Goal: Information Seeking & Learning: Compare options

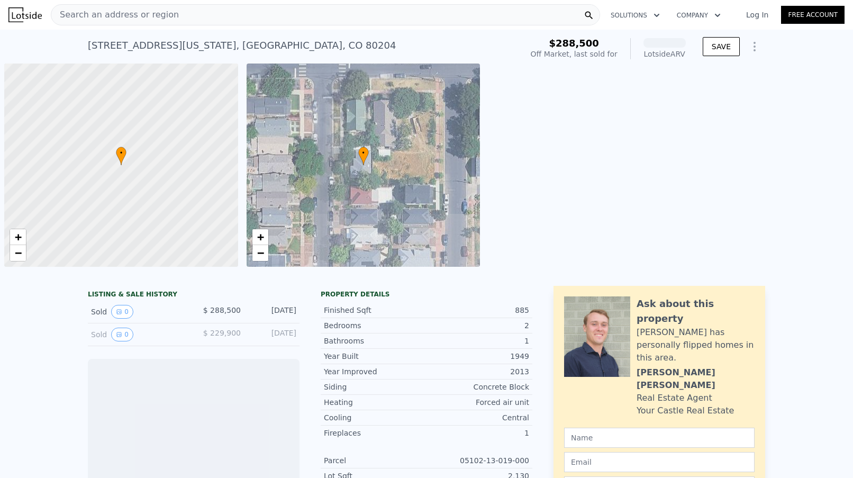
scroll to position [0, 4]
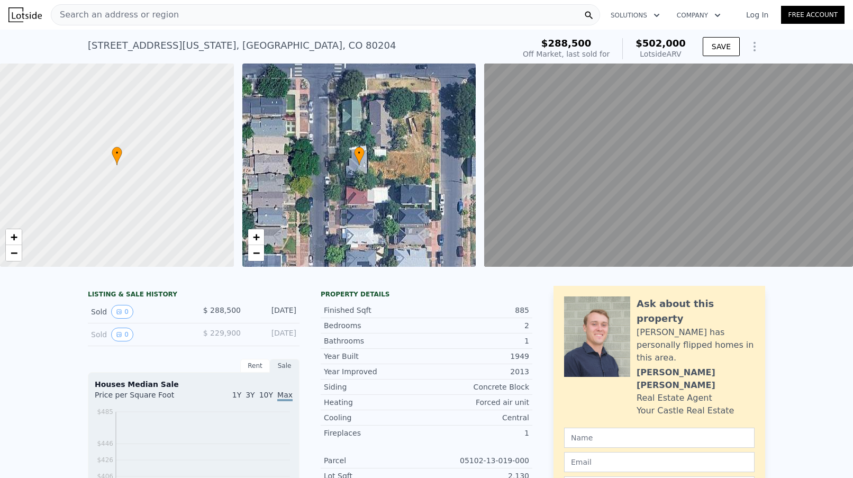
click at [139, 15] on span "Search an address or region" at bounding box center [115, 14] width 128 height 13
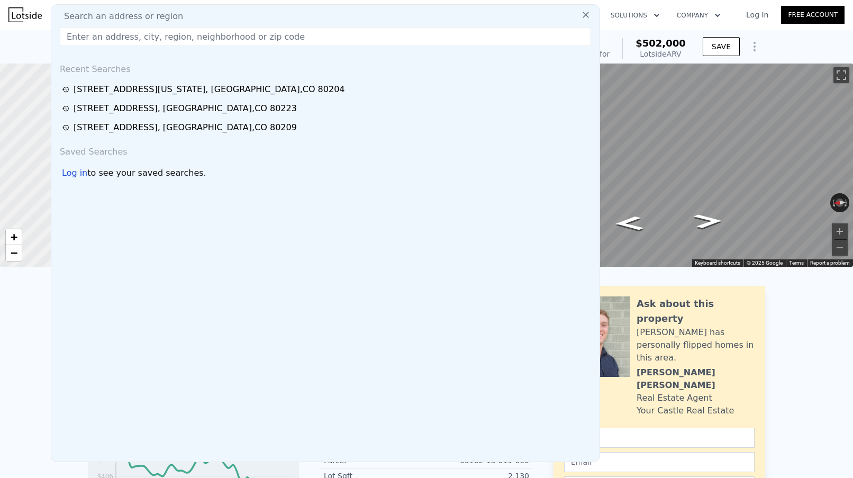
type input "[STREET_ADDRESS][US_STATE]"
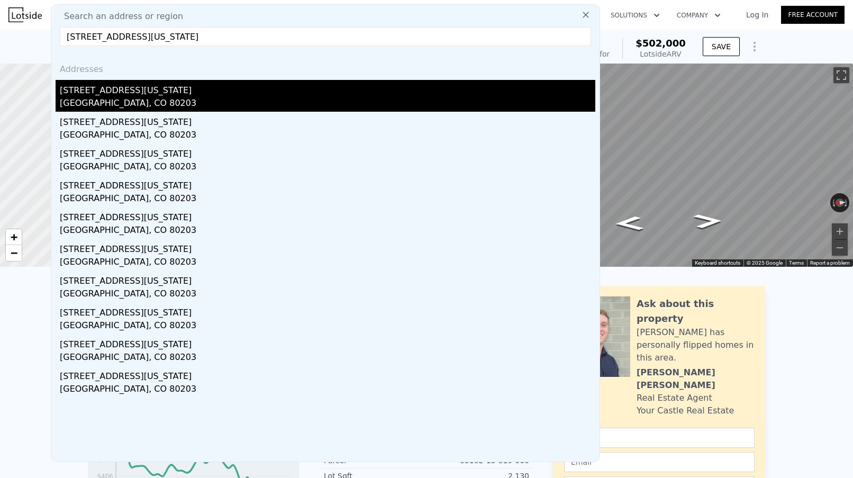
click at [111, 98] on div "[GEOGRAPHIC_DATA], CO 80203" at bounding box center [328, 104] width 536 height 15
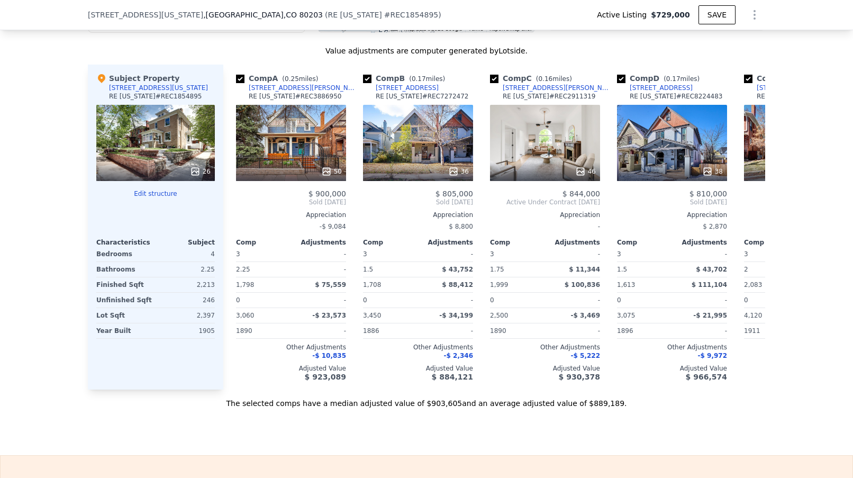
scroll to position [1166, 0]
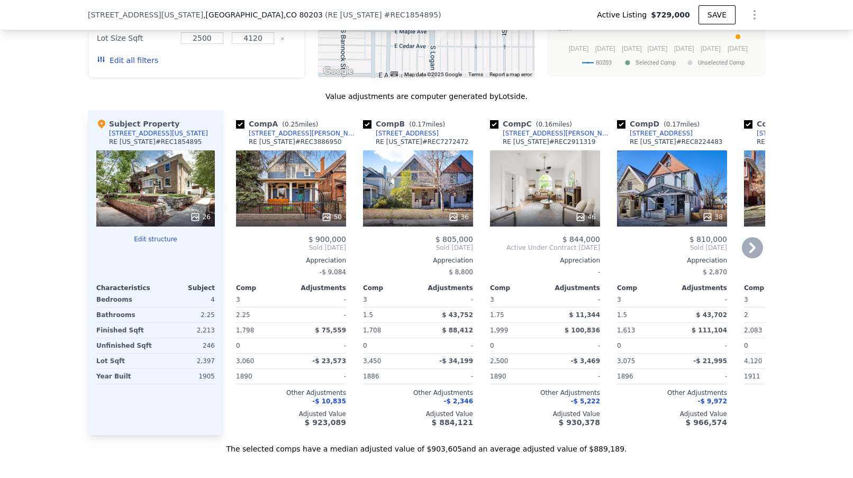
click at [753, 251] on icon at bounding box center [752, 247] width 21 height 21
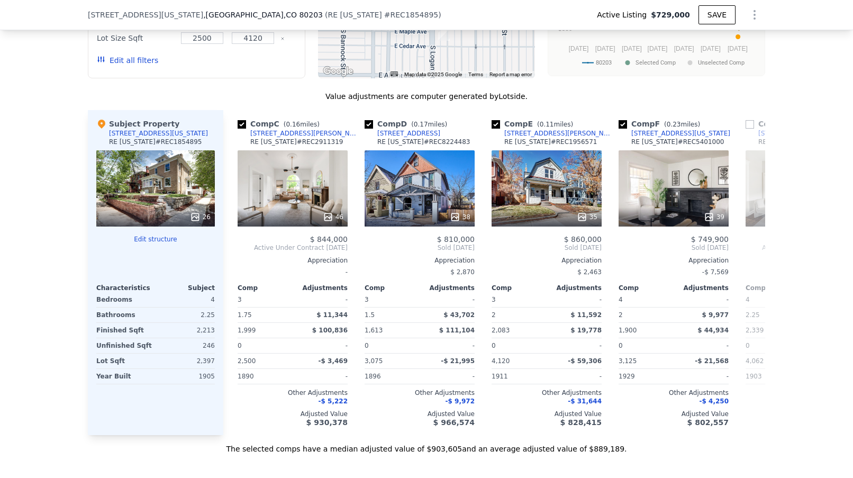
scroll to position [0, 254]
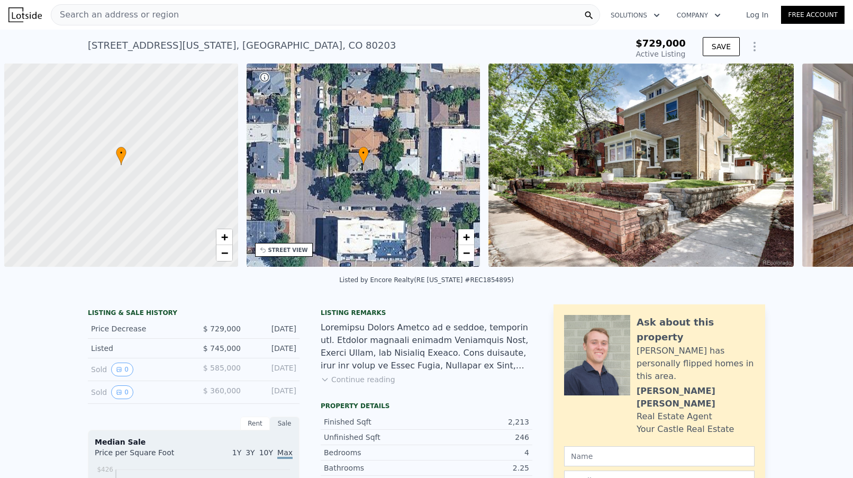
scroll to position [0, 4]
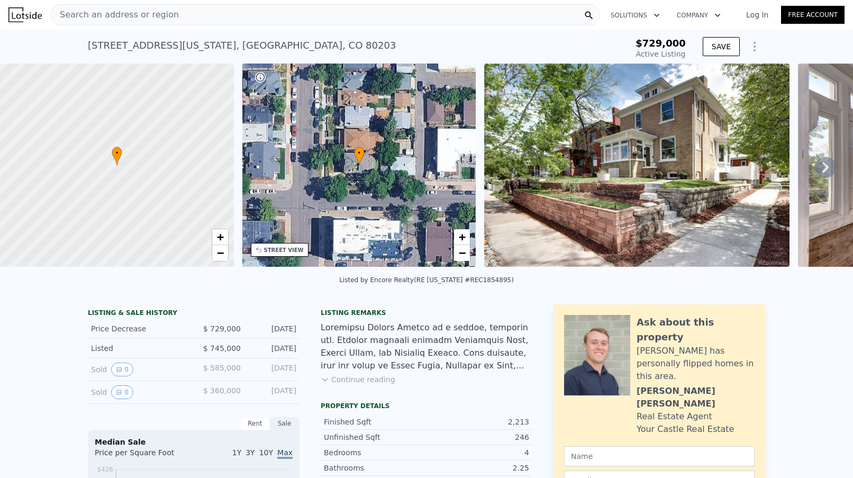
click at [420, 13] on div "Search an address or region" at bounding box center [325, 14] width 549 height 21
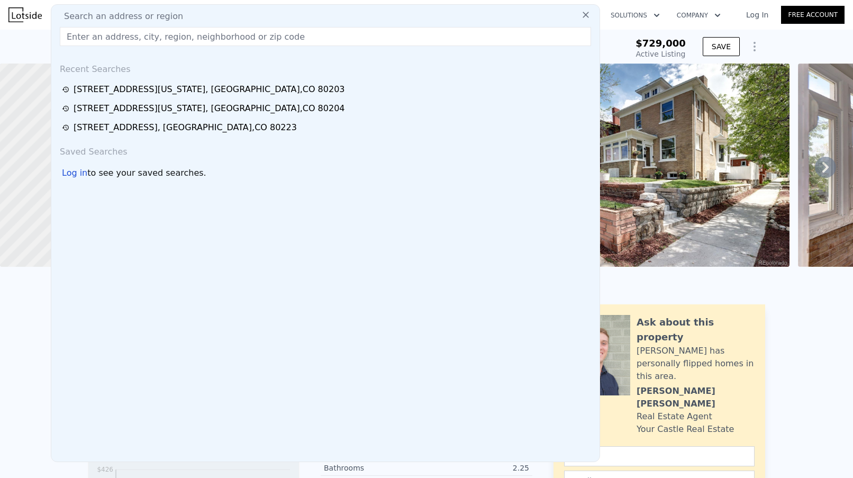
type input "256 Bannock Street, Denver, CO 80223"
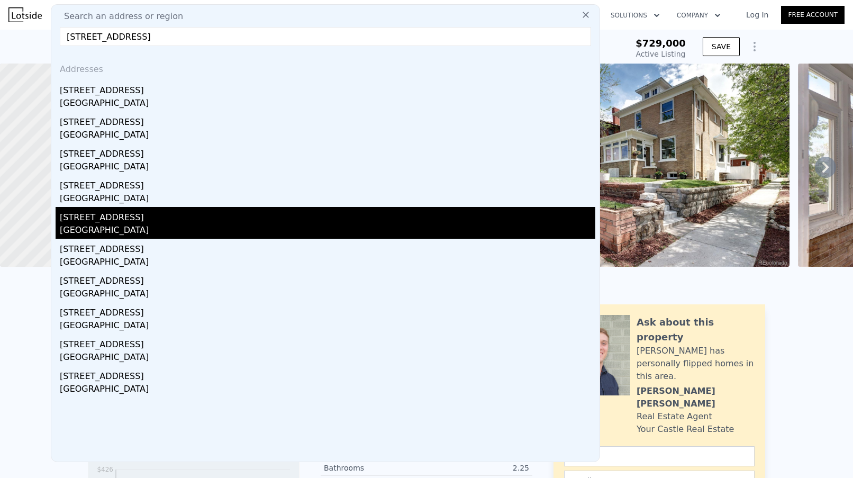
click at [205, 214] on div "256 Bannock St" at bounding box center [328, 215] width 536 height 17
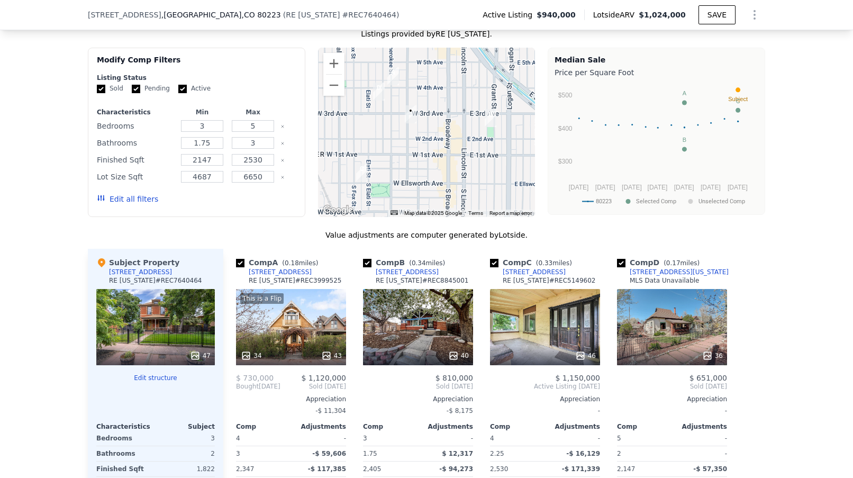
scroll to position [962, 0]
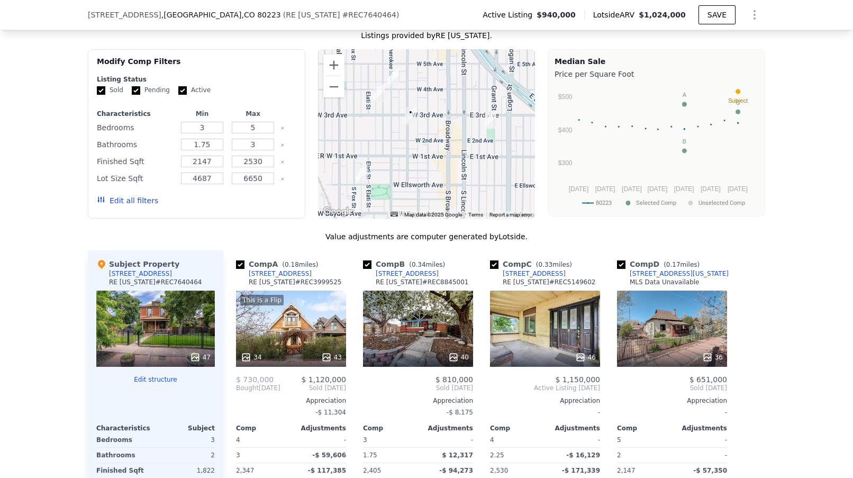
click at [135, 206] on button "Edit all filters" at bounding box center [127, 200] width 61 height 11
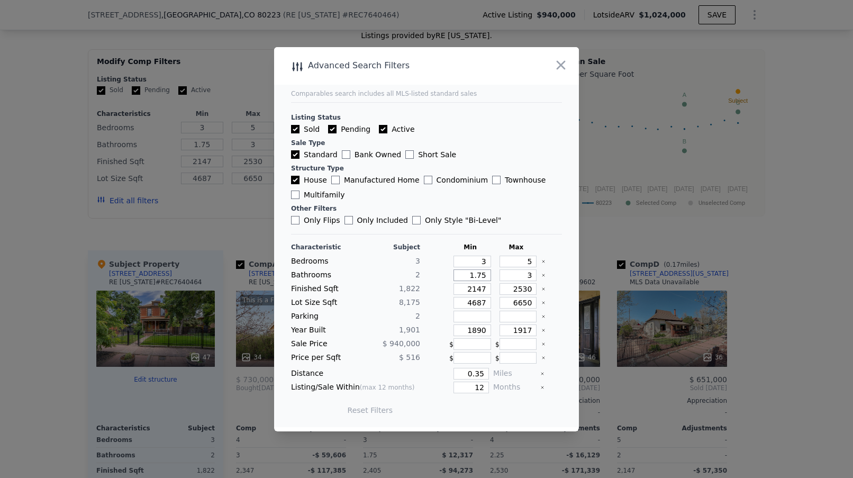
click at [485, 275] on input "1.75" at bounding box center [473, 275] width 38 height 12
type input "1.7"
type input "1"
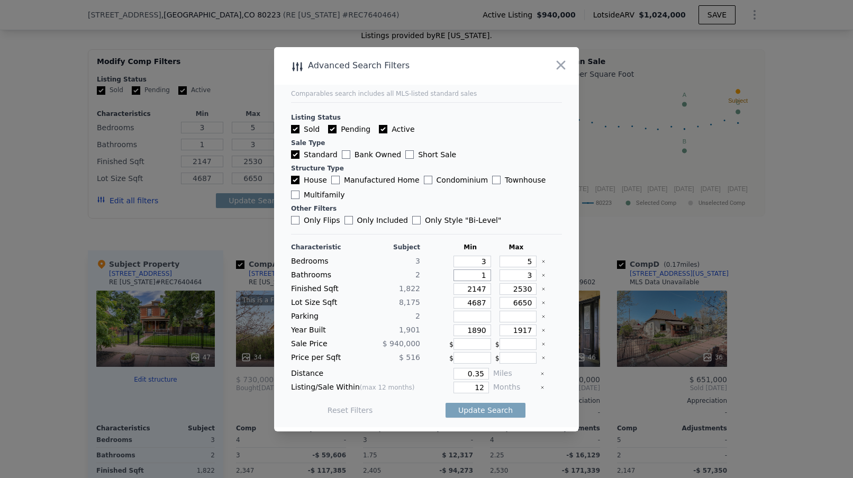
type input "1"
click at [482, 289] on input "2147" at bounding box center [473, 289] width 38 height 12
drag, startPoint x: 488, startPoint y: 287, endPoint x: 443, endPoint y: 291, distance: 44.6
click at [443, 291] on div "Finished Sqft 1,822 2147 2530" at bounding box center [426, 289] width 271 height 12
type input "1"
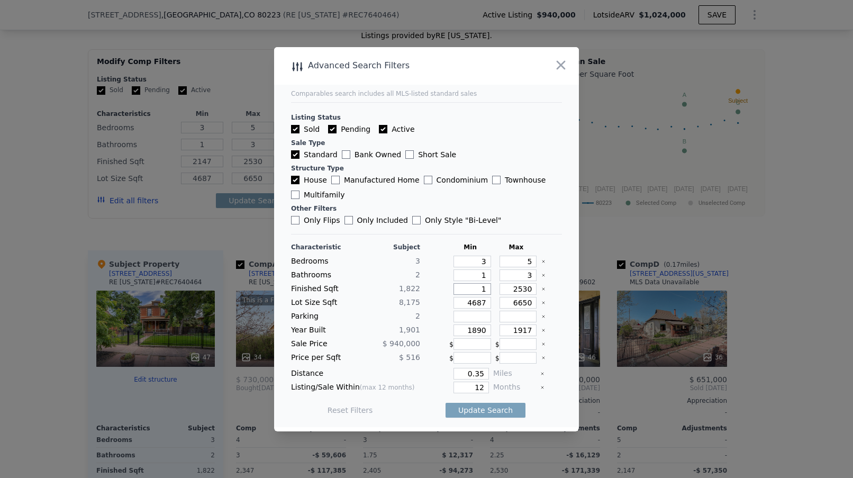
type input "1"
type input "12"
type input "1"
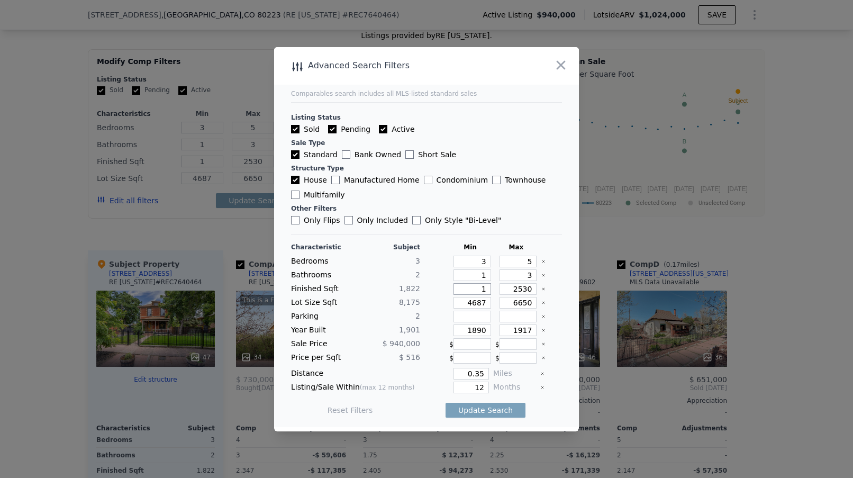
type input "13"
type input "130"
type input "1300"
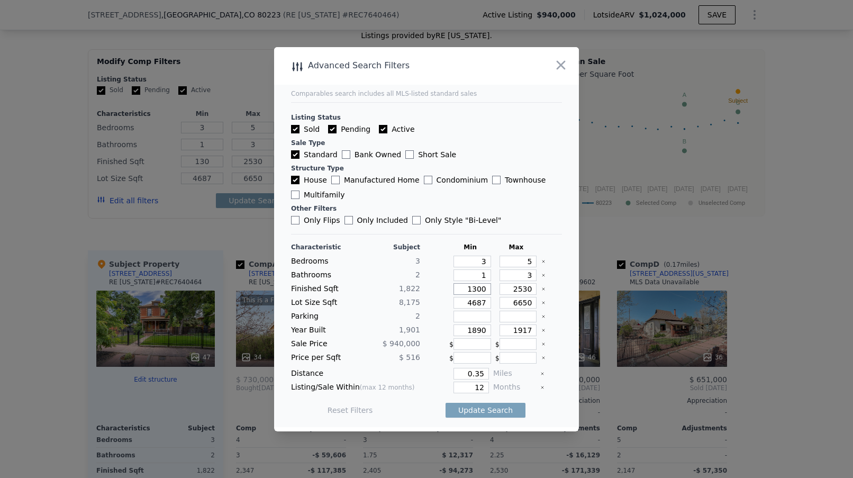
type input "1300"
click at [464, 303] on input "4687" at bounding box center [473, 303] width 38 height 12
drag, startPoint x: 488, startPoint y: 301, endPoint x: 468, endPoint y: 303, distance: 20.3
click at [468, 303] on input "4687" at bounding box center [473, 303] width 38 height 12
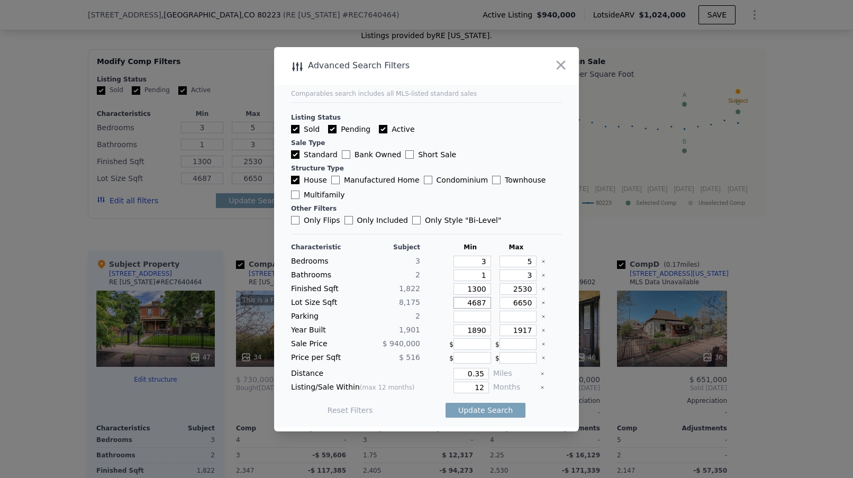
type input "3"
type input "30"
type input "300"
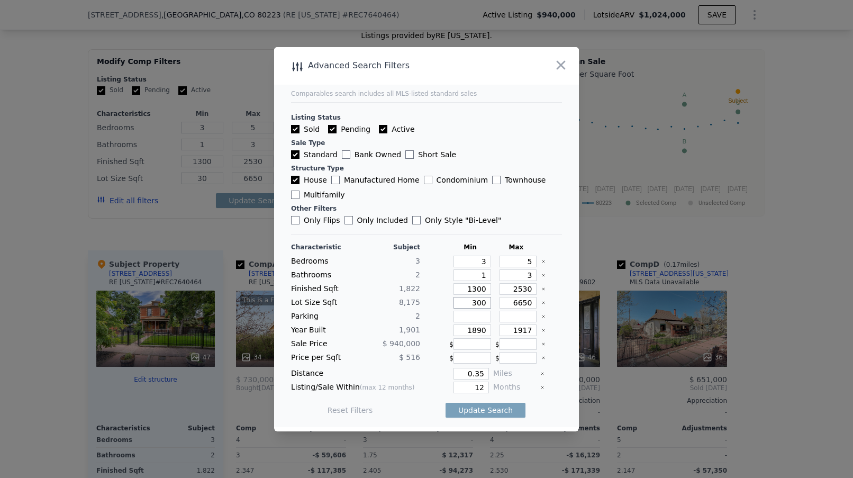
type input "300"
type input "3000"
drag, startPoint x: 532, startPoint y: 302, endPoint x: 513, endPoint y: 299, distance: 18.7
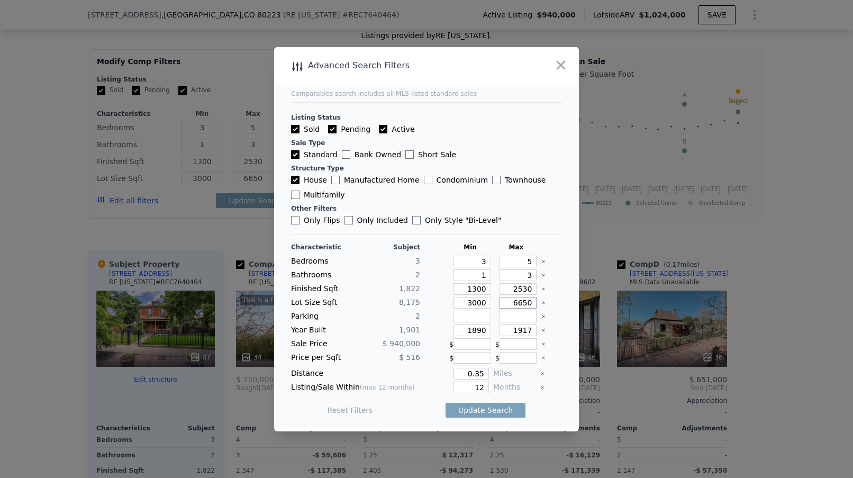
click at [513, 299] on input "6650" at bounding box center [519, 303] width 38 height 12
type input "1"
type input "10"
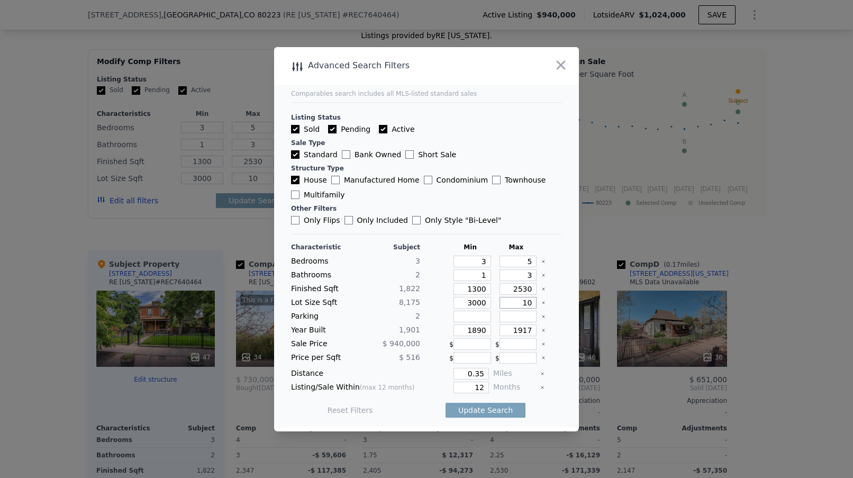
type input "100"
type input "1000"
type input "10000"
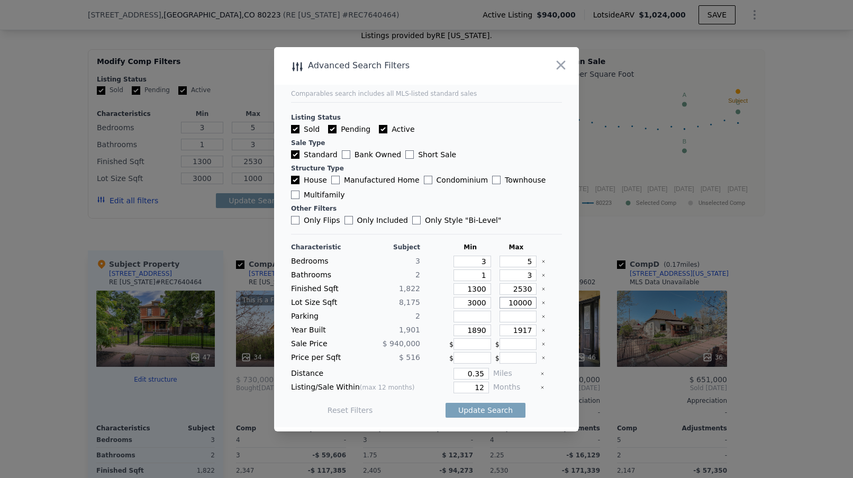
type input "10000"
click at [470, 316] on input "number" at bounding box center [473, 317] width 38 height 12
type input "0"
click at [507, 313] on input "number" at bounding box center [519, 317] width 38 height 12
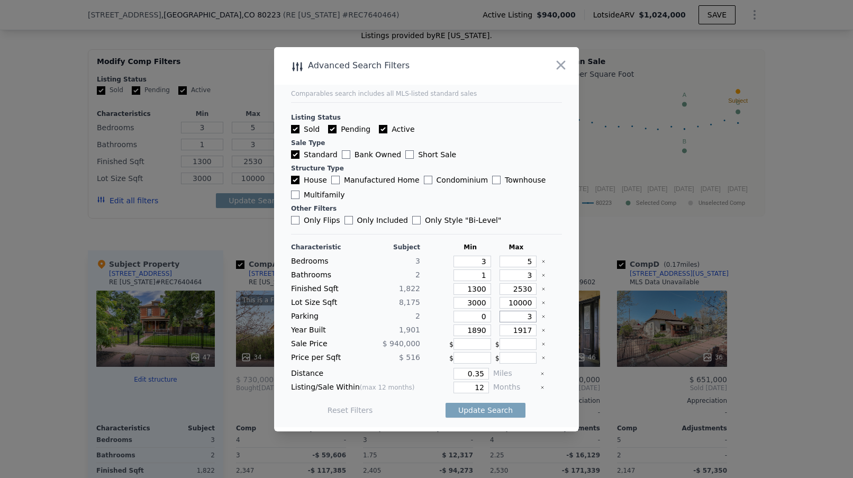
type input "3"
click at [485, 330] on input "1890" at bounding box center [473, 330] width 38 height 12
type input "1850"
click at [532, 327] on input "1917" at bounding box center [519, 330] width 38 height 12
type input "1940"
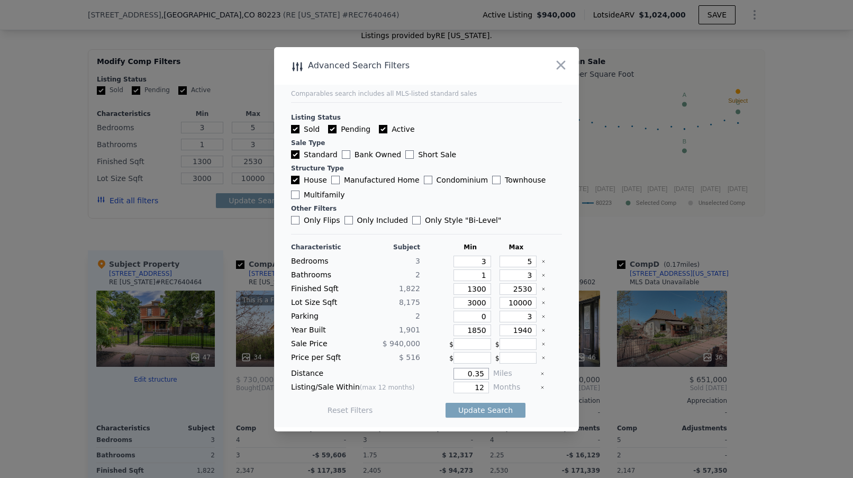
click at [483, 376] on input "0.35" at bounding box center [471, 374] width 35 height 12
type input "40"
click at [484, 386] on input "12" at bounding box center [471, 388] width 35 height 12
type input "1"
type input "3"
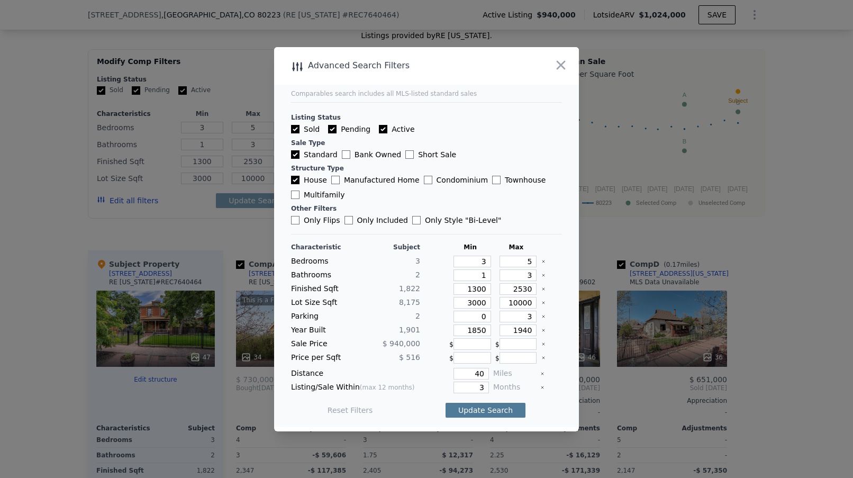
click at [474, 406] on button "Update Search" at bounding box center [486, 410] width 80 height 15
checkbox input "false"
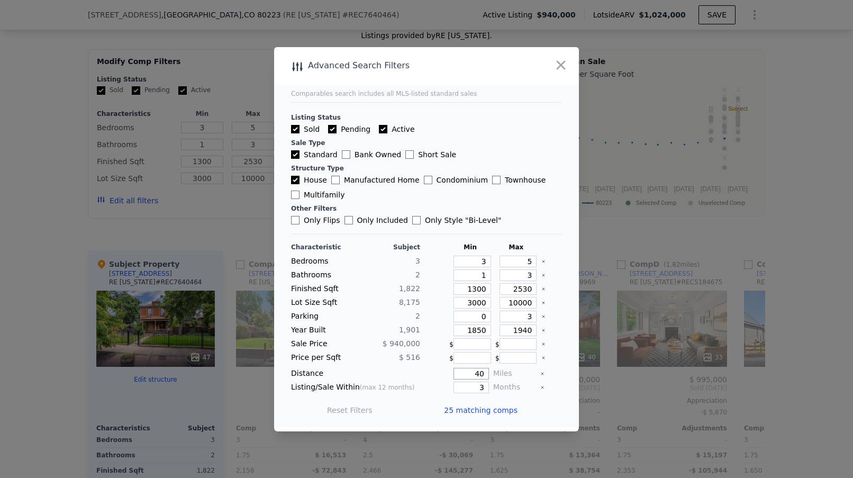
click at [486, 374] on input "40" at bounding box center [471, 374] width 35 height 12
type input "4"
type input "0.75"
click at [485, 406] on button "Update Search" at bounding box center [486, 410] width 80 height 15
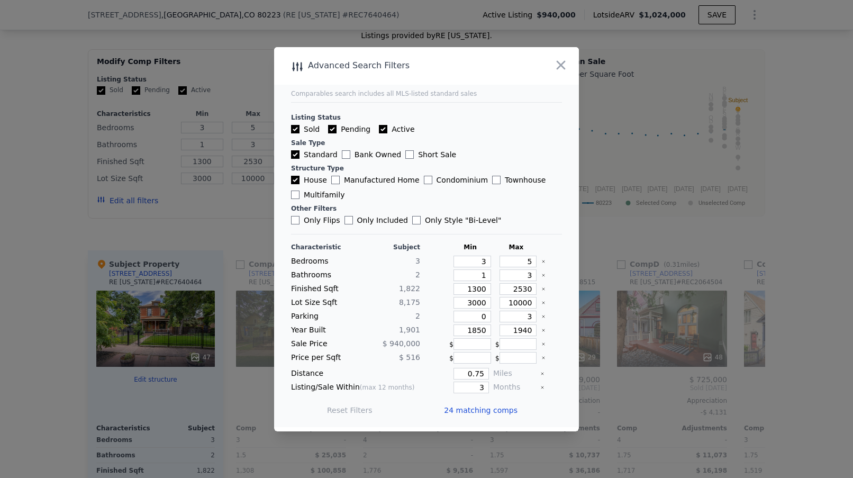
click at [380, 127] on input "Active" at bounding box center [383, 129] width 8 height 8
checkbox input "false"
click at [474, 407] on button "Update Search" at bounding box center [486, 410] width 80 height 15
click at [485, 388] on input "3" at bounding box center [471, 388] width 35 height 12
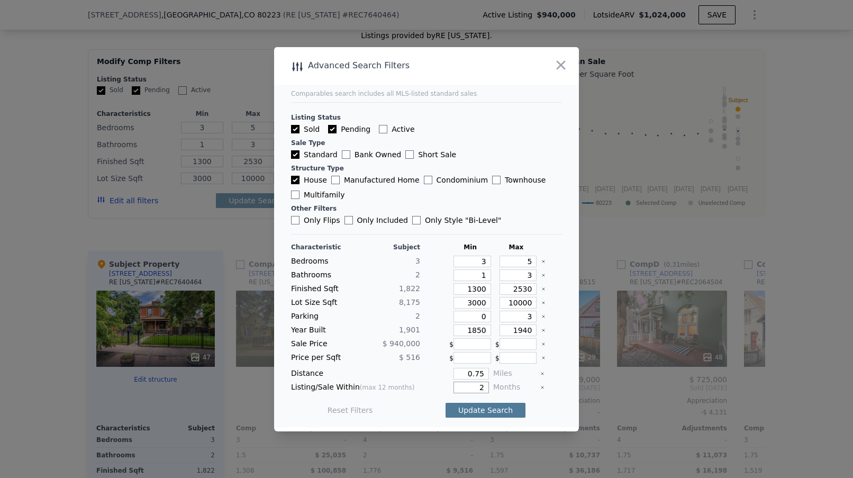
type input "2"
click at [486, 408] on button "Update Search" at bounding box center [486, 410] width 80 height 15
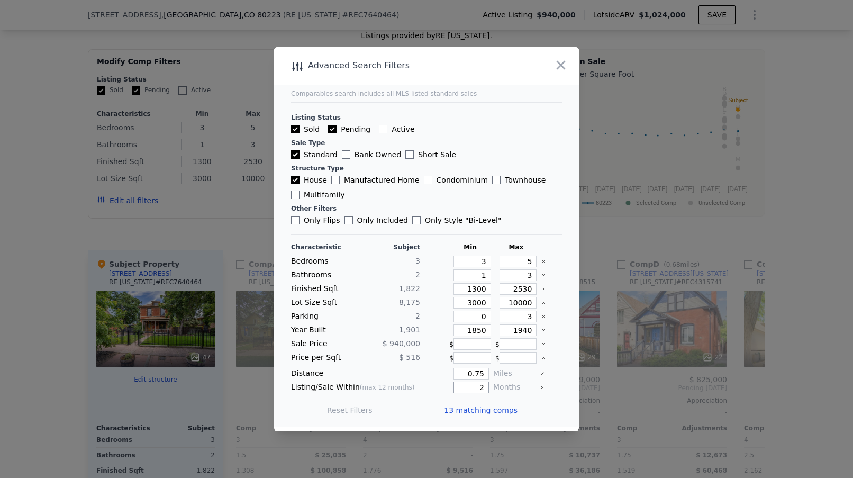
click at [482, 390] on input "2" at bounding box center [471, 388] width 35 height 12
type input "1"
click at [490, 407] on button "Update Search" at bounding box center [486, 410] width 80 height 15
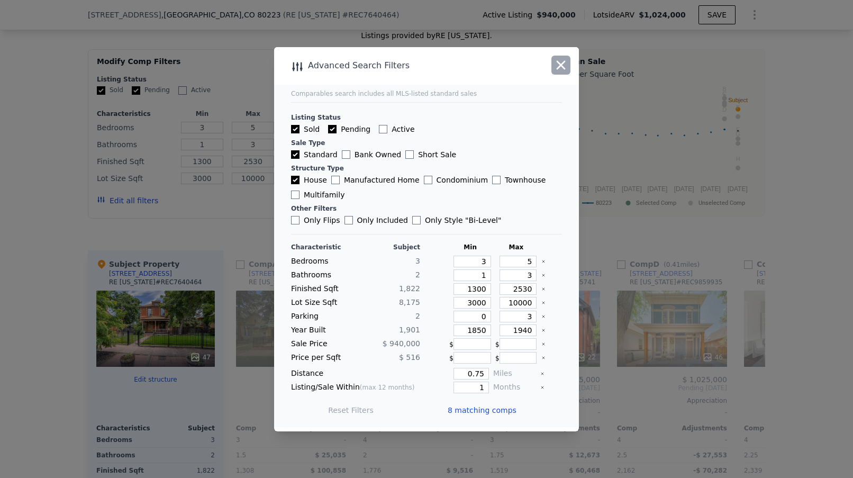
click at [561, 63] on icon "button" at bounding box center [561, 64] width 9 height 9
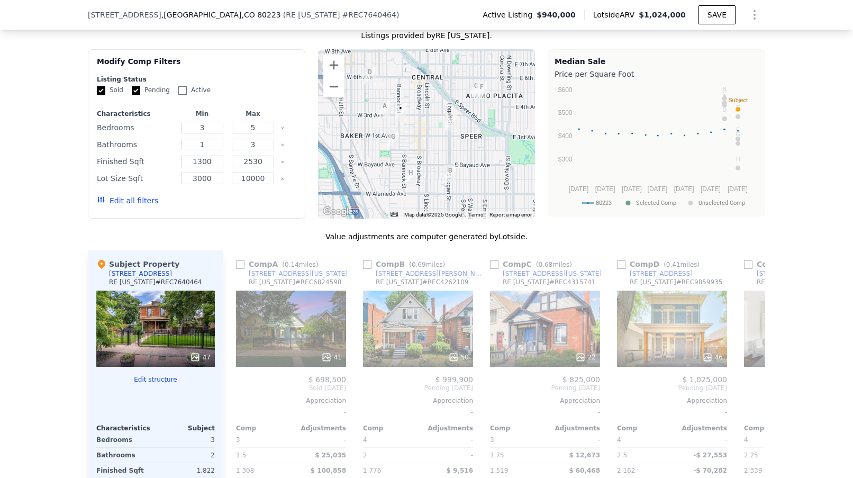
click at [21, 227] on div "We found 8 sales that match your search Listings provided by RE Colorado . Filt…" at bounding box center [426, 306] width 853 height 607
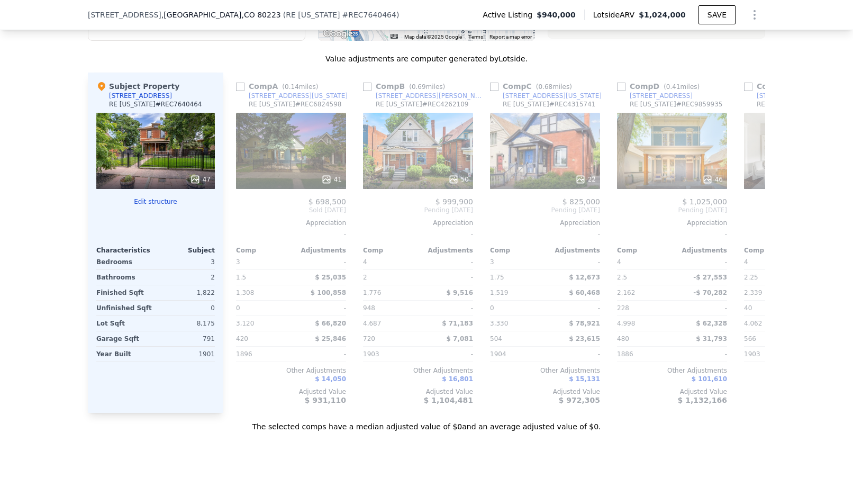
scroll to position [1139, 0]
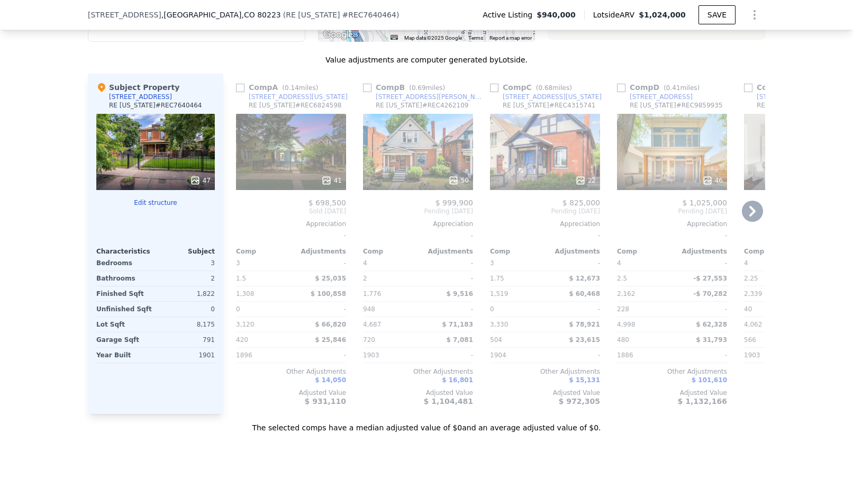
click at [240, 92] on input "checkbox" at bounding box center [240, 88] width 8 height 8
checkbox input "true"
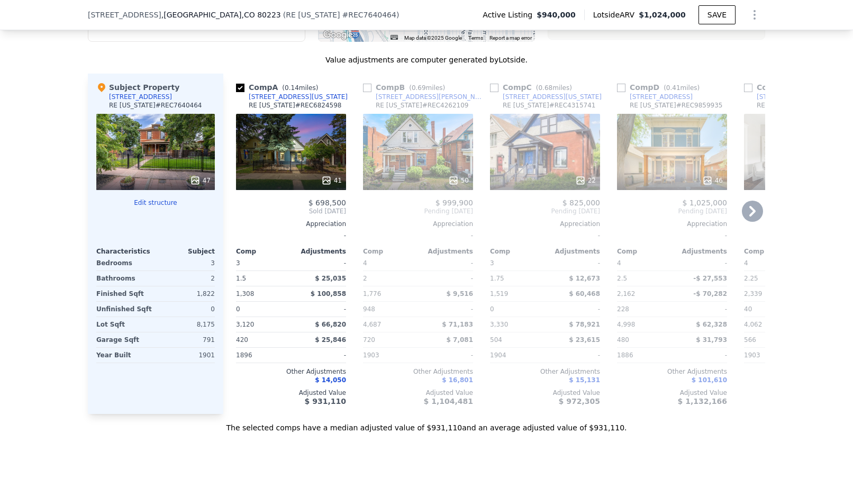
click at [370, 92] on input "checkbox" at bounding box center [367, 88] width 8 height 8
checkbox input "true"
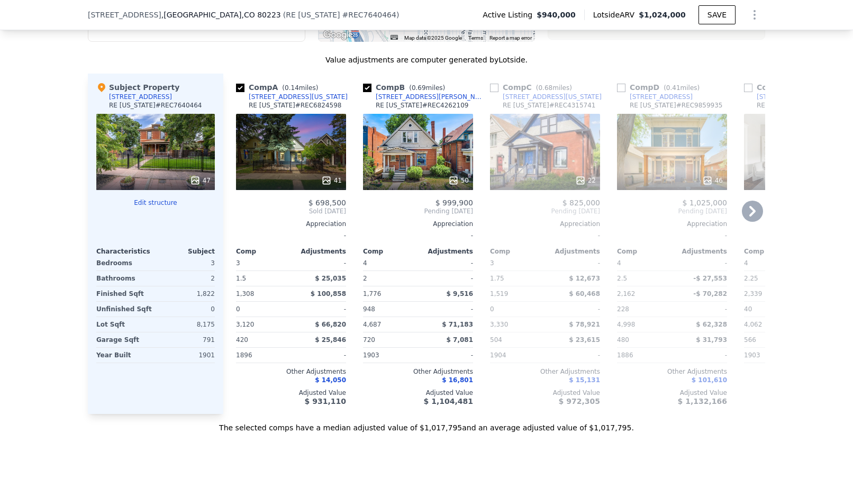
click at [496, 92] on input "checkbox" at bounding box center [494, 88] width 8 height 8
checkbox input "true"
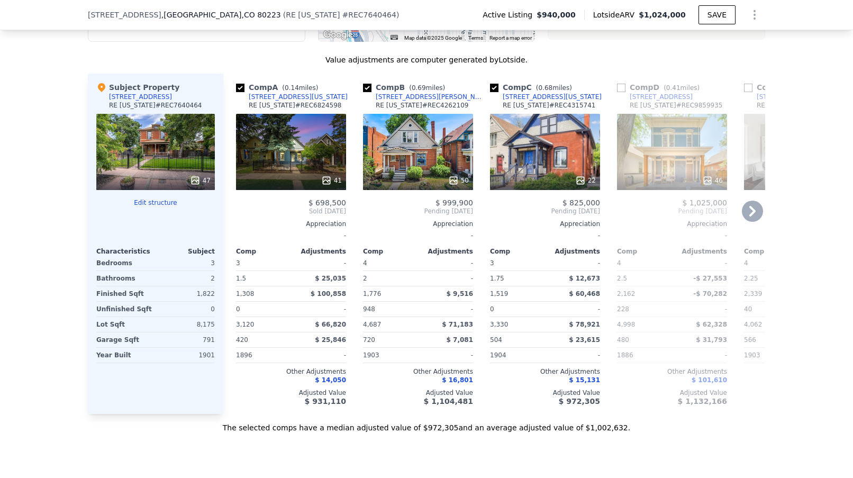
click at [620, 91] on input "checkbox" at bounding box center [621, 88] width 8 height 8
checkbox input "true"
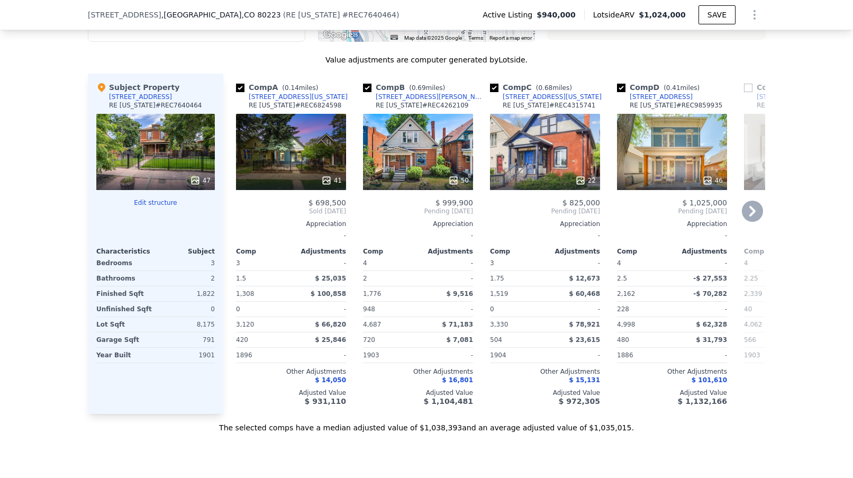
click at [751, 209] on icon at bounding box center [752, 211] width 21 height 21
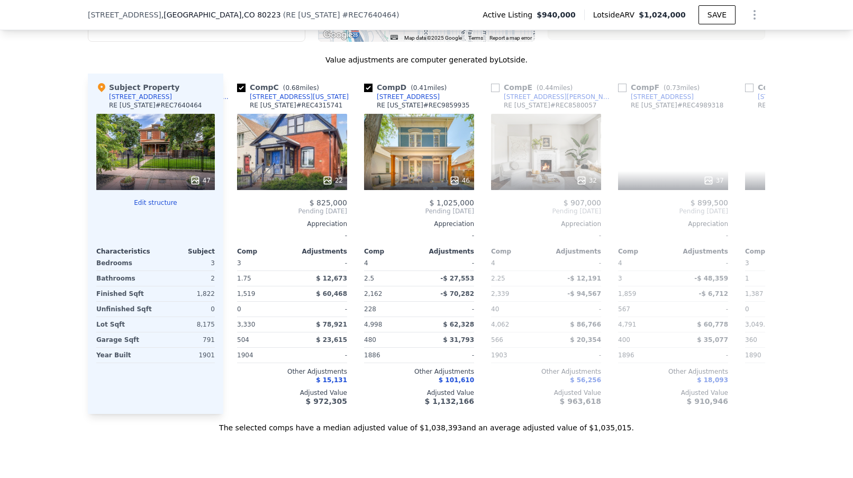
scroll to position [0, 254]
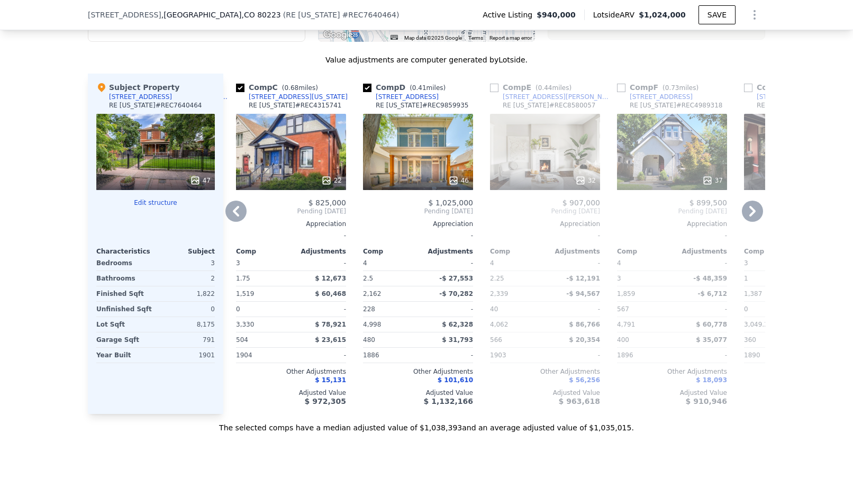
click at [496, 90] on input "checkbox" at bounding box center [494, 88] width 8 height 8
checkbox input "true"
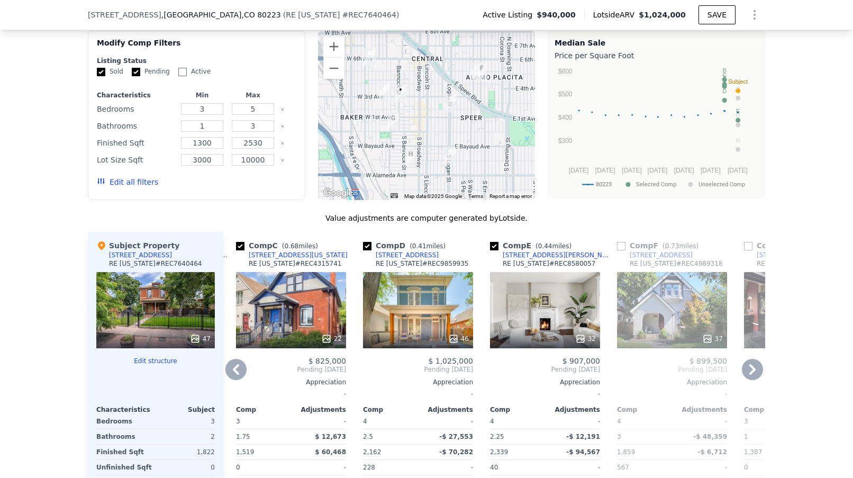
scroll to position [891, 0]
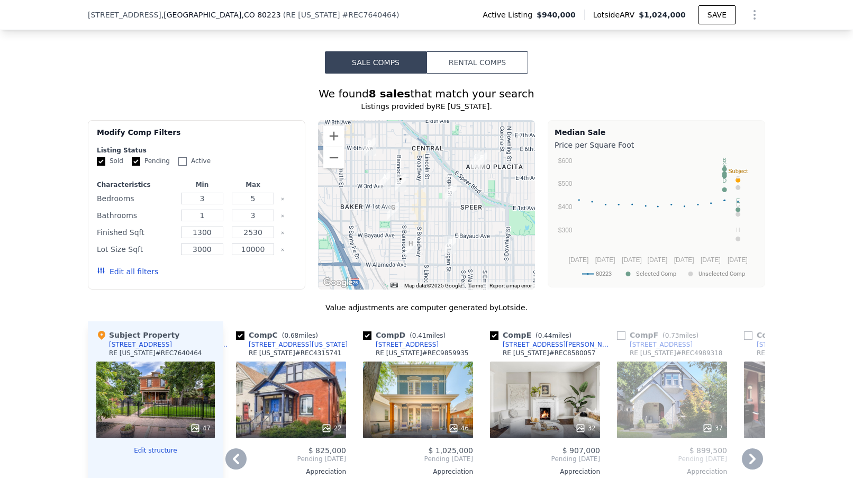
click at [621, 339] on input "checkbox" at bounding box center [621, 335] width 8 height 8
checkbox input "true"
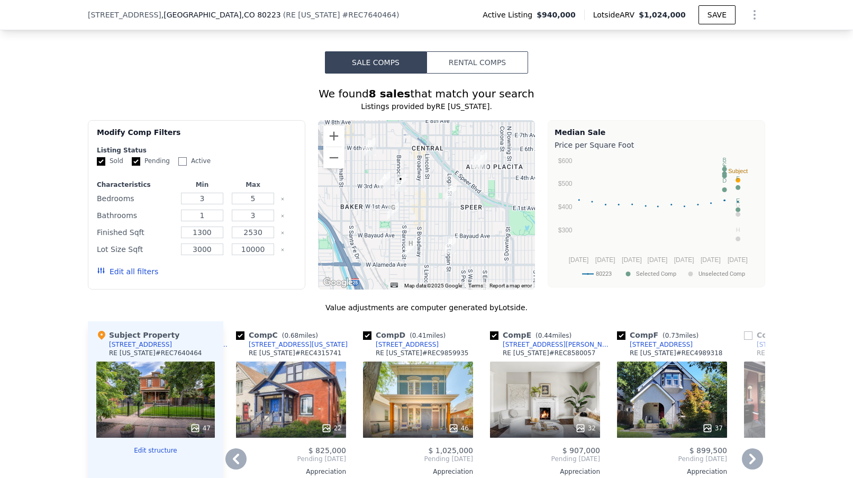
click at [755, 457] on icon at bounding box center [752, 458] width 21 height 21
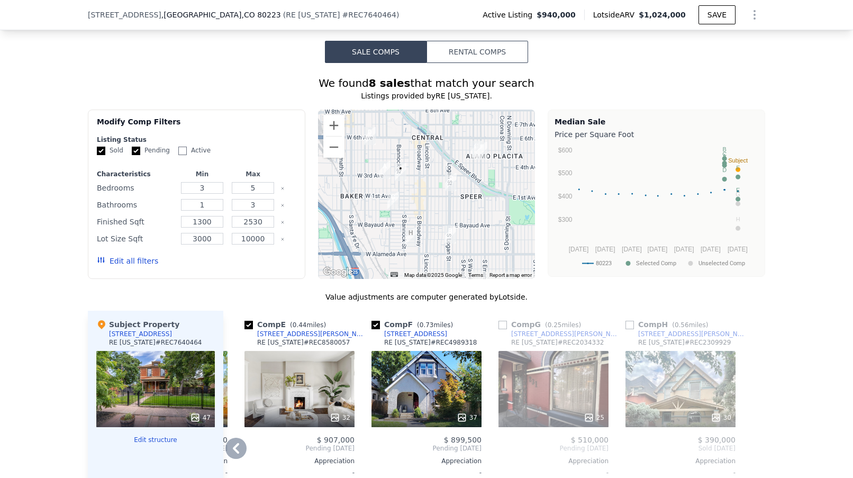
scroll to position [904, 0]
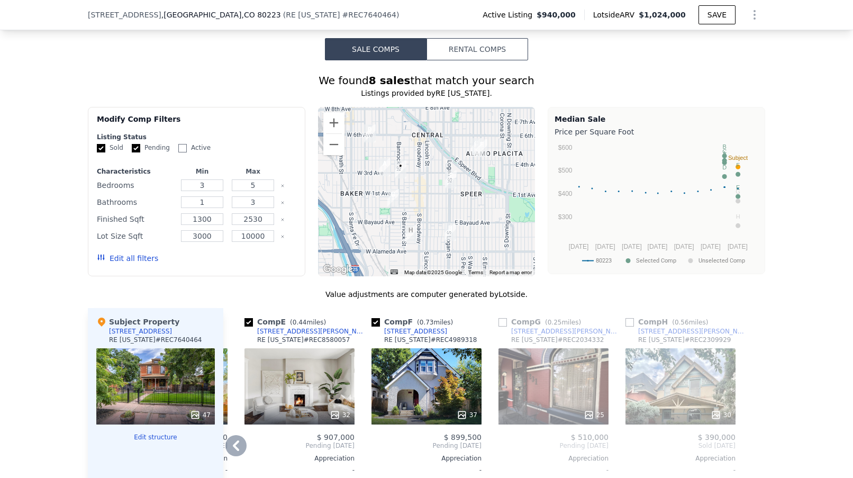
click at [504, 327] on input "checkbox" at bounding box center [503, 322] width 8 height 8
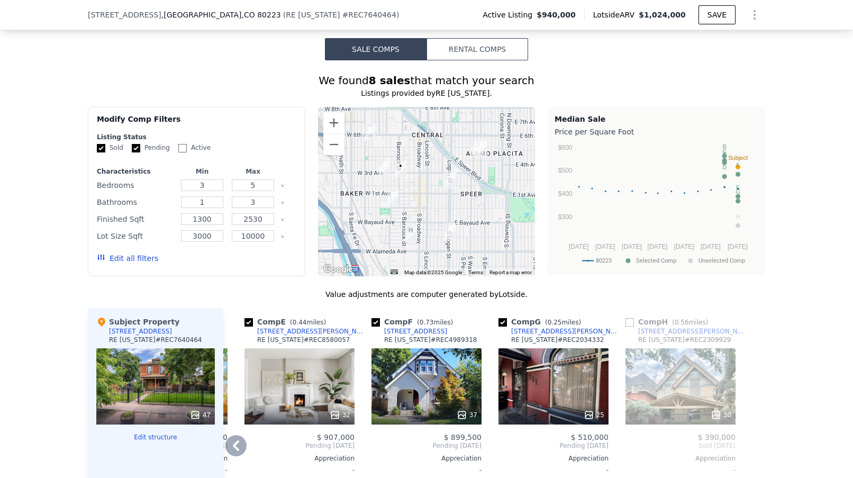
click at [504, 327] on input "checkbox" at bounding box center [503, 322] width 8 height 8
checkbox input "false"
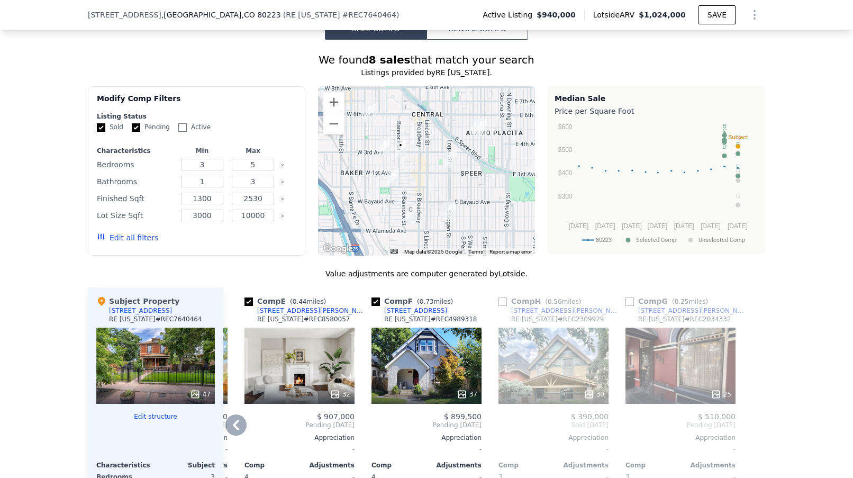
scroll to position [928, 0]
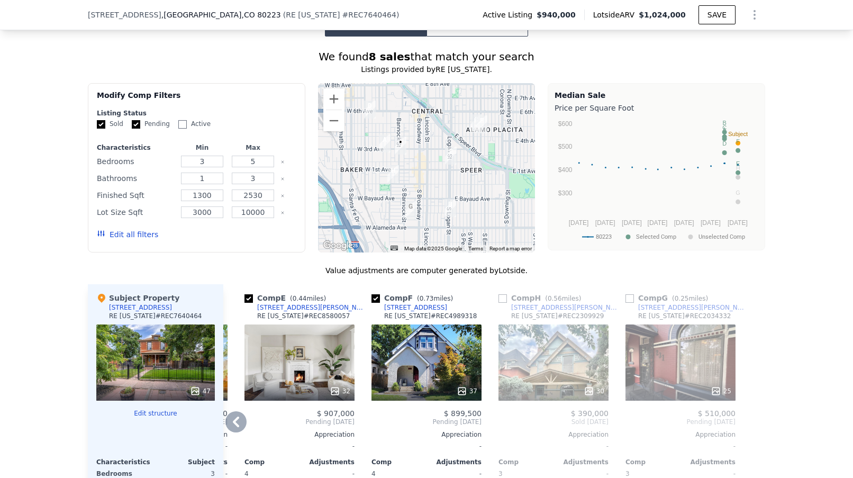
click at [503, 302] on input "checkbox" at bounding box center [503, 298] width 8 height 8
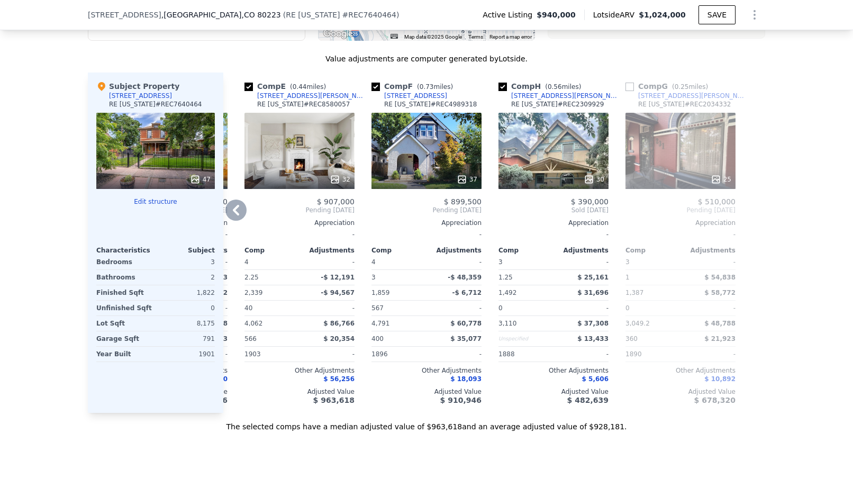
scroll to position [1099, 0]
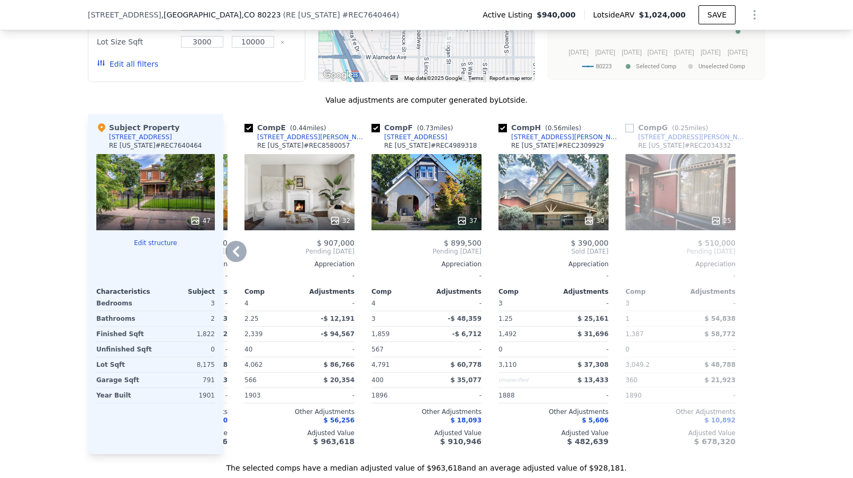
click at [503, 130] on input "checkbox" at bounding box center [503, 128] width 8 height 8
checkbox input "false"
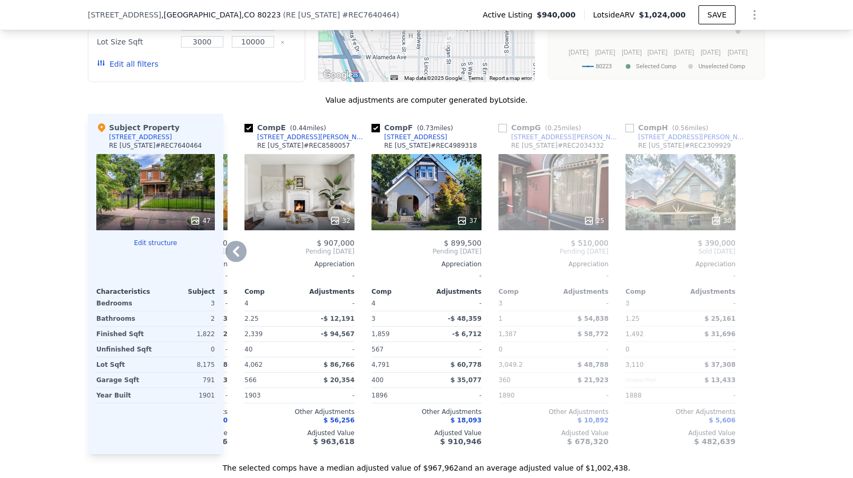
click at [232, 257] on icon at bounding box center [235, 251] width 21 height 21
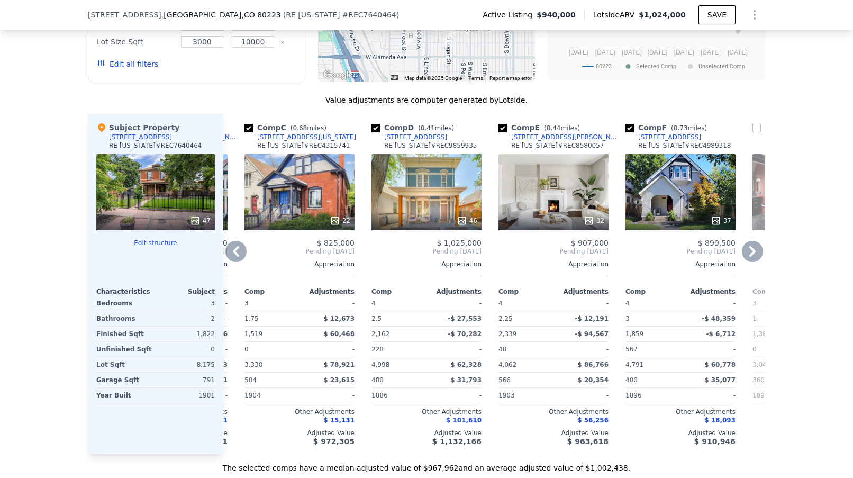
click at [232, 257] on icon at bounding box center [235, 251] width 21 height 21
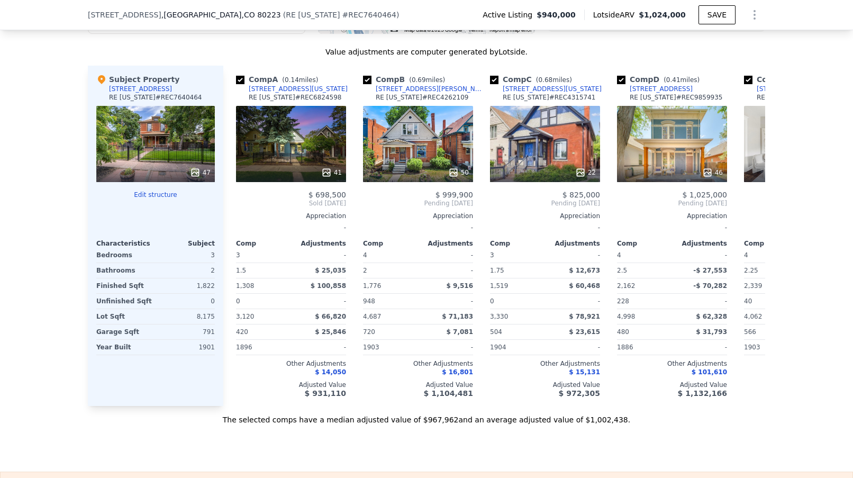
scroll to position [1150, 0]
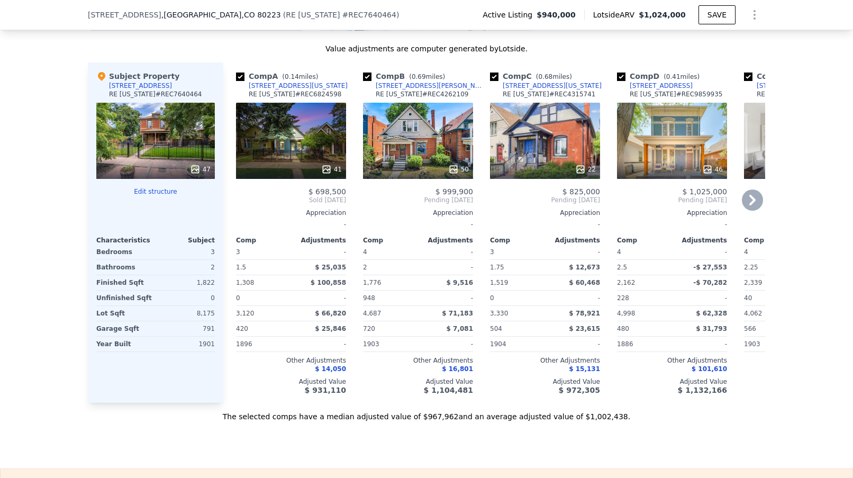
click at [278, 171] on div "41" at bounding box center [291, 169] width 101 height 11
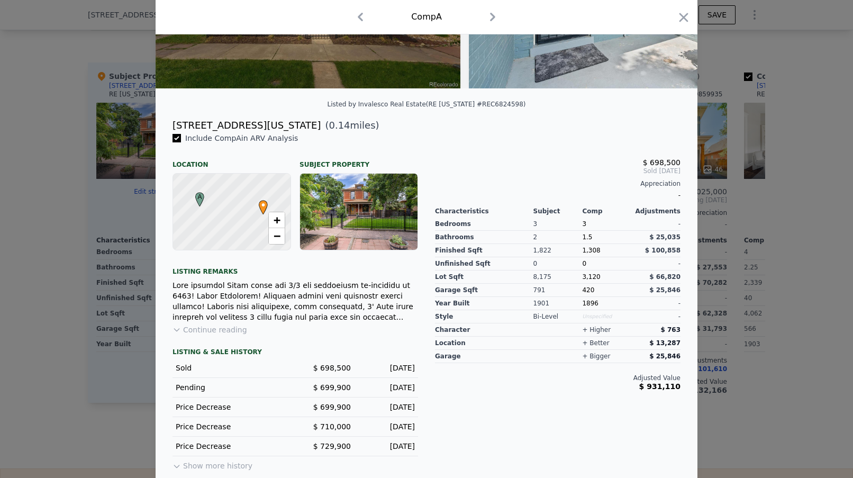
scroll to position [186, 0]
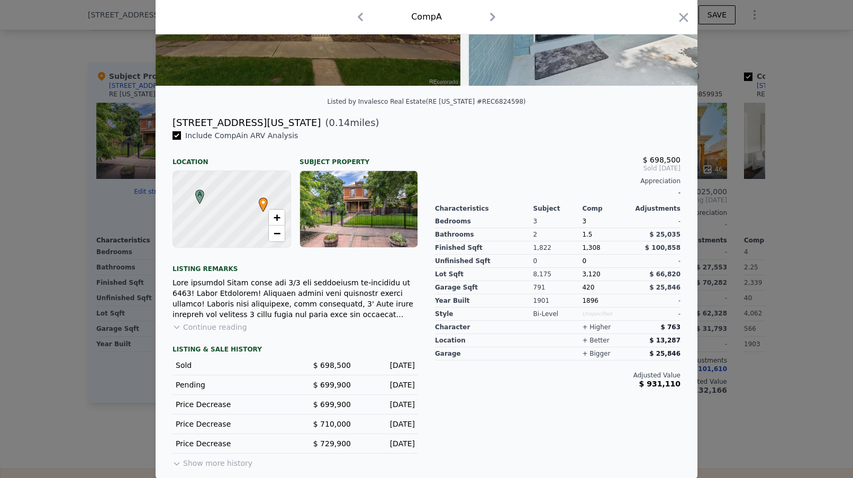
click at [55, 318] on div at bounding box center [426, 239] width 853 height 478
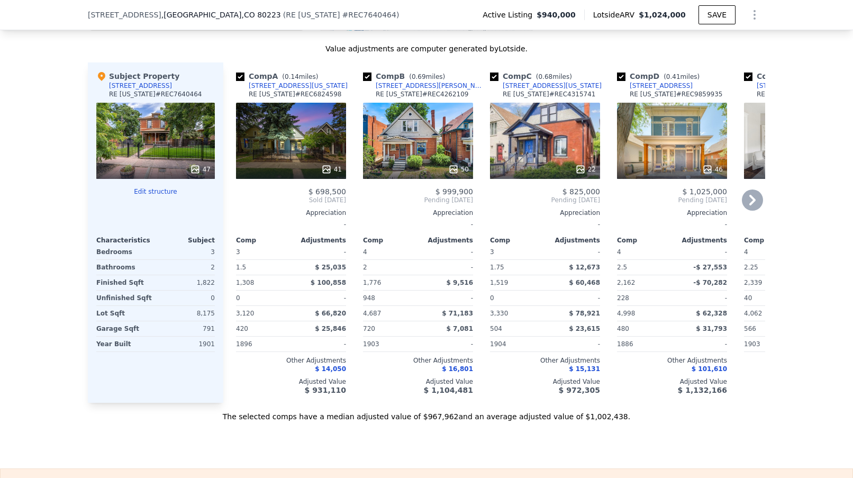
click at [415, 144] on div "50" at bounding box center [418, 141] width 110 height 76
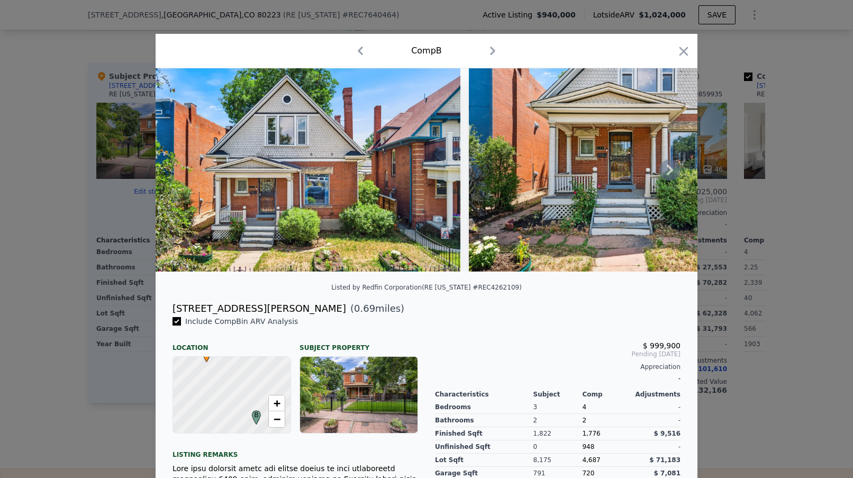
click at [671, 172] on icon at bounding box center [670, 170] width 6 height 11
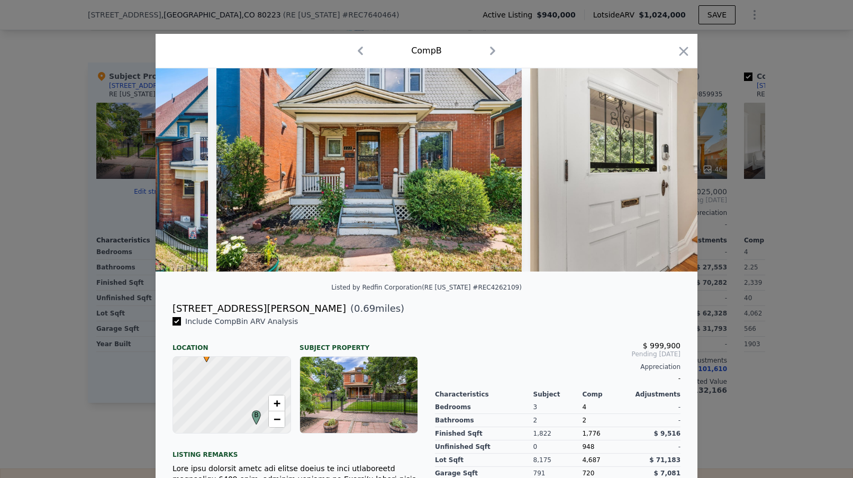
click at [671, 172] on img at bounding box center [682, 169] width 305 height 203
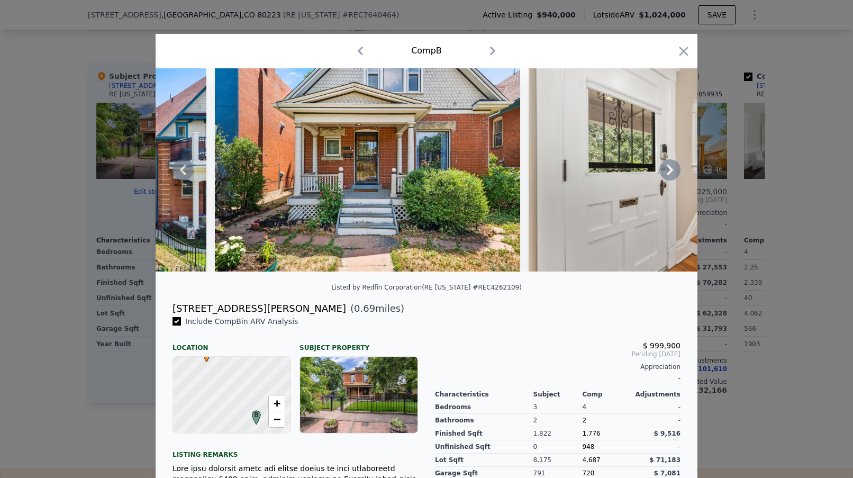
click at [671, 172] on icon at bounding box center [670, 170] width 6 height 11
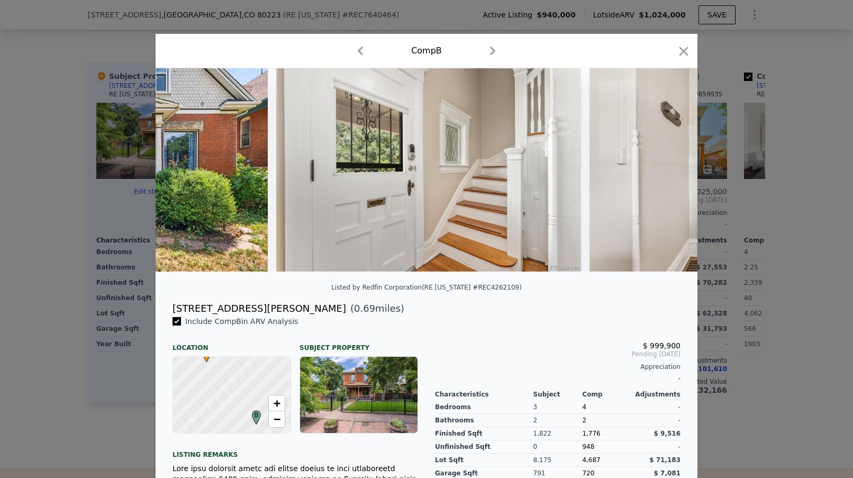
scroll to position [0, 508]
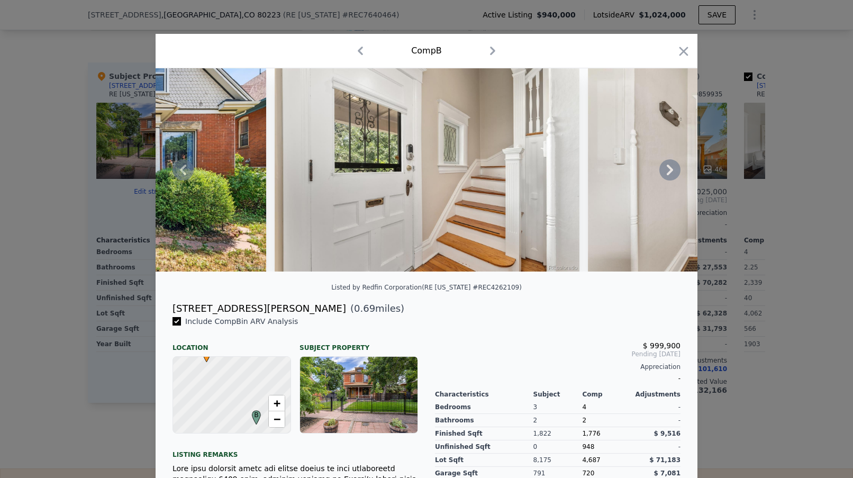
click at [671, 172] on icon at bounding box center [670, 170] width 6 height 11
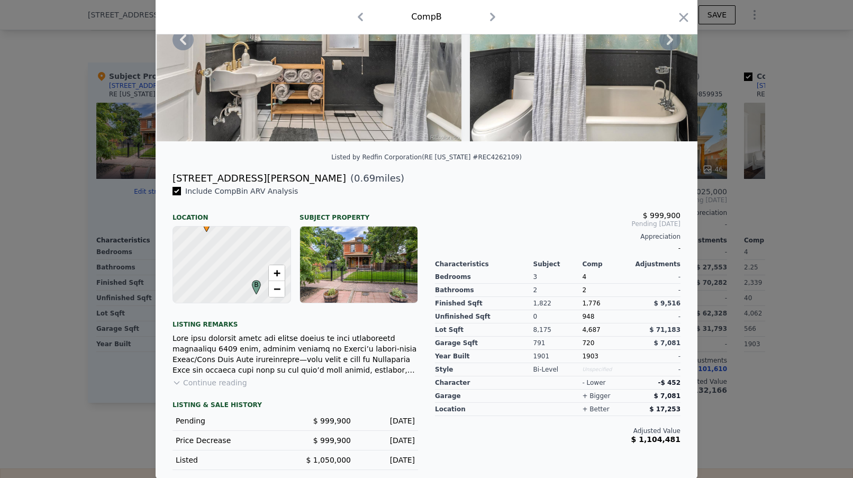
scroll to position [131, 0]
click at [678, 12] on icon "button" at bounding box center [683, 17] width 15 height 15
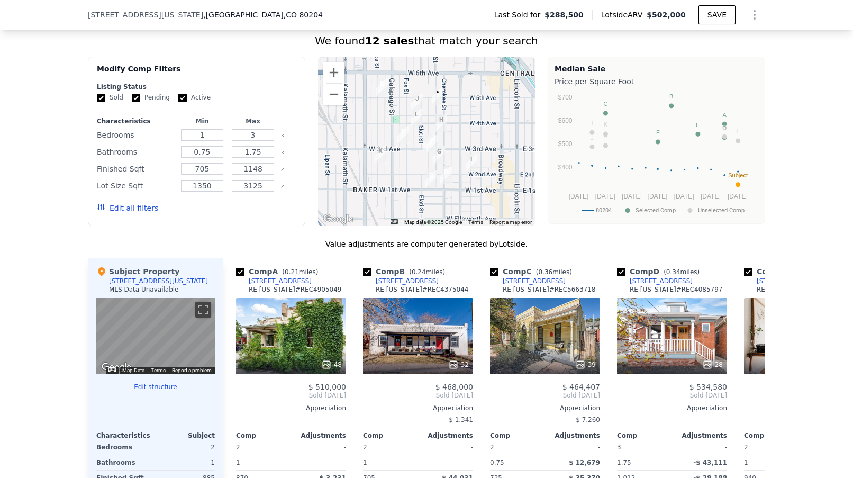
scroll to position [854, 0]
click at [114, 206] on button "Edit all filters" at bounding box center [127, 208] width 61 height 11
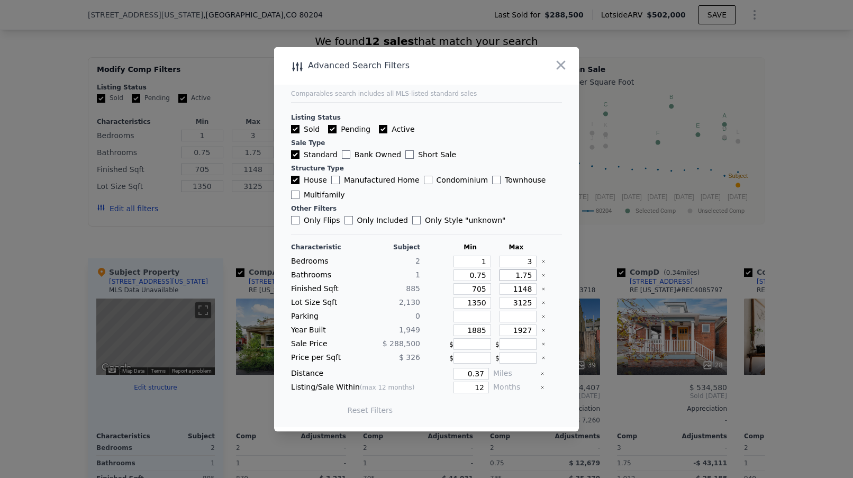
click at [533, 277] on input "1.75" at bounding box center [519, 275] width 38 height 12
type input "1.7"
type input "1"
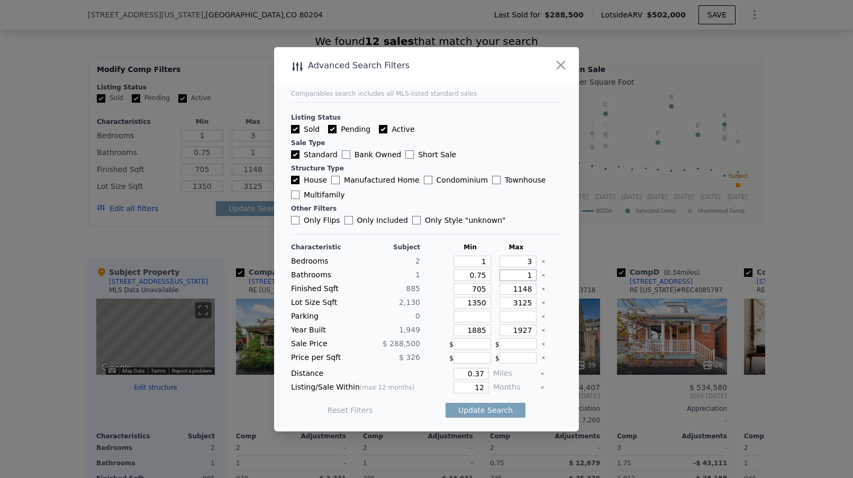
type input "1"
click at [521, 286] on input "1148" at bounding box center [519, 289] width 38 height 12
type input "148"
type input "1248"
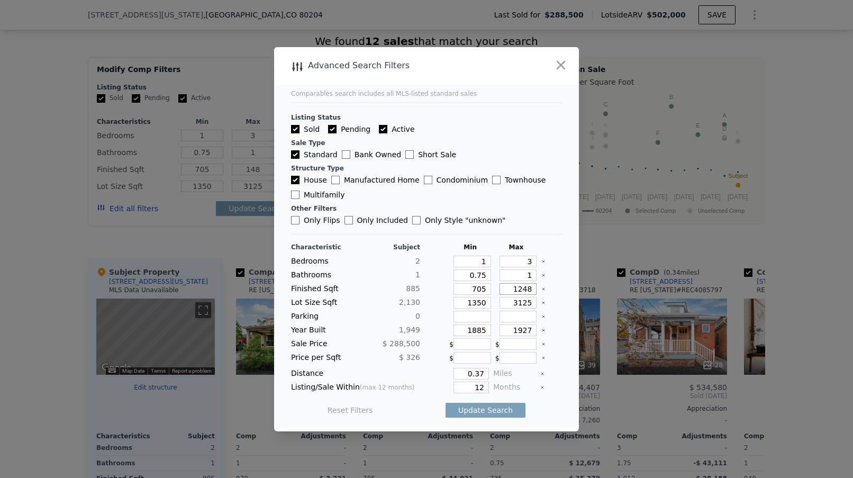
type input "1248"
type input "1211"
type input "1230"
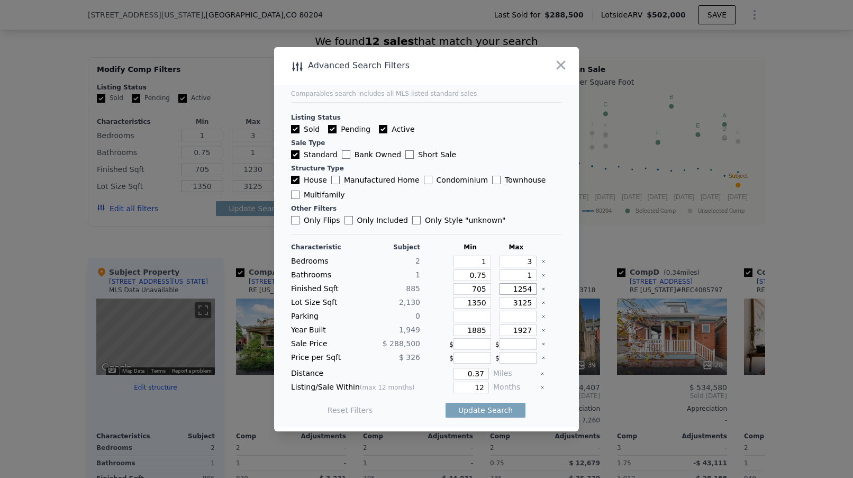
type input "1255"
type input "1262"
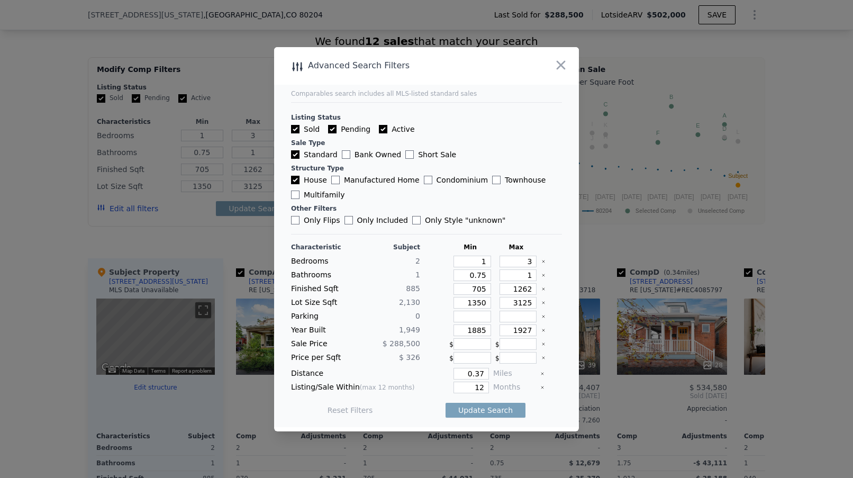
click at [562, 301] on main "Comparables search includes all MLS-listed standard sales Listing Status Sold P…" at bounding box center [426, 237] width 305 height 380
click at [532, 329] on input "1927" at bounding box center [519, 330] width 38 height 12
type input "1960"
click at [483, 389] on input "12" at bounding box center [471, 388] width 35 height 12
type input "1"
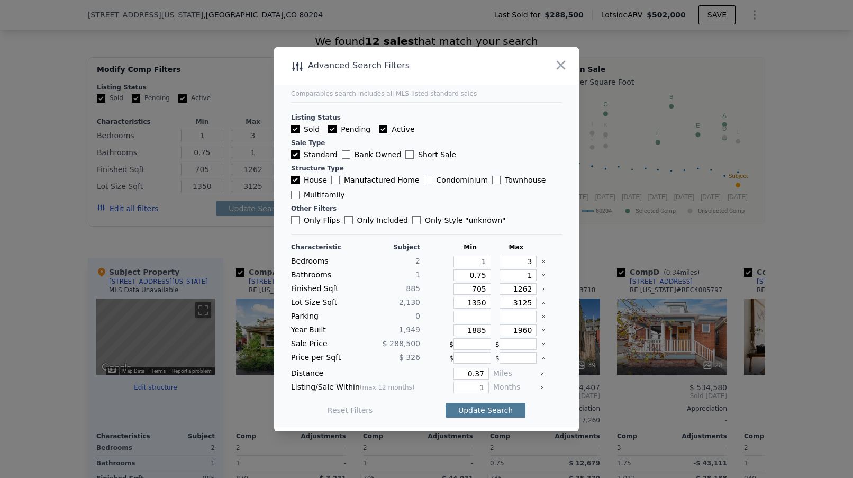
click at [481, 409] on button "Update Search" at bounding box center [486, 410] width 80 height 15
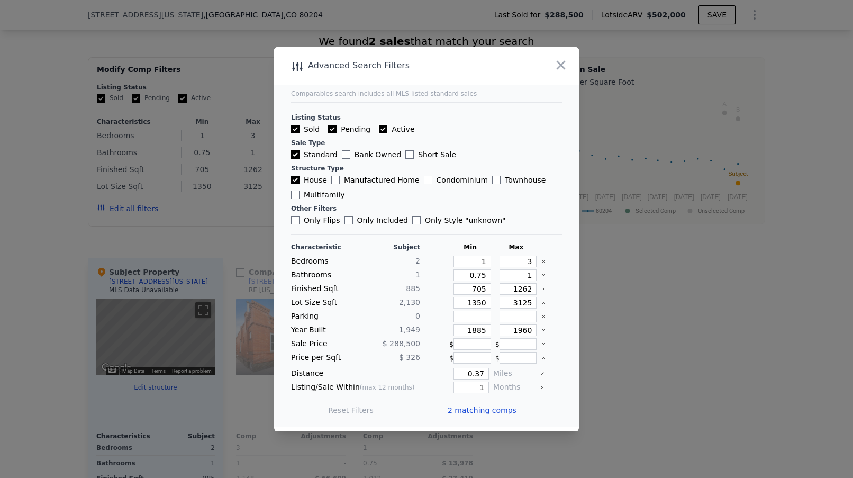
click at [379, 130] on input "Active" at bounding box center [383, 129] width 8 height 8
checkbox input "false"
click at [483, 411] on button "Update Search" at bounding box center [486, 410] width 80 height 15
click at [483, 374] on input "0.37" at bounding box center [471, 374] width 35 height 12
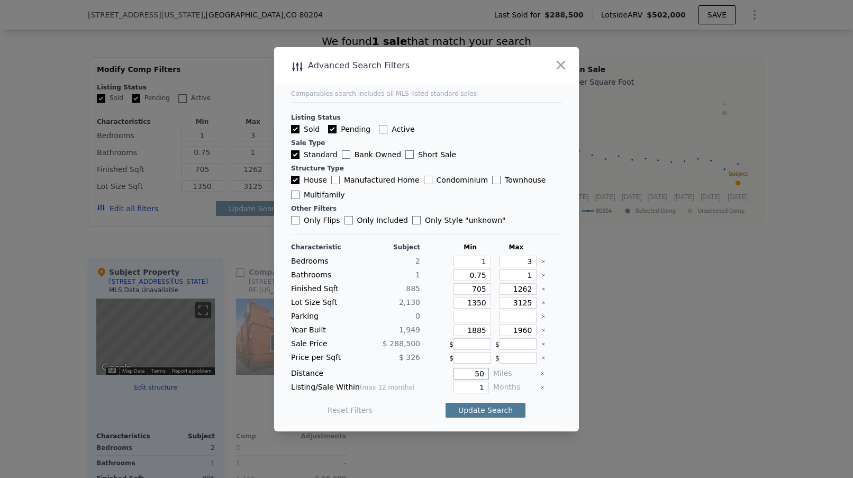
type input "50"
click at [485, 411] on button "Update Search" at bounding box center [486, 410] width 80 height 15
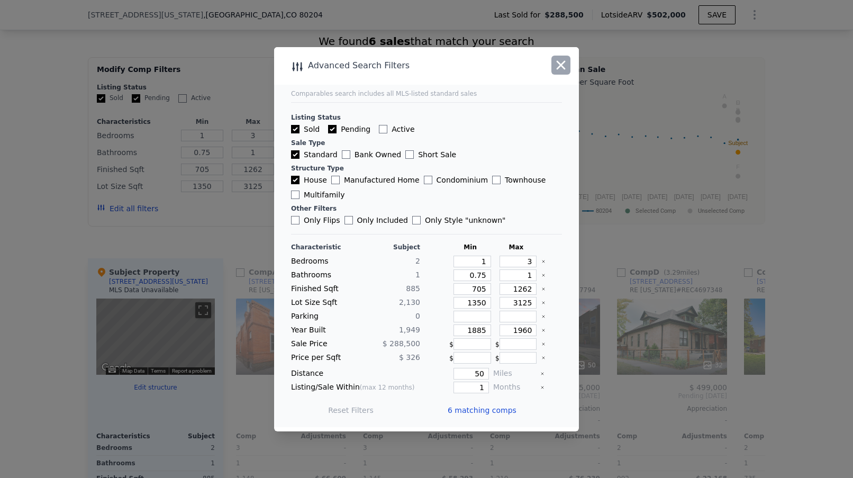
click at [559, 66] on icon "button" at bounding box center [561, 65] width 15 height 15
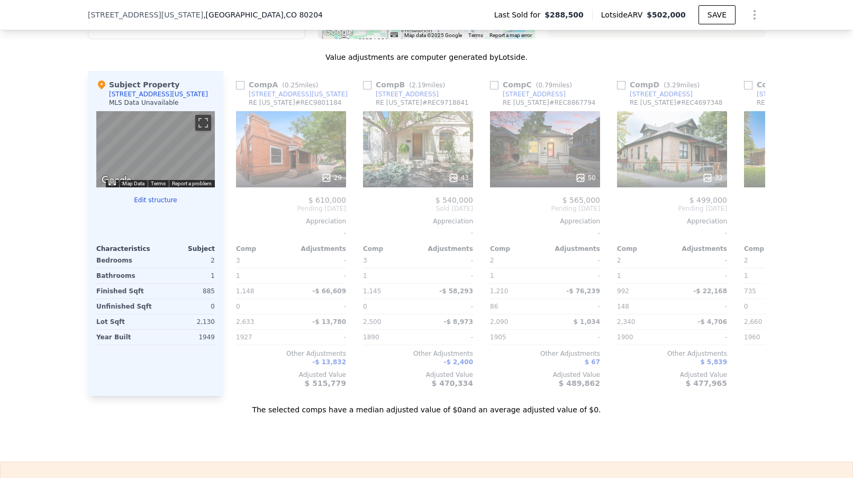
scroll to position [1043, 0]
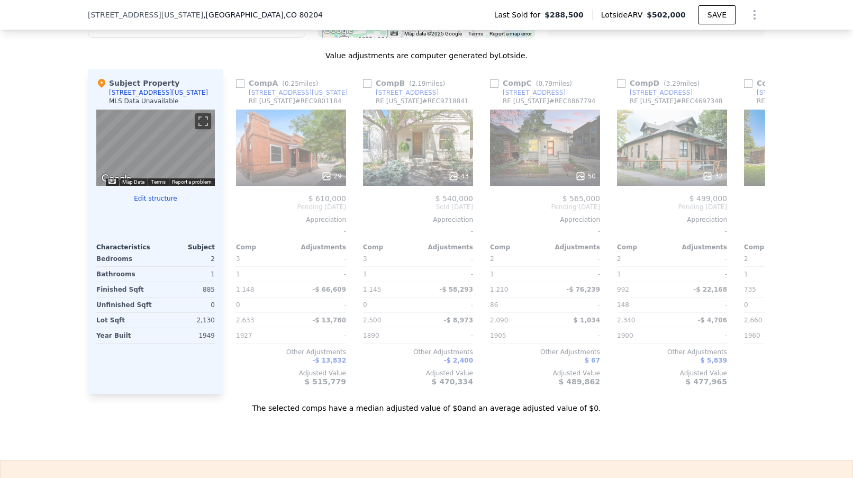
click at [668, 146] on div "32" at bounding box center [672, 148] width 110 height 76
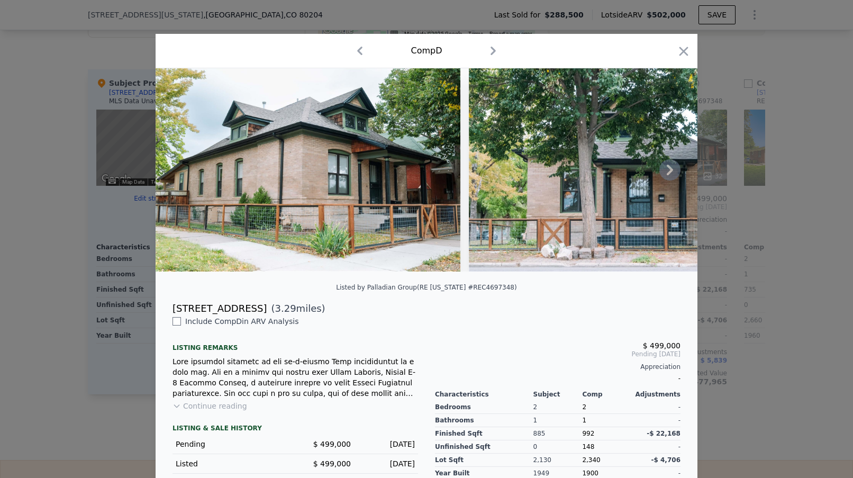
click at [673, 168] on icon at bounding box center [669, 169] width 21 height 21
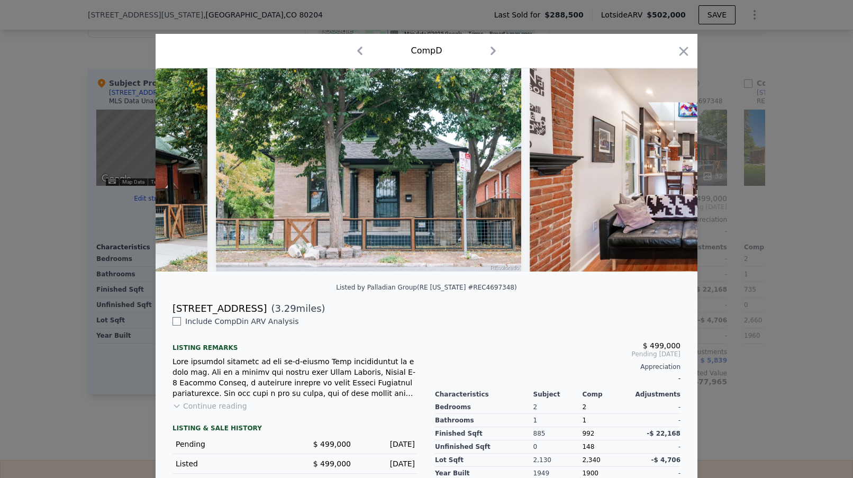
scroll to position [0, 254]
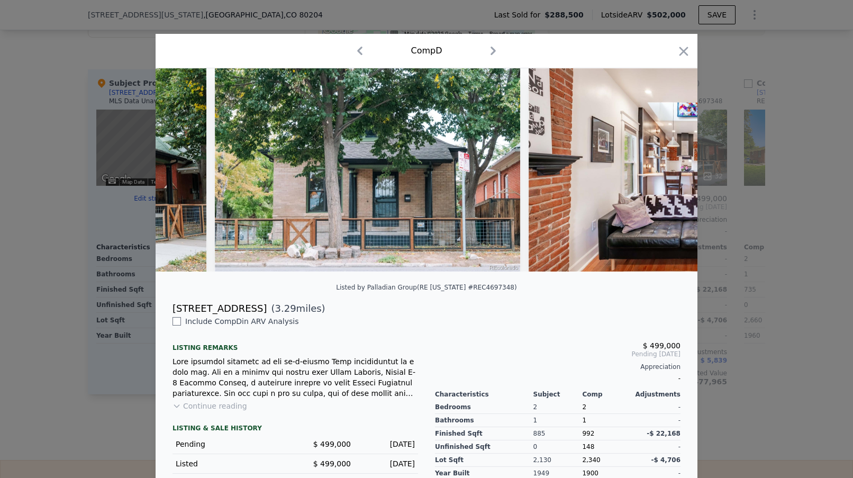
click at [673, 168] on img at bounding box center [681, 169] width 305 height 203
click at [673, 168] on icon at bounding box center [669, 169] width 21 height 21
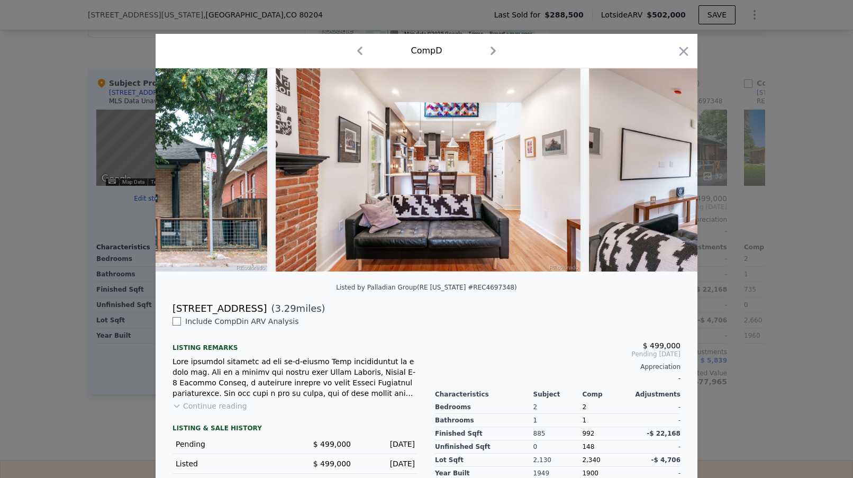
scroll to position [0, 508]
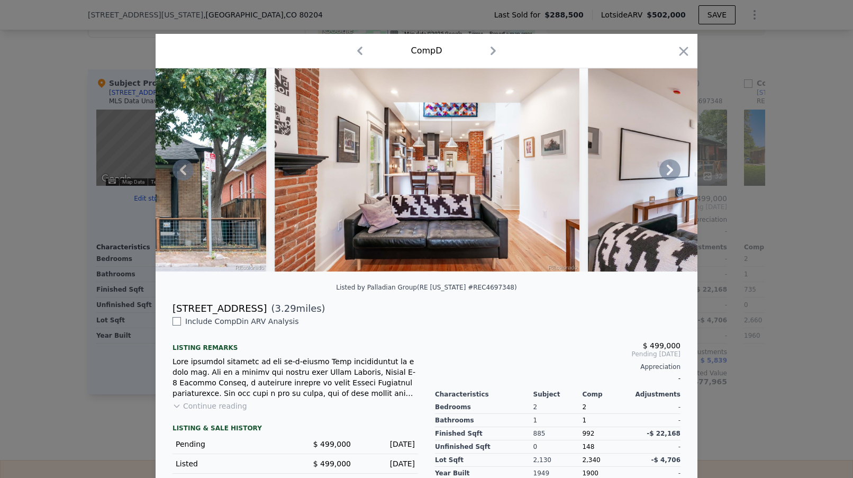
click at [673, 168] on icon at bounding box center [669, 169] width 21 height 21
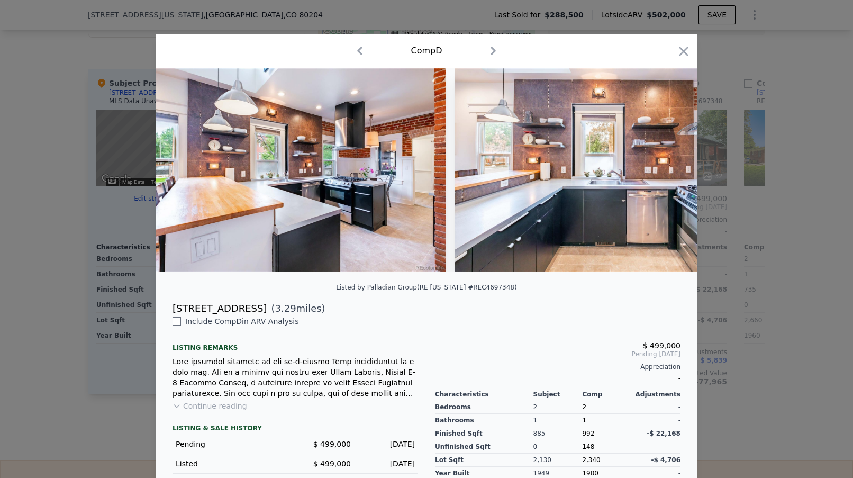
scroll to position [0, 1270]
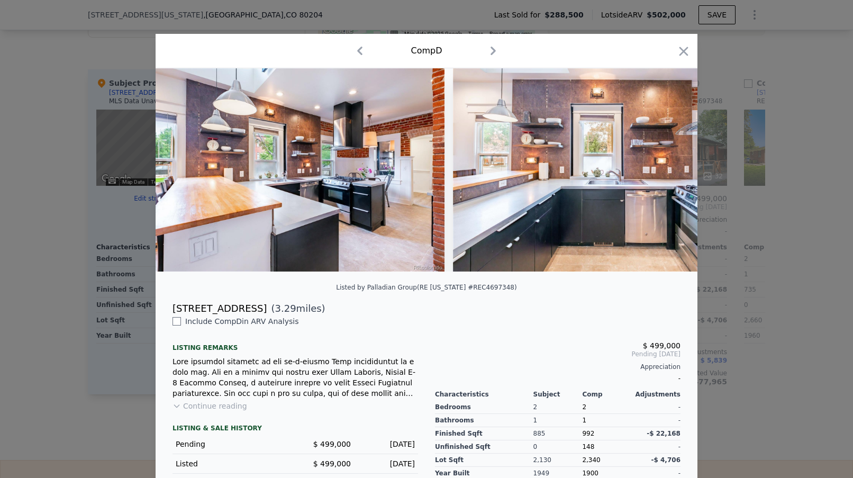
click at [673, 168] on img at bounding box center [605, 169] width 305 height 203
click at [673, 168] on icon at bounding box center [669, 169] width 21 height 21
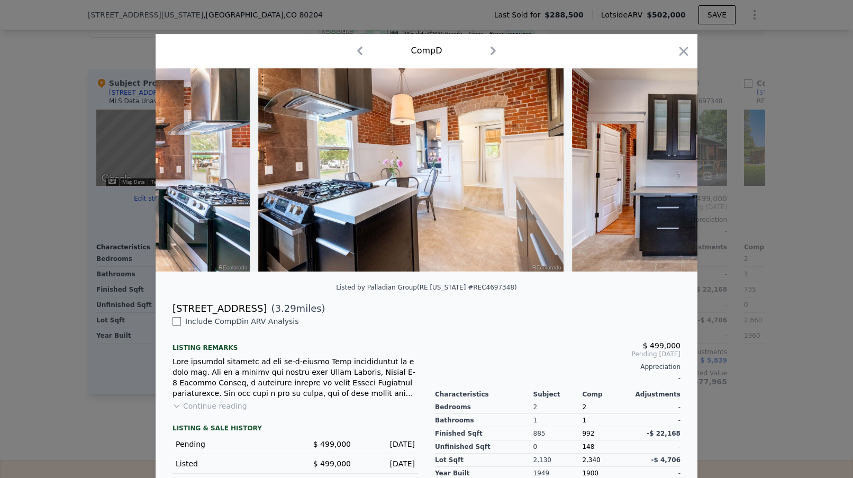
click at [673, 168] on img at bounding box center [724, 169] width 305 height 203
click at [673, 168] on icon at bounding box center [669, 169] width 21 height 21
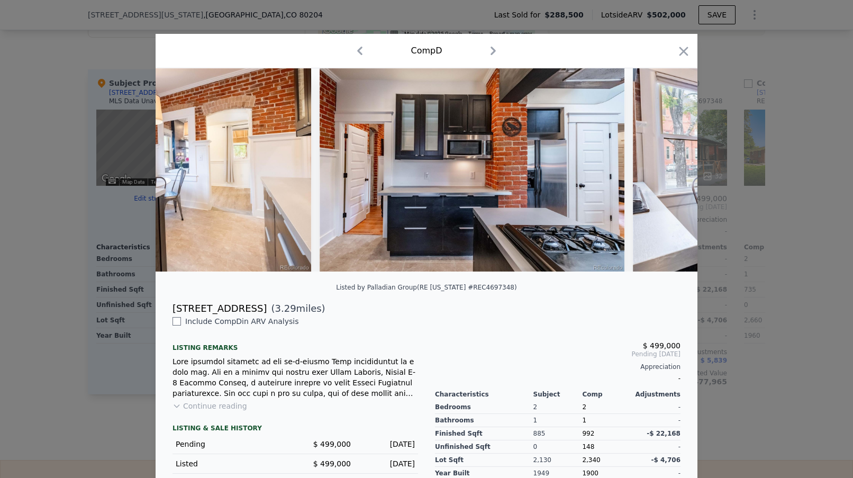
scroll to position [0, 2032]
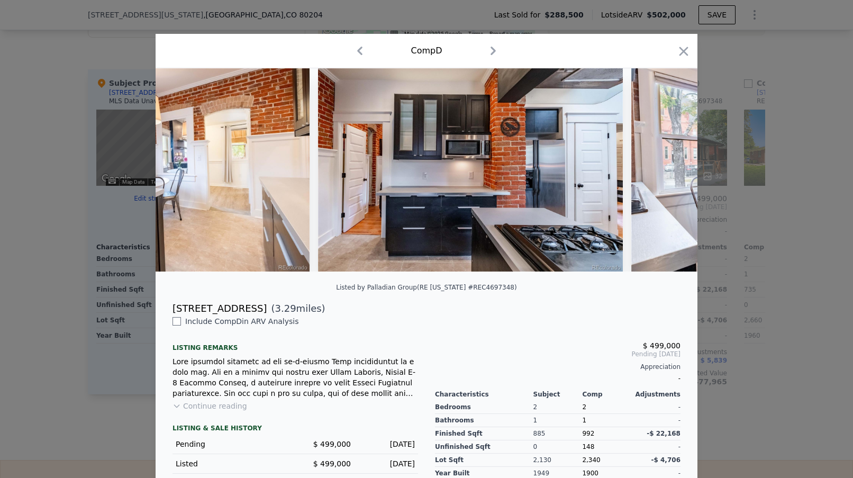
click at [673, 168] on div at bounding box center [427, 169] width 542 height 203
click at [673, 168] on icon at bounding box center [669, 169] width 21 height 21
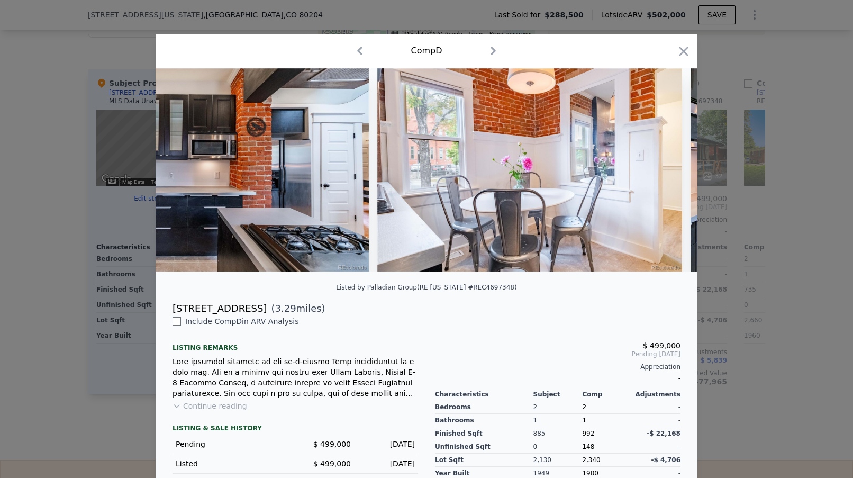
click at [673, 168] on img at bounding box center [529, 169] width 305 height 203
click at [673, 168] on icon at bounding box center [669, 169] width 21 height 21
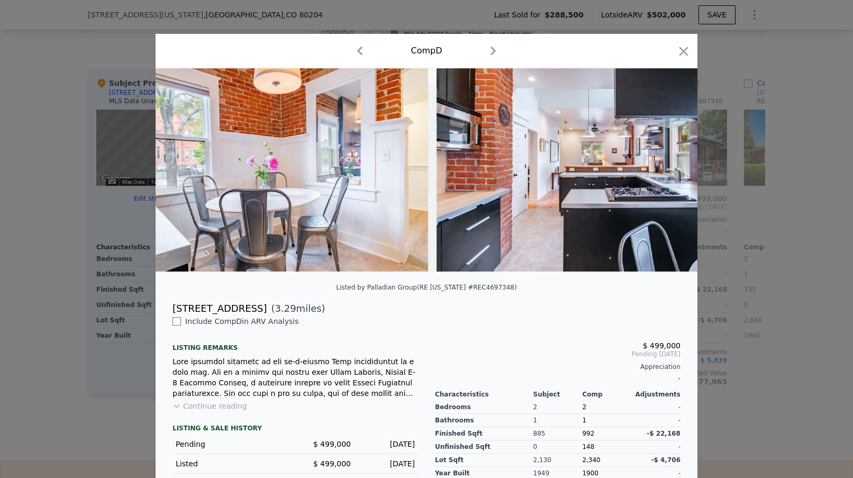
click at [673, 168] on img at bounding box center [589, 169] width 305 height 203
click at [673, 168] on icon at bounding box center [669, 169] width 21 height 21
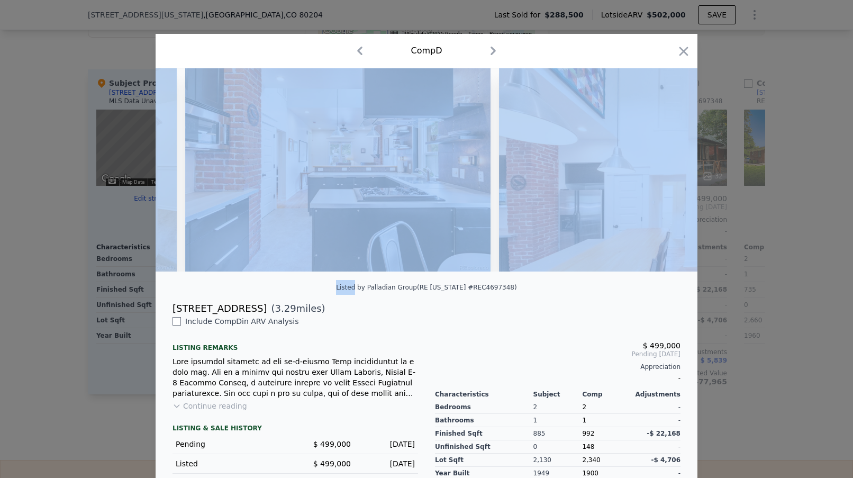
click at [673, 168] on img at bounding box center [651, 169] width 305 height 203
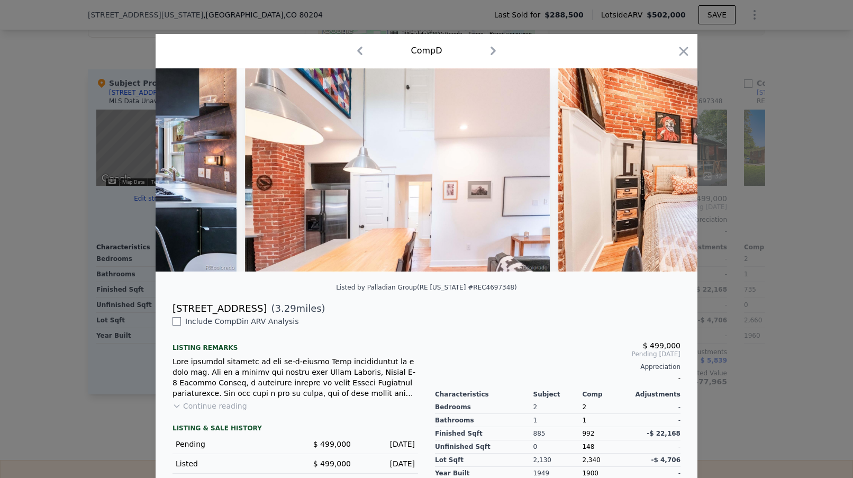
scroll to position [0, 3048]
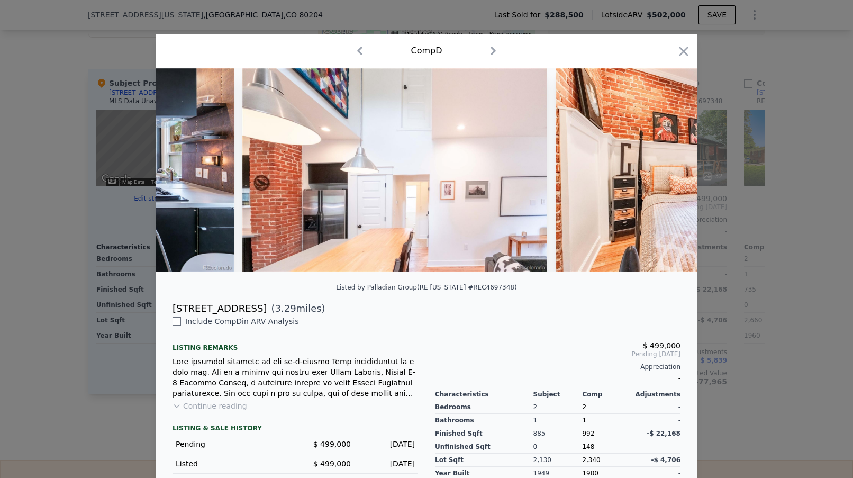
click at [543, 324] on div "$ 499,000 Pending Sep 2025 Appreciation - Characteristics Subject Comp Adjustme…" at bounding box center [558, 438] width 262 height 244
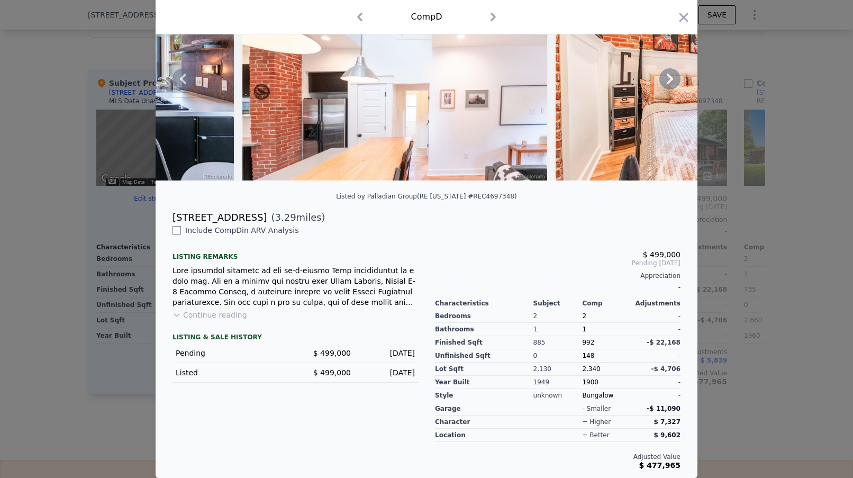
scroll to position [0, 0]
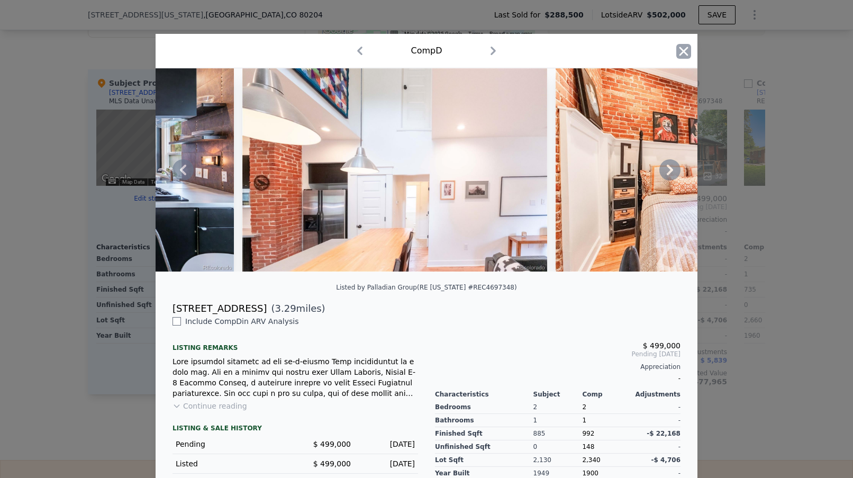
click at [686, 50] on icon "button" at bounding box center [683, 51] width 15 height 15
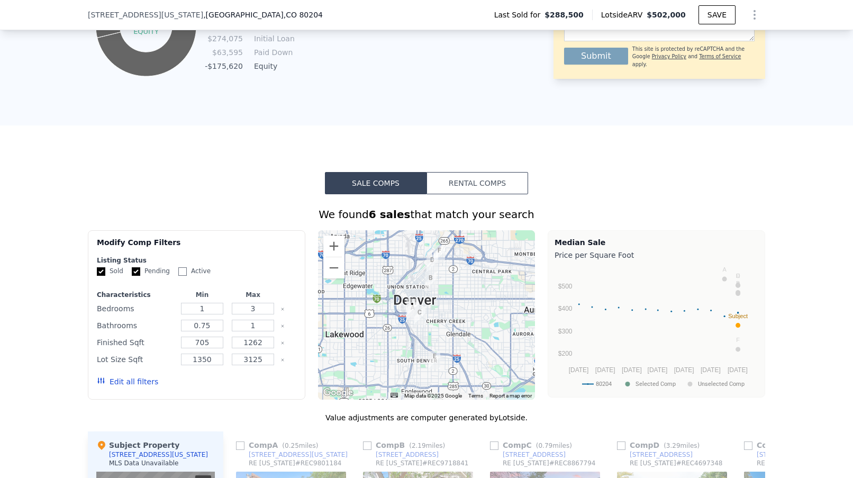
scroll to position [763, 0]
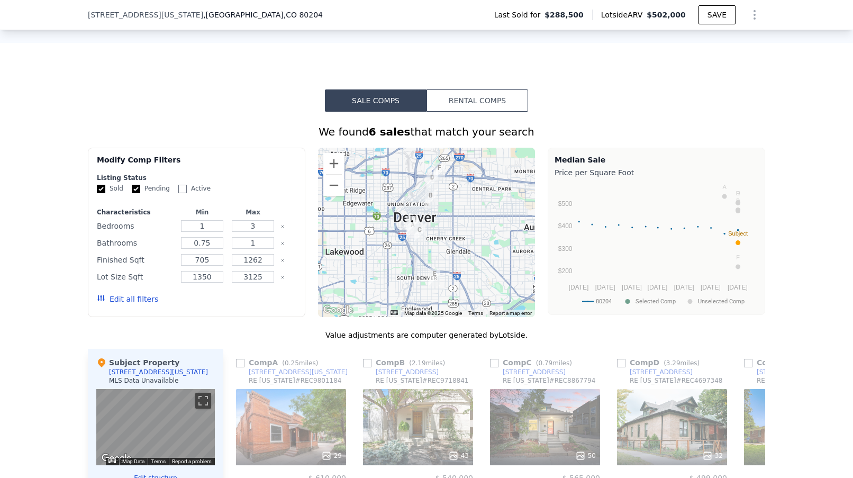
click at [131, 301] on button "Edit all filters" at bounding box center [127, 299] width 61 height 11
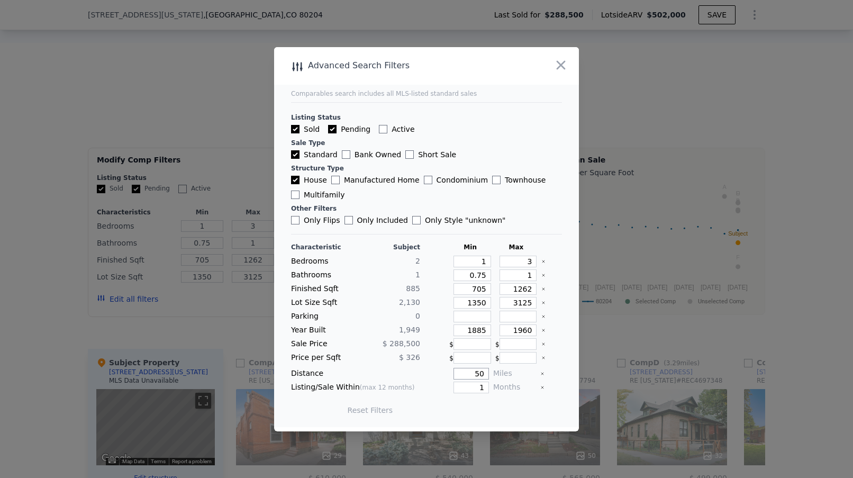
click at [485, 374] on input "50" at bounding box center [471, 374] width 35 height 12
type input "0.5"
drag, startPoint x: 487, startPoint y: 274, endPoint x: 470, endPoint y: 274, distance: 17.5
click at [470, 274] on input "0.75" at bounding box center [473, 275] width 38 height 12
type input "1"
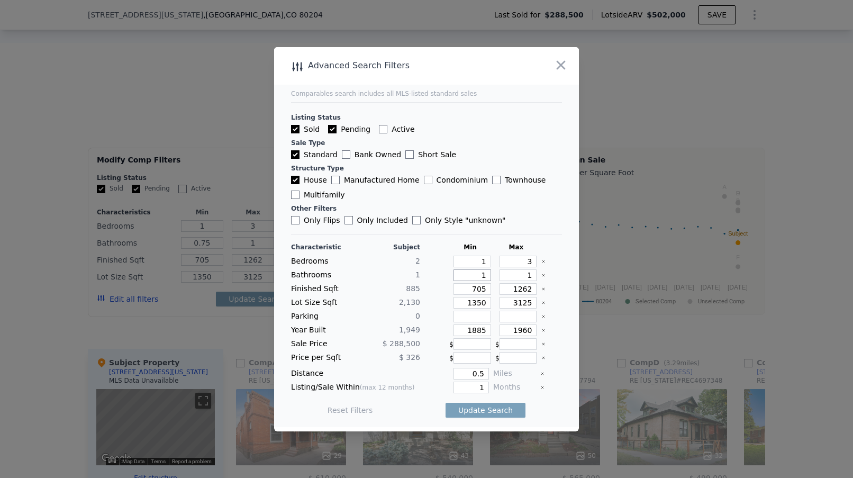
type input "1"
click at [534, 276] on input "1" at bounding box center [519, 275] width 38 height 12
type input "2"
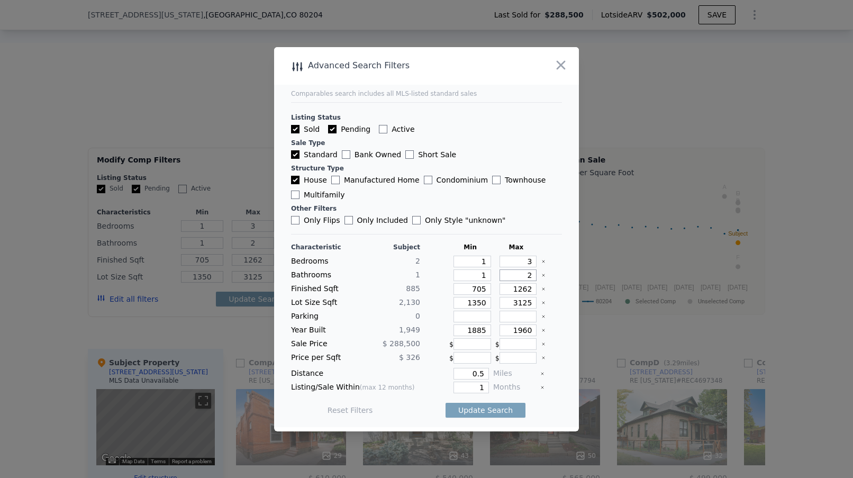
type input "2"
click at [532, 288] on input "1262" at bounding box center [519, 289] width 38 height 12
type input "126"
type input "12"
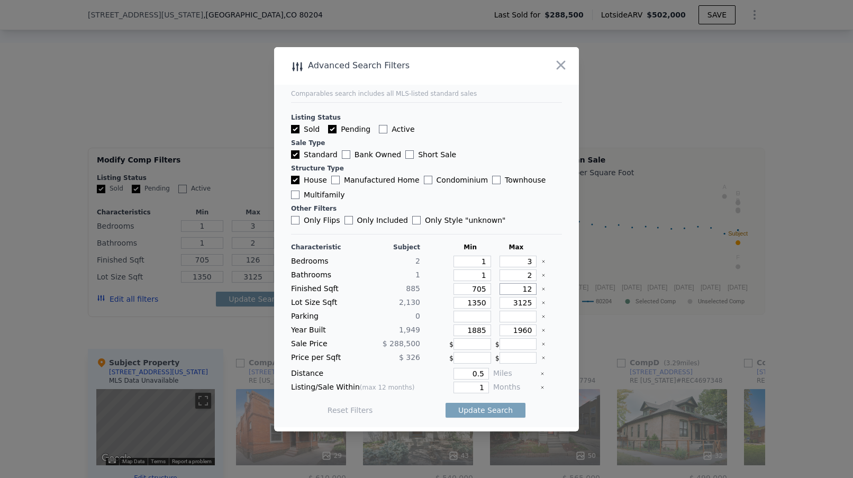
type input "12"
type input "1"
type input "13"
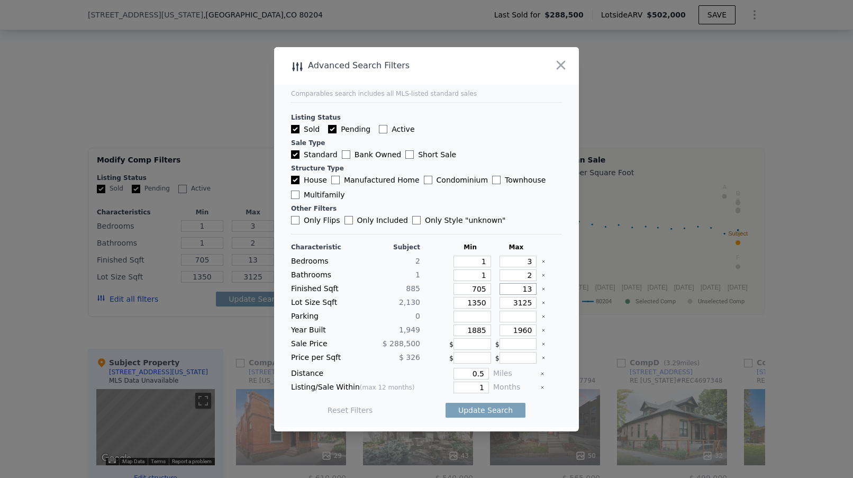
type input "130"
type input "1300"
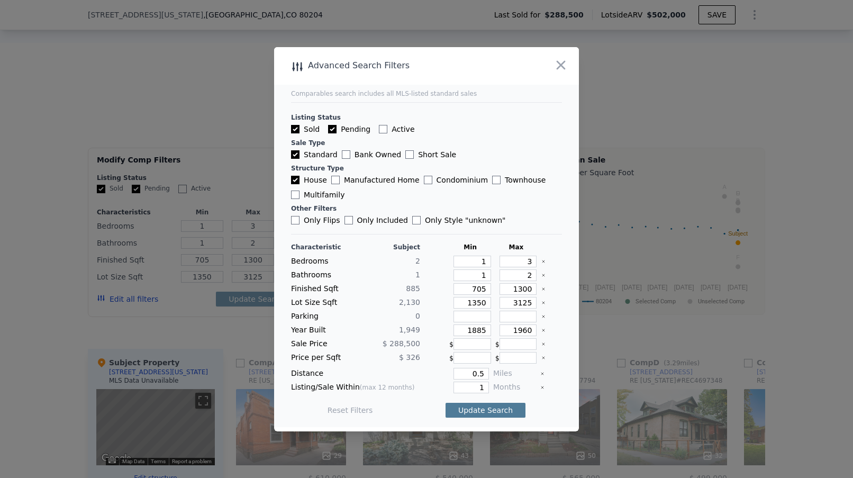
click at [496, 411] on button "Update Search" at bounding box center [486, 410] width 80 height 15
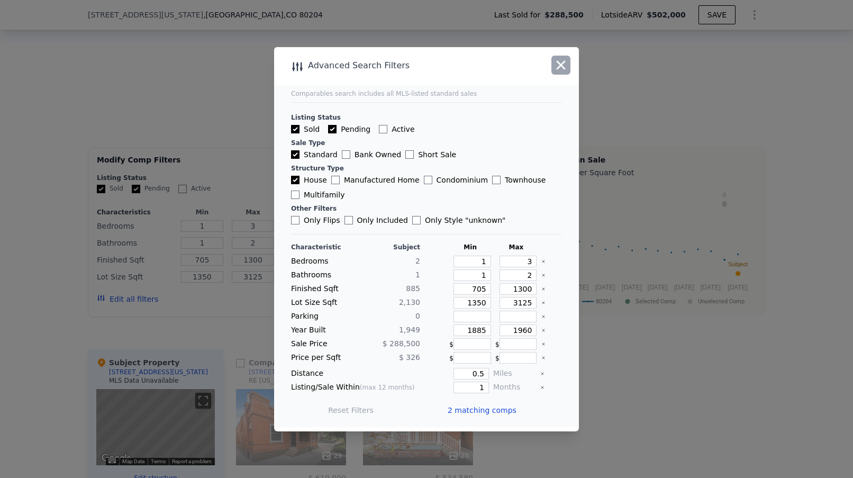
click at [566, 60] on icon "button" at bounding box center [561, 65] width 15 height 15
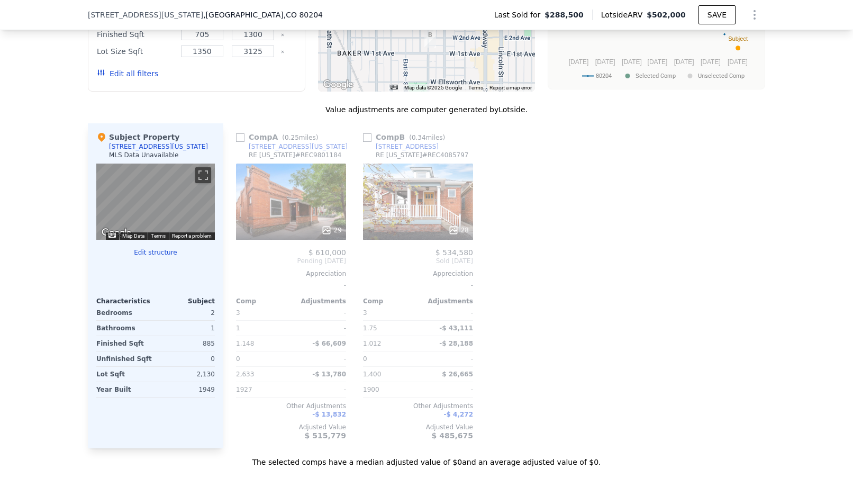
scroll to position [993, 0]
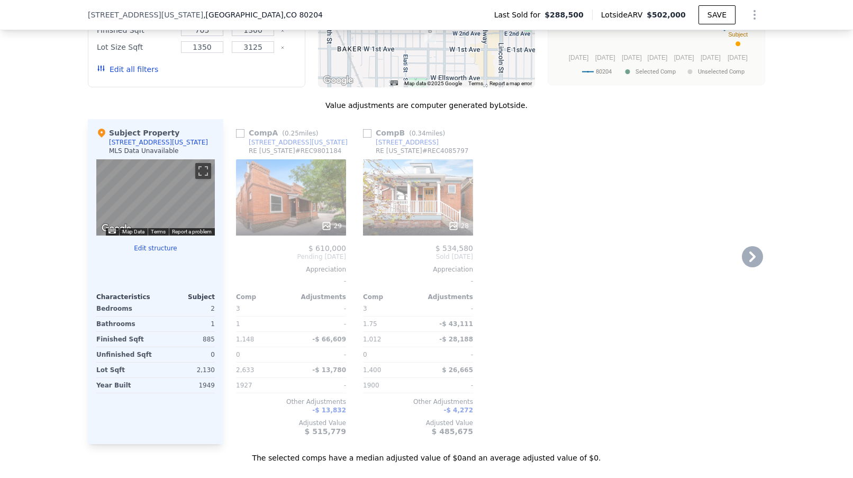
click at [239, 134] on input "checkbox" at bounding box center [240, 133] width 8 height 8
checkbox input "true"
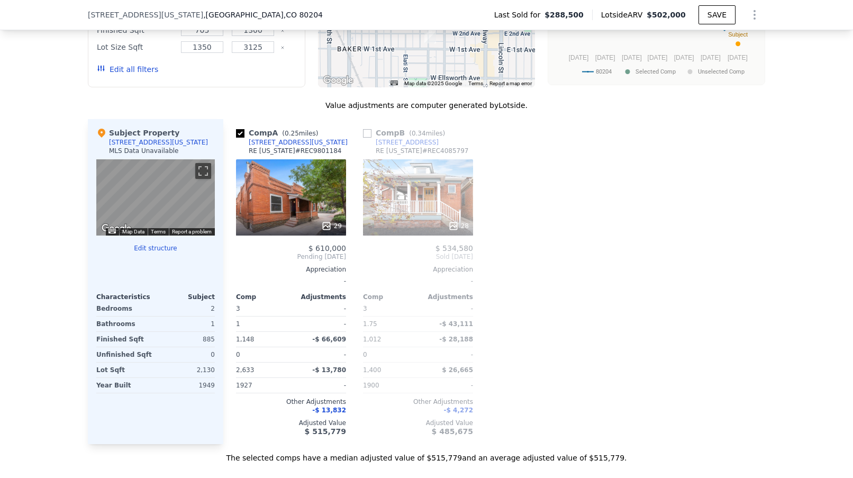
click at [369, 133] on input "checkbox" at bounding box center [367, 133] width 8 height 8
checkbox input "true"
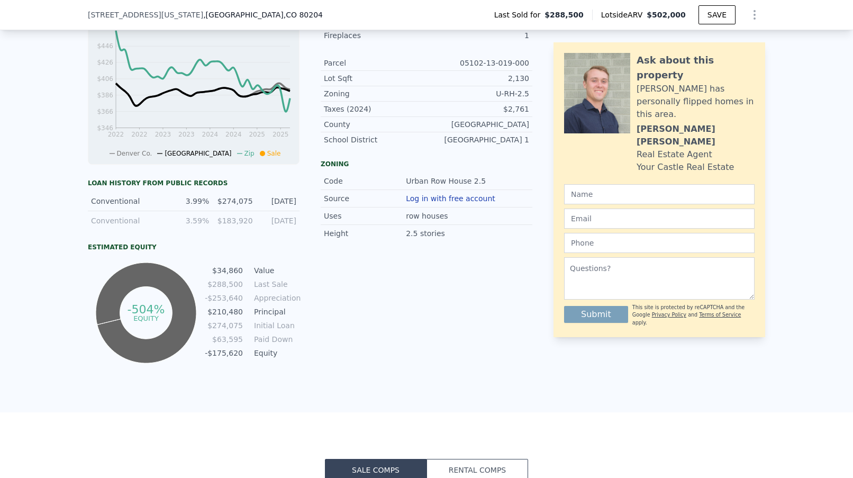
scroll to position [393, 0]
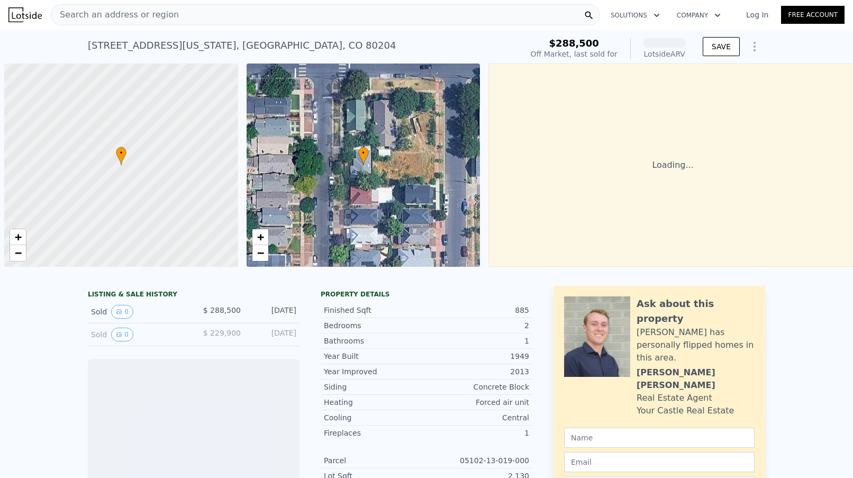
scroll to position [0, 4]
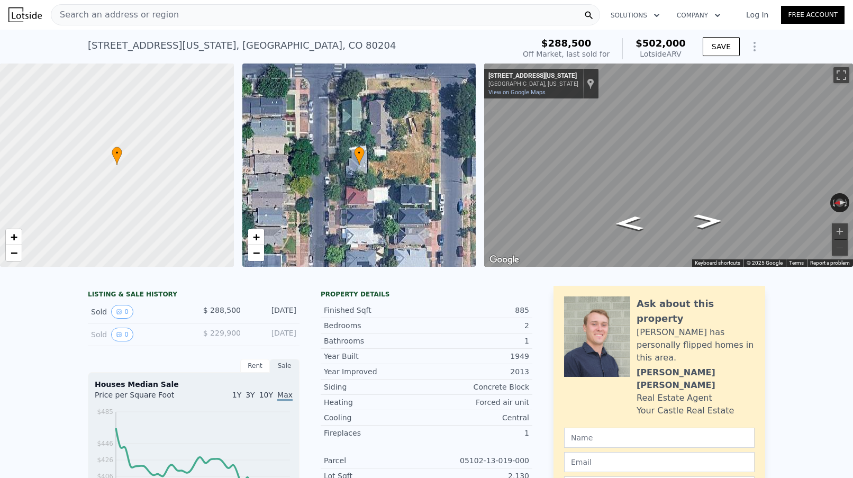
click at [208, 13] on div "Search an address or region" at bounding box center [325, 14] width 549 height 21
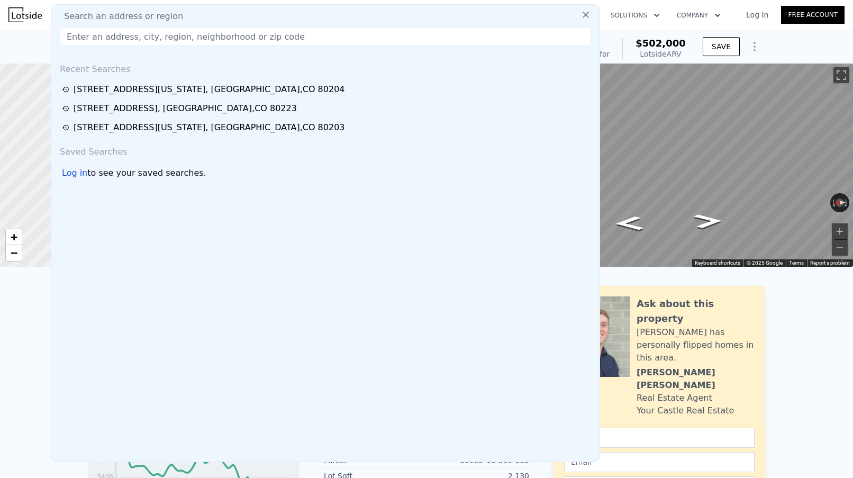
type input "525 S Ogden Street, Denver, CO 80209"
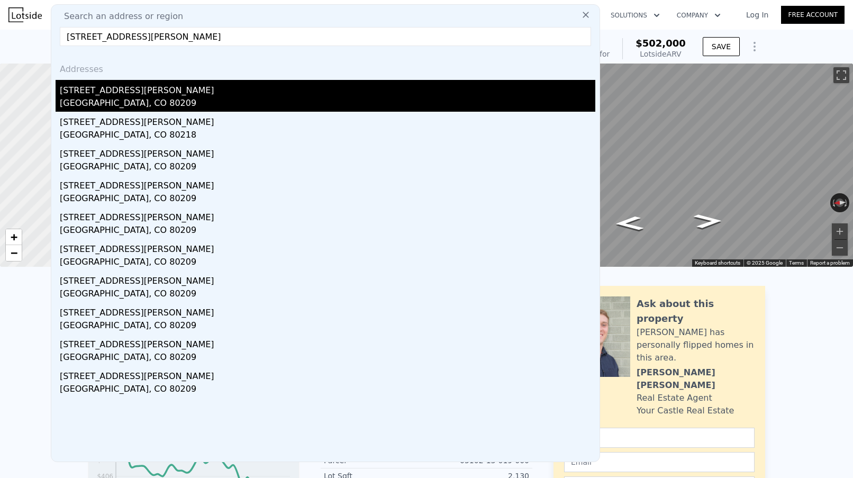
click at [133, 83] on div "525 S Ogden St" at bounding box center [328, 88] width 536 height 17
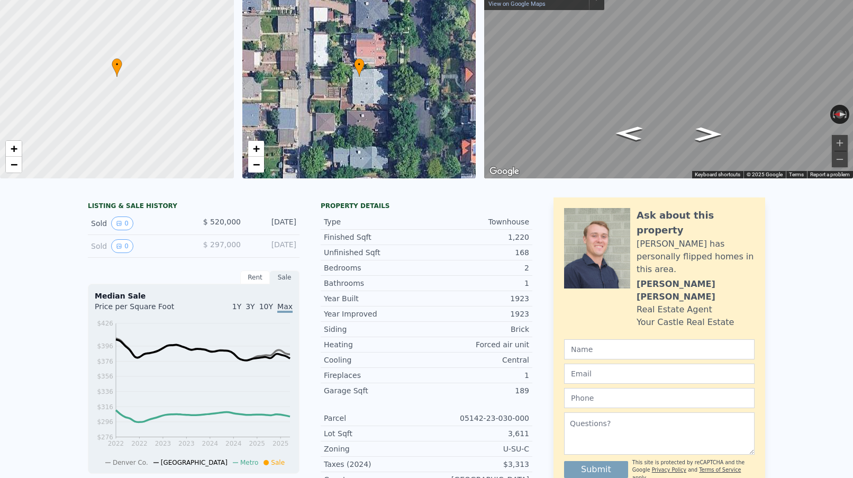
scroll to position [3, 0]
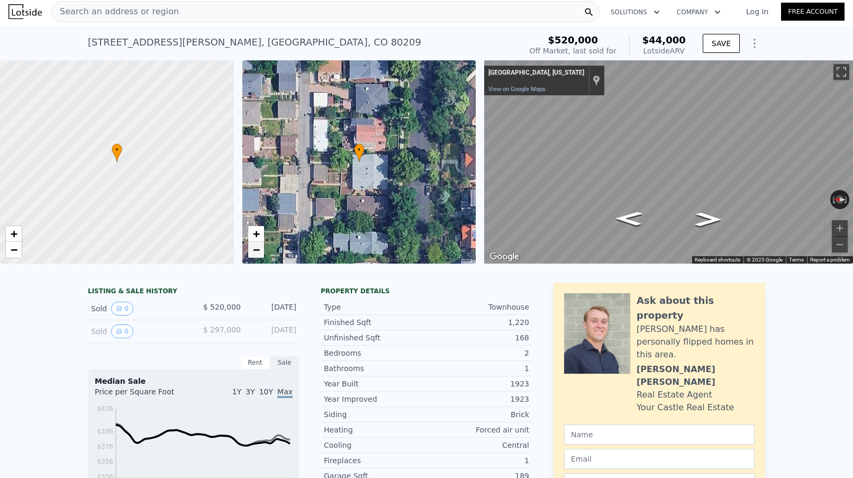
click at [253, 253] on span "−" at bounding box center [255, 249] width 7 height 13
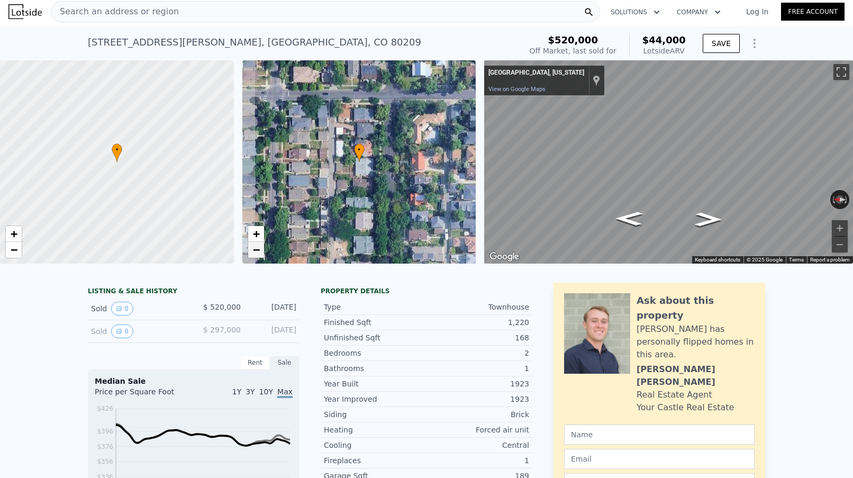
click at [253, 253] on span "−" at bounding box center [255, 249] width 7 height 13
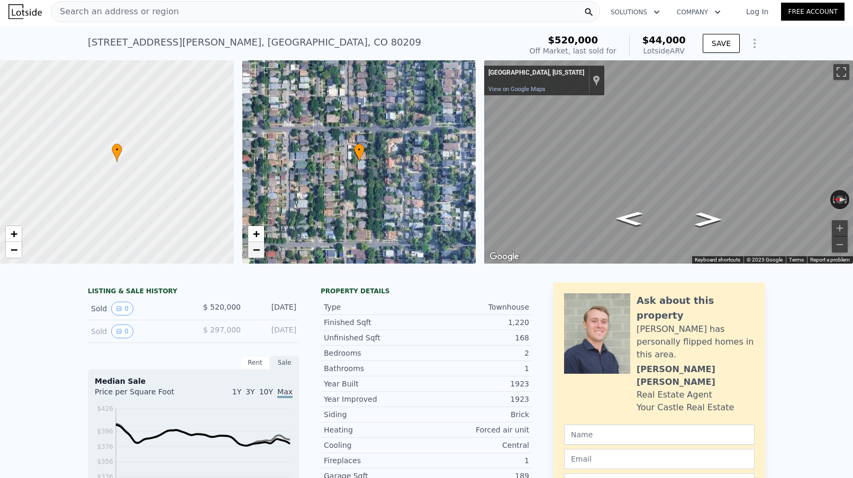
click at [253, 253] on span "−" at bounding box center [255, 249] width 7 height 13
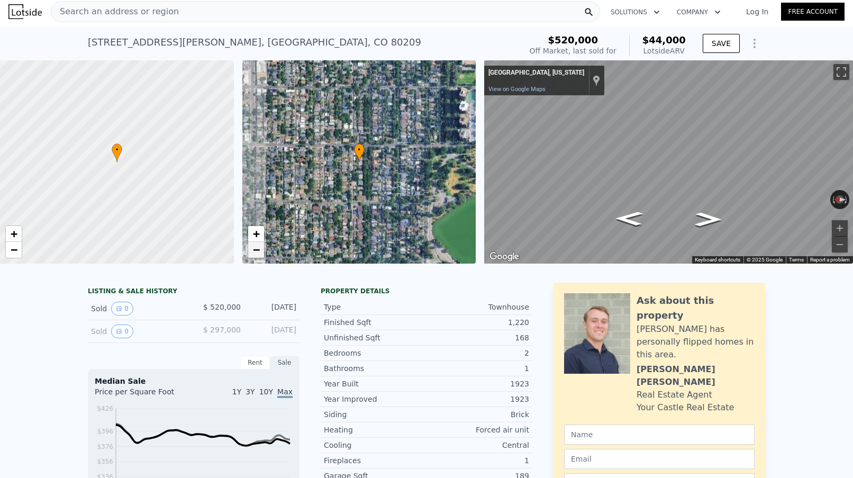
click at [253, 253] on span "−" at bounding box center [255, 249] width 7 height 13
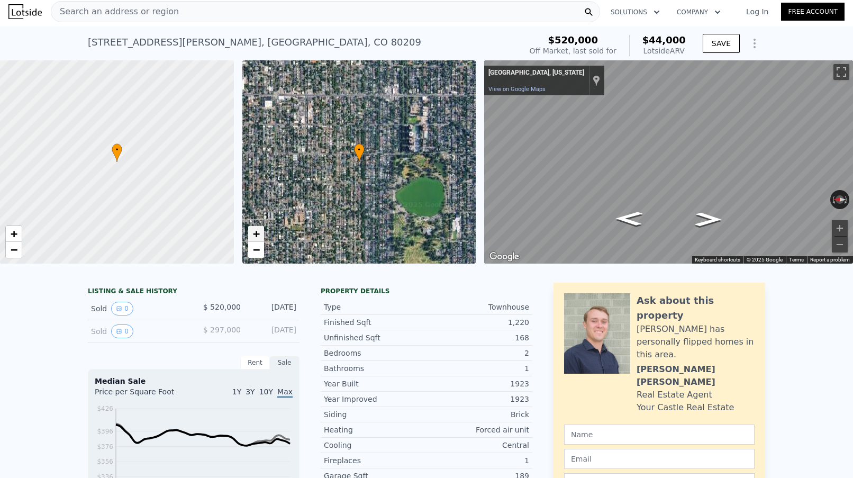
click at [261, 234] on link "+" at bounding box center [256, 234] width 16 height 16
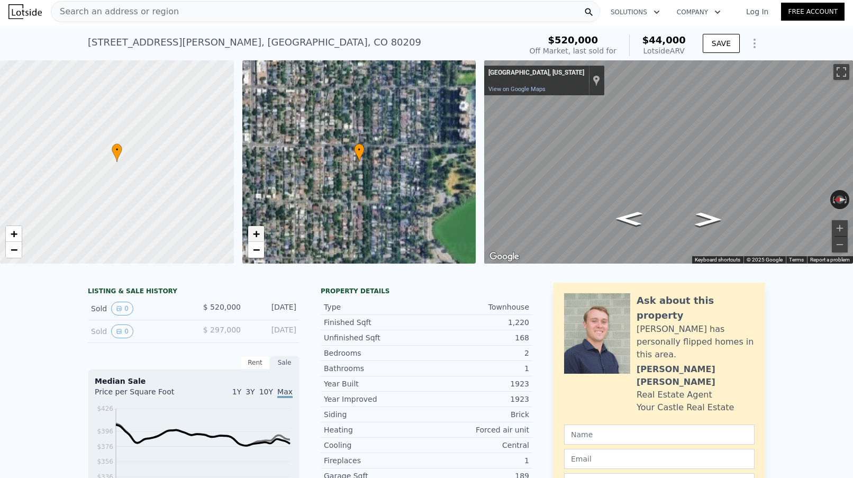
click at [261, 234] on link "+" at bounding box center [256, 234] width 16 height 16
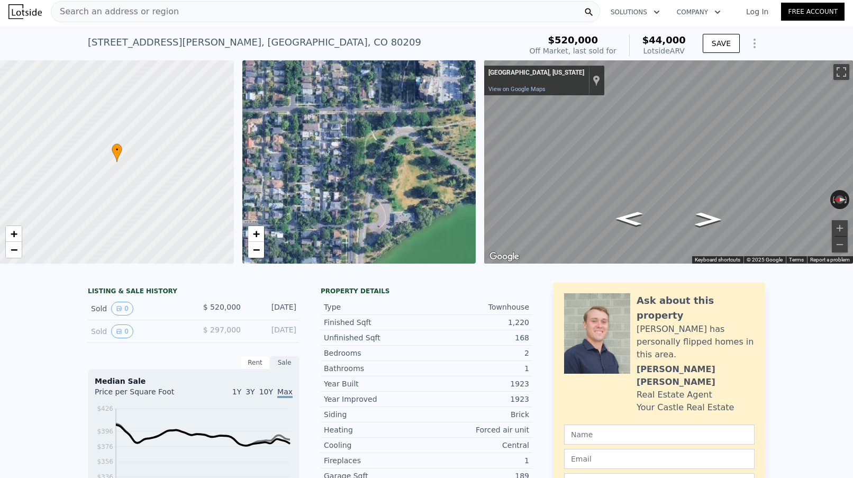
drag, startPoint x: 423, startPoint y: 164, endPoint x: 283, endPoint y: 144, distance: 141.6
click at [283, 144] on div "• + −" at bounding box center [359, 161] width 234 height 203
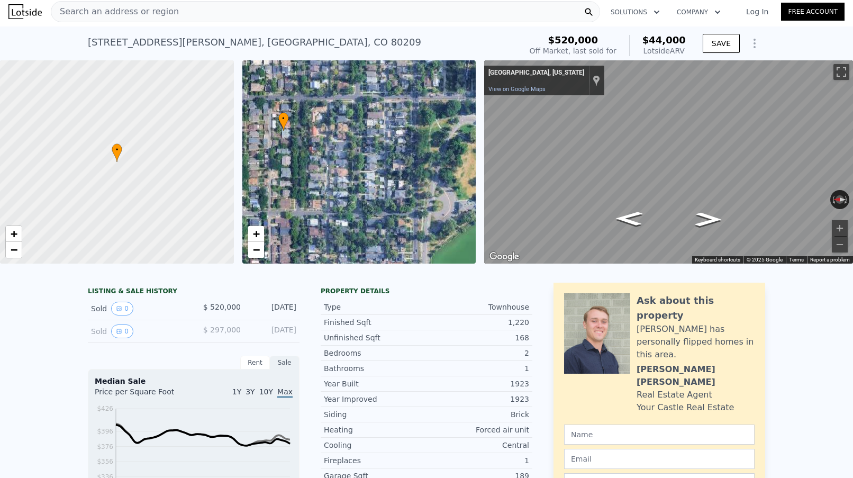
drag, startPoint x: 315, startPoint y: 146, endPoint x: 380, endPoint y: 134, distance: 65.6
click at [380, 134] on div "• + −" at bounding box center [359, 161] width 234 height 203
click at [253, 251] on span "−" at bounding box center [255, 249] width 7 height 13
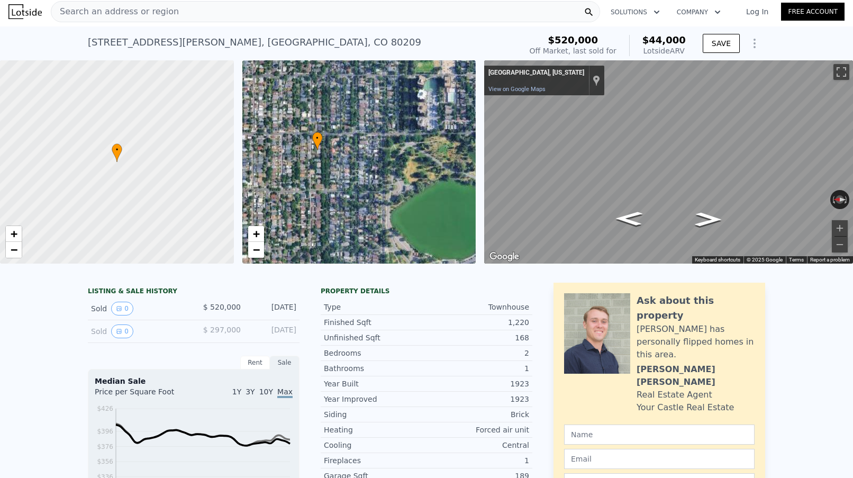
drag, startPoint x: 425, startPoint y: 198, endPoint x: 421, endPoint y: 202, distance: 5.6
click at [421, 202] on div "• + −" at bounding box center [359, 161] width 234 height 203
click at [261, 231] on link "+" at bounding box center [256, 234] width 16 height 16
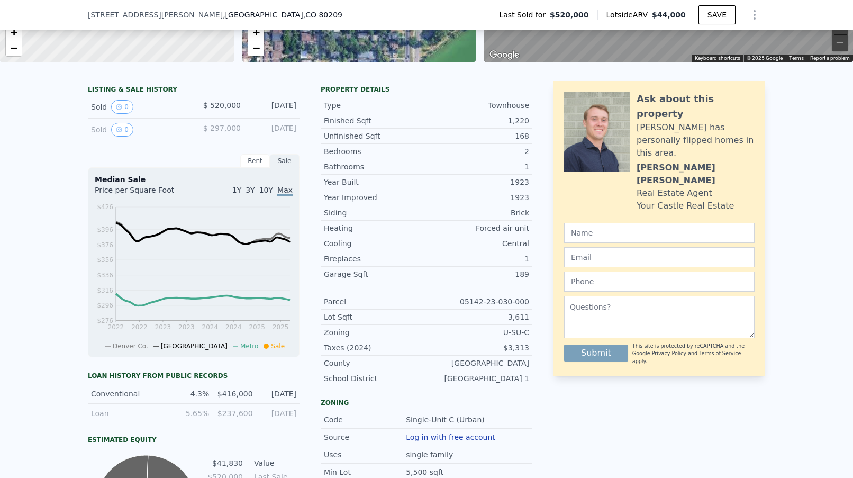
scroll to position [122, 0]
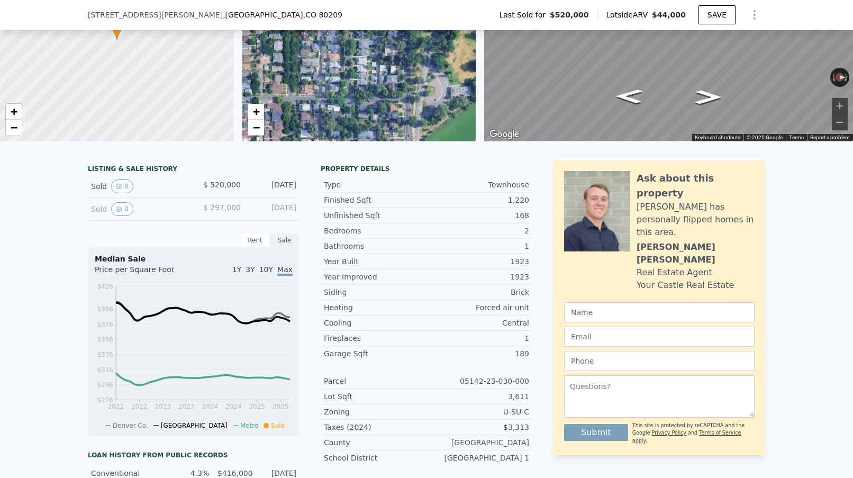
click at [38, 196] on div "LISTING & SALE HISTORY Sold 0 $ 520,000 Apr 14, 2019 Sold 0 $ 297,000 Sep 29, 2…" at bounding box center [426, 440] width 853 height 577
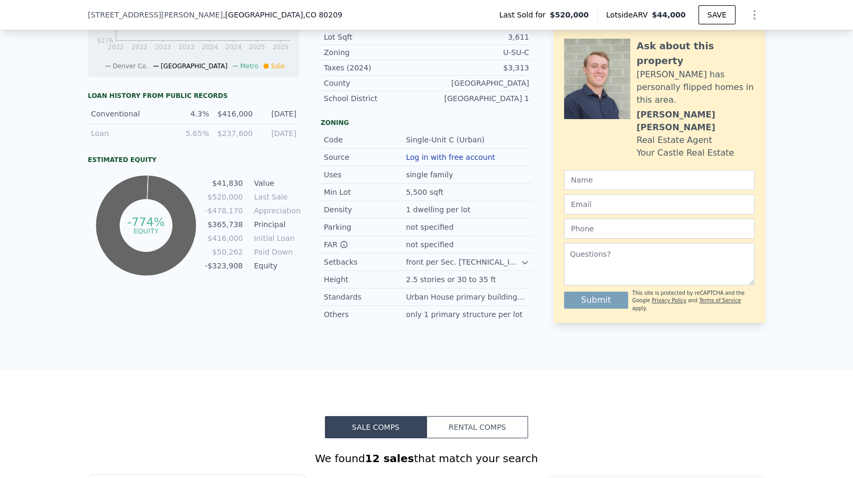
scroll to position [483, 0]
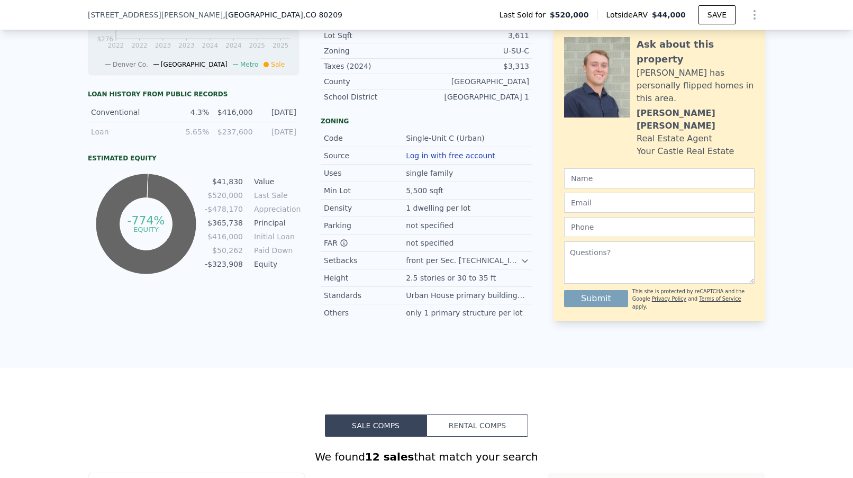
click at [39, 173] on div "LISTING & SALE HISTORY Sold 0 $ 520,000 Apr 14, 2019 Sold 0 $ 297,000 Sep 29, 2…" at bounding box center [426, 79] width 853 height 577
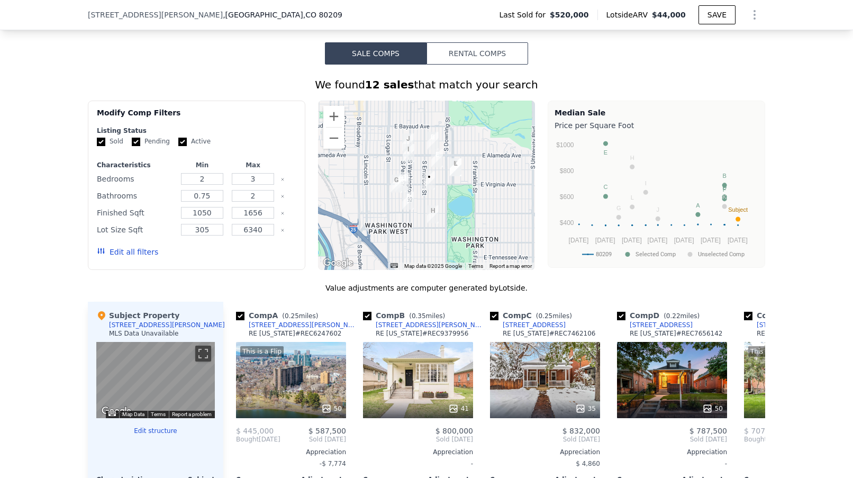
scroll to position [854, 0]
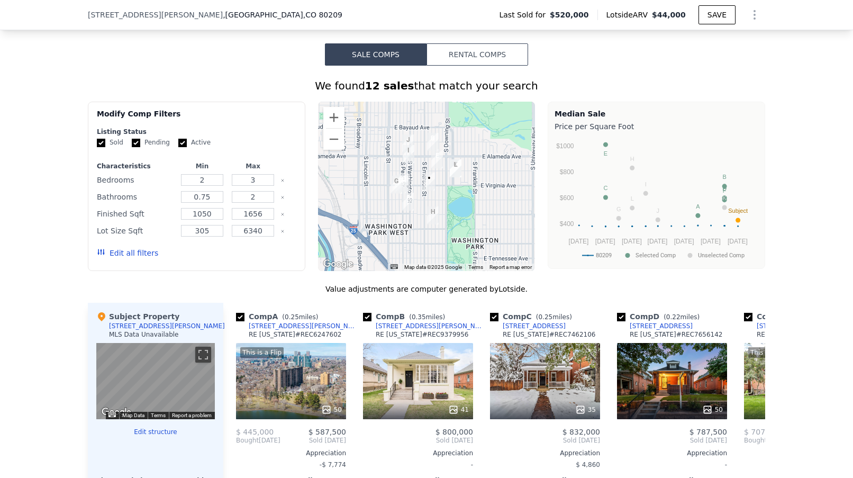
click at [138, 258] on button "Edit all filters" at bounding box center [127, 253] width 61 height 11
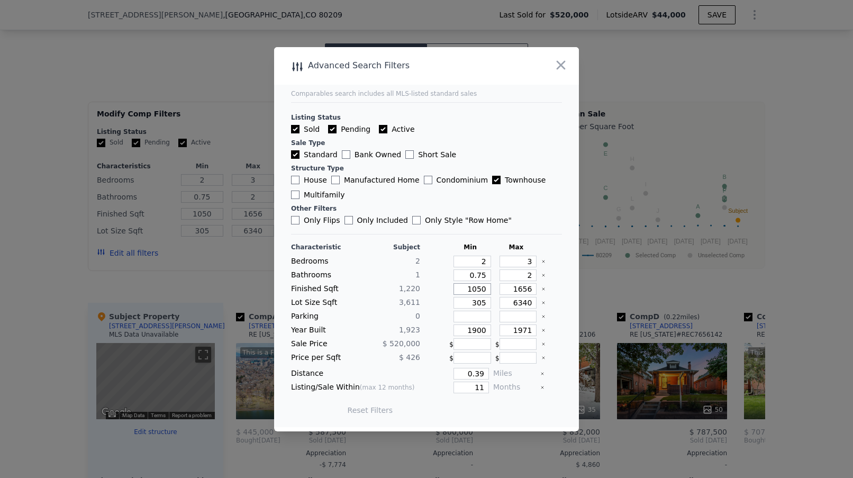
drag, startPoint x: 488, startPoint y: 291, endPoint x: 457, endPoint y: 289, distance: 31.8
click at [457, 289] on input "1050" at bounding box center [473, 289] width 38 height 12
type input "8"
type input "80"
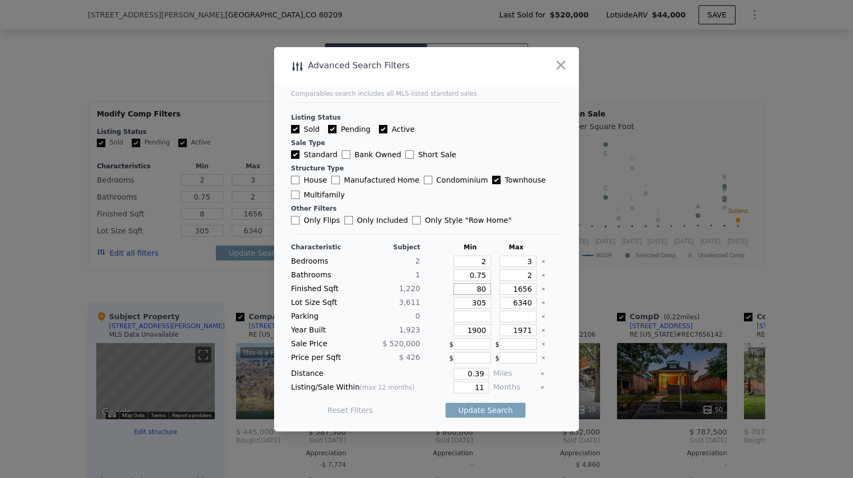
type input "80"
type input "800"
click at [485, 390] on input "11" at bounding box center [471, 388] width 35 height 12
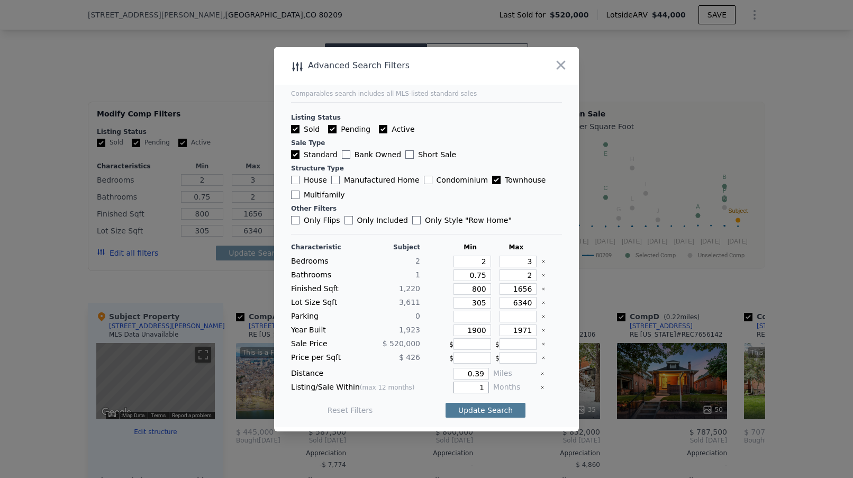
type input "1"
click at [469, 411] on button "Update Search" at bounding box center [486, 410] width 80 height 15
click at [486, 373] on input "0.39" at bounding box center [471, 374] width 35 height 12
type input "0.5"
click at [482, 348] on input "number" at bounding box center [473, 344] width 38 height 12
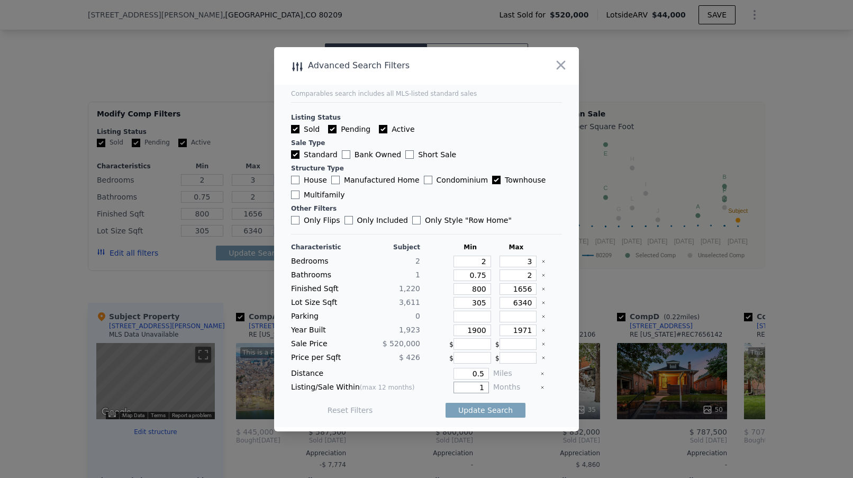
click at [486, 387] on input "1" at bounding box center [471, 388] width 35 height 12
type input "2"
click at [481, 409] on button "Update Search" at bounding box center [486, 410] width 80 height 15
click at [481, 408] on span "0 matching comps" at bounding box center [482, 410] width 69 height 11
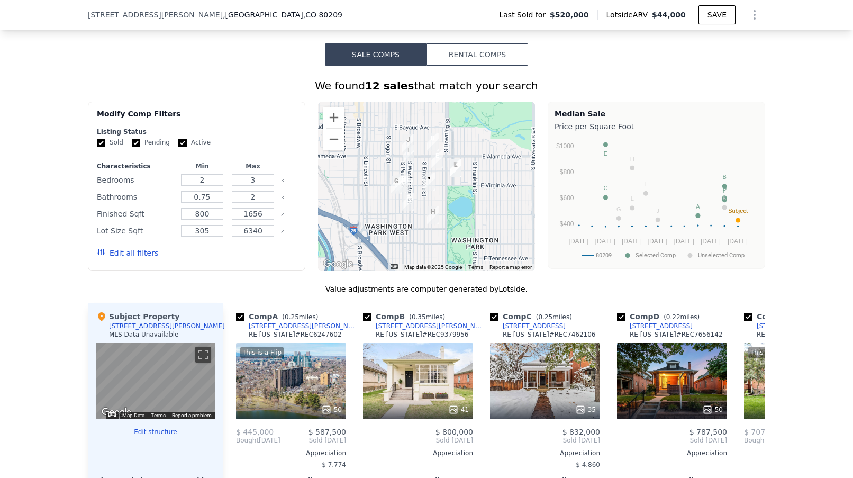
click at [135, 258] on button "Edit all filters" at bounding box center [127, 253] width 61 height 11
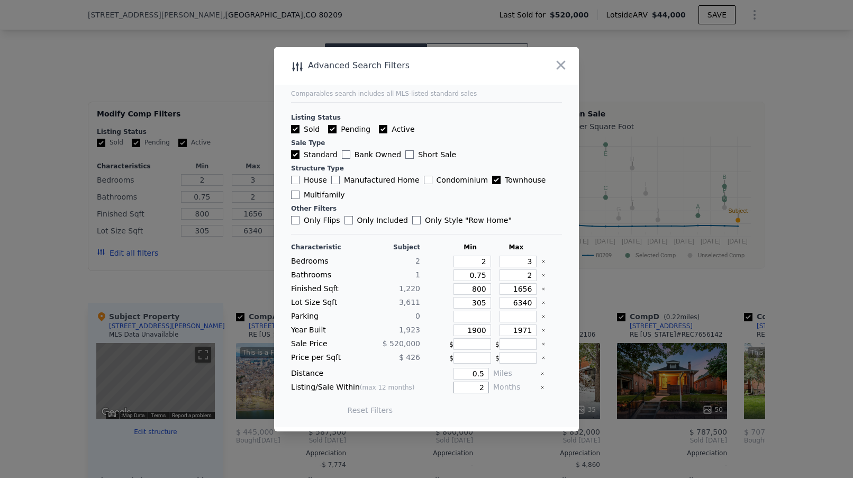
click at [483, 386] on input "2" at bounding box center [471, 388] width 35 height 12
click at [483, 386] on input "3" at bounding box center [471, 388] width 35 height 12
type input "3"
click at [485, 414] on button "Update Search" at bounding box center [486, 410] width 80 height 15
click at [305, 180] on label "House" at bounding box center [309, 180] width 36 height 11
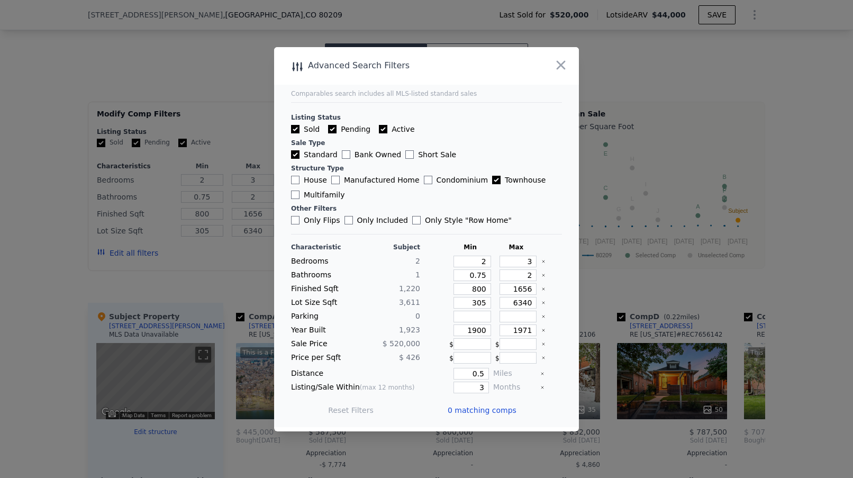
click at [300, 180] on input "House" at bounding box center [295, 180] width 8 height 8
checkbox input "true"
click at [492, 413] on button "Update Search" at bounding box center [486, 410] width 80 height 15
checkbox input "false"
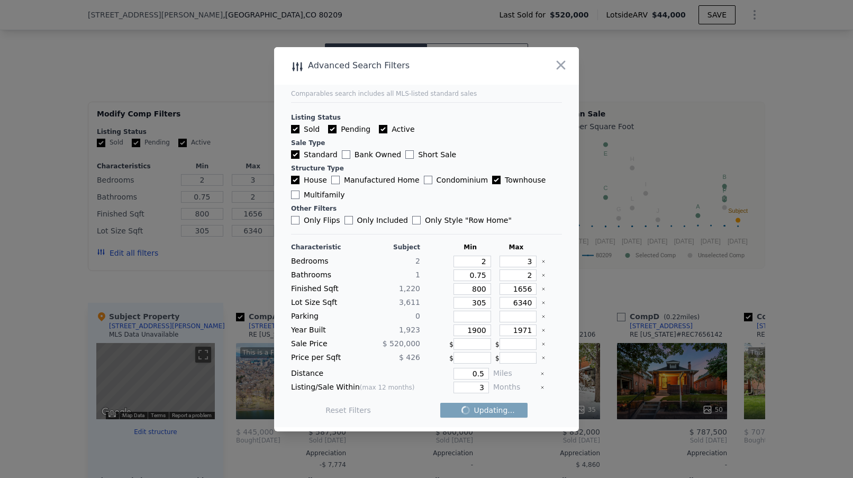
checkbox input "false"
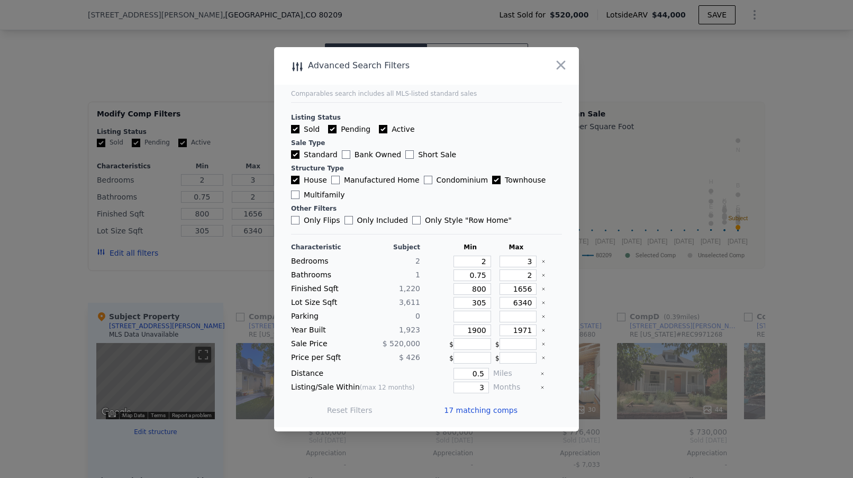
click at [379, 126] on input "Active" at bounding box center [383, 129] width 8 height 8
checkbox input "false"
click at [484, 412] on button "Update Search" at bounding box center [486, 410] width 80 height 15
click at [485, 386] on input "3" at bounding box center [471, 388] width 35 height 12
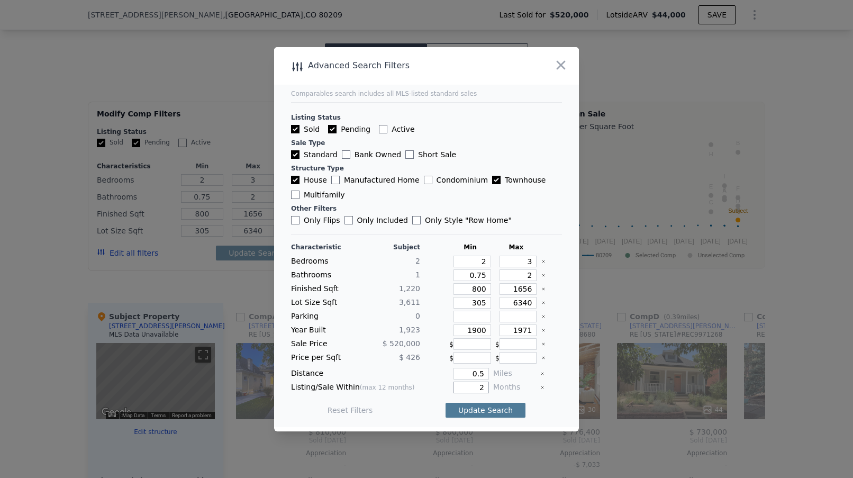
type input "2"
click at [472, 405] on button "Update Search" at bounding box center [486, 410] width 80 height 15
click at [563, 66] on icon "button" at bounding box center [561, 64] width 9 height 9
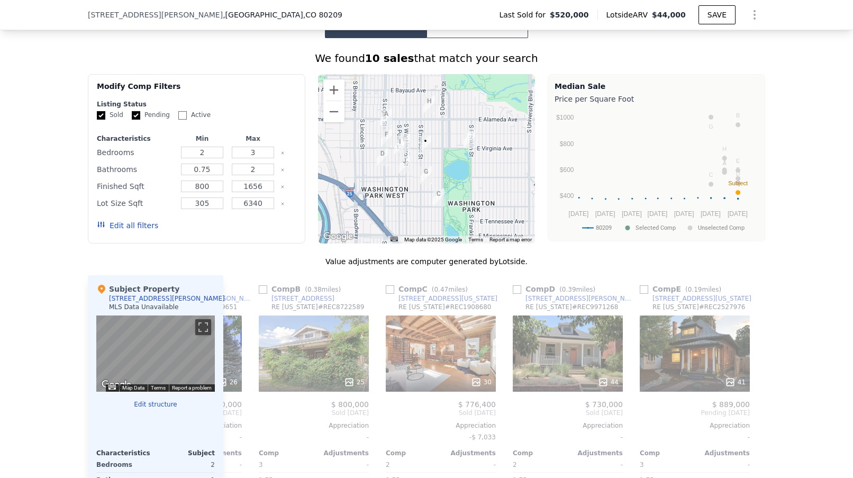
scroll to position [0, 106]
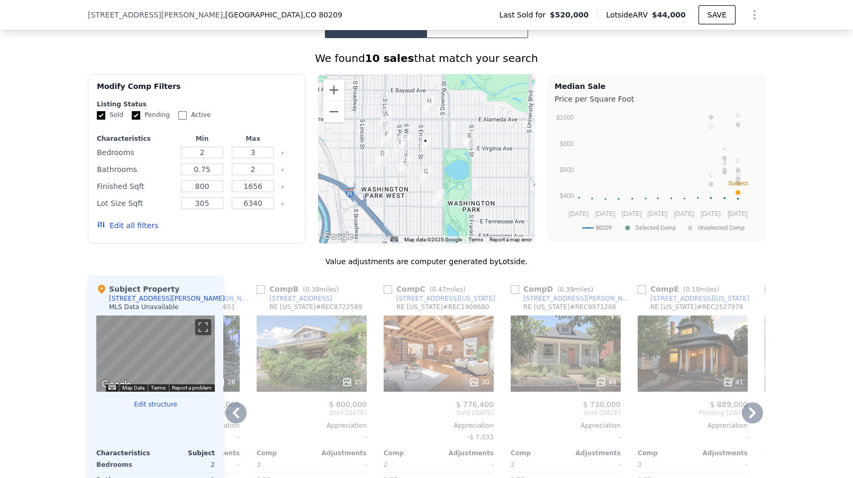
click at [389, 294] on input "checkbox" at bounding box center [388, 289] width 8 height 8
checkbox input "true"
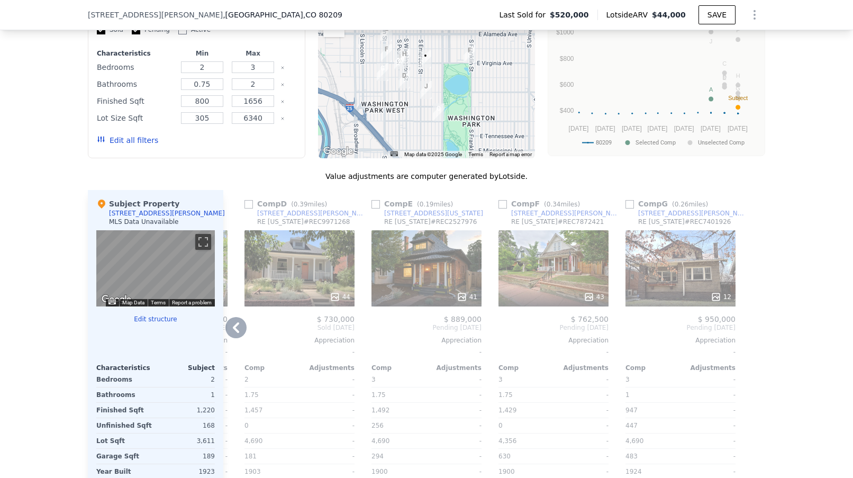
scroll to position [965, 0]
click at [426, 99] on img "739 S Ogden St" at bounding box center [426, 91] width 12 height 18
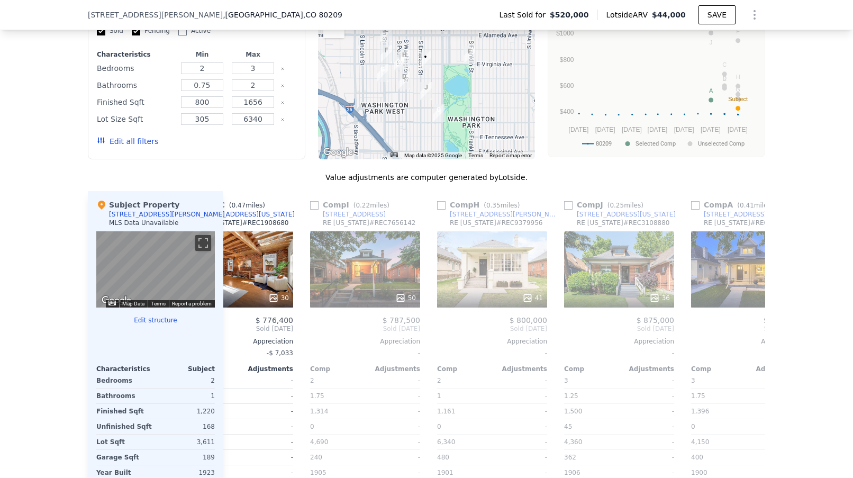
scroll to position [0, 0]
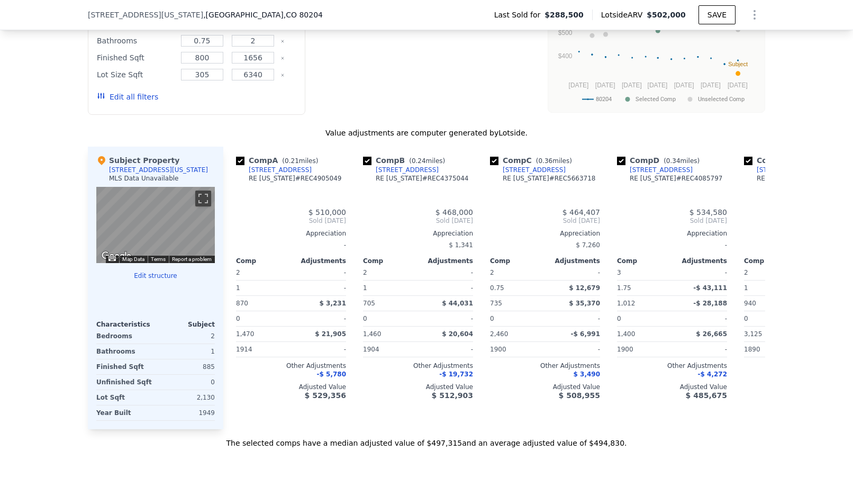
checkbox input "true"
type input "1"
type input "1.75"
type input "705"
type input "1148"
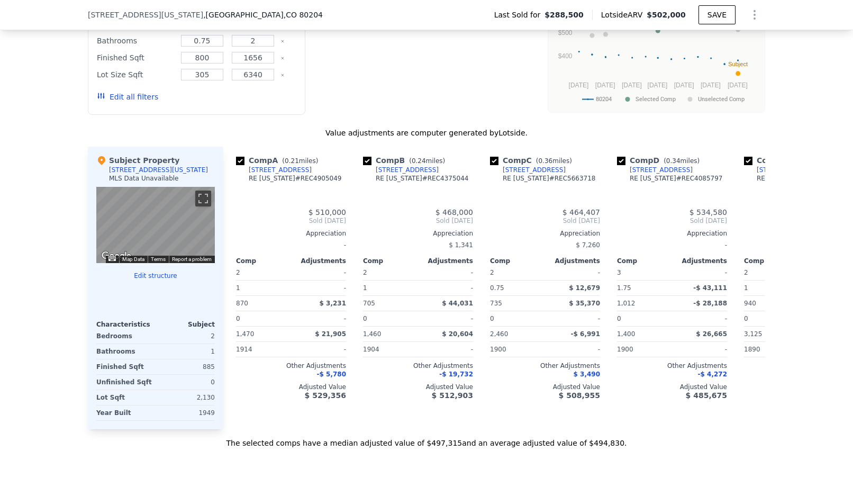
type input "1350"
type input "3125"
type input "$ 502,000"
type input "5"
type input "$ 161,931"
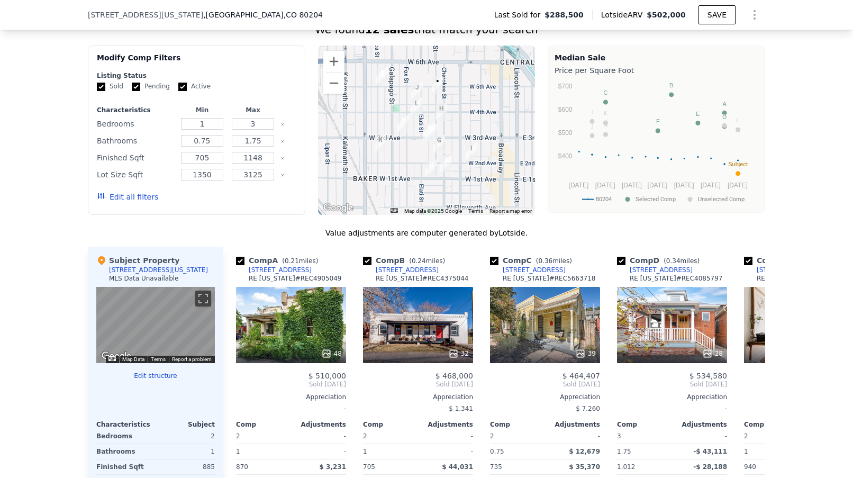
scroll to position [852, 0]
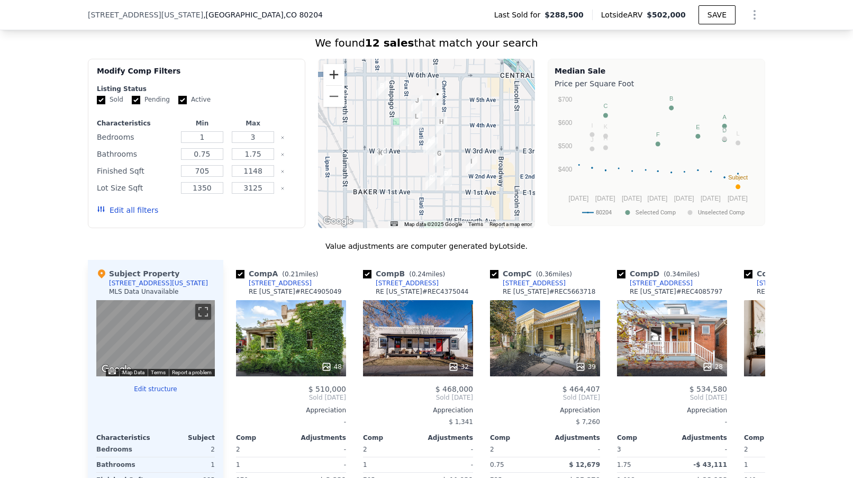
click at [331, 75] on button "Zoom in" at bounding box center [333, 74] width 21 height 21
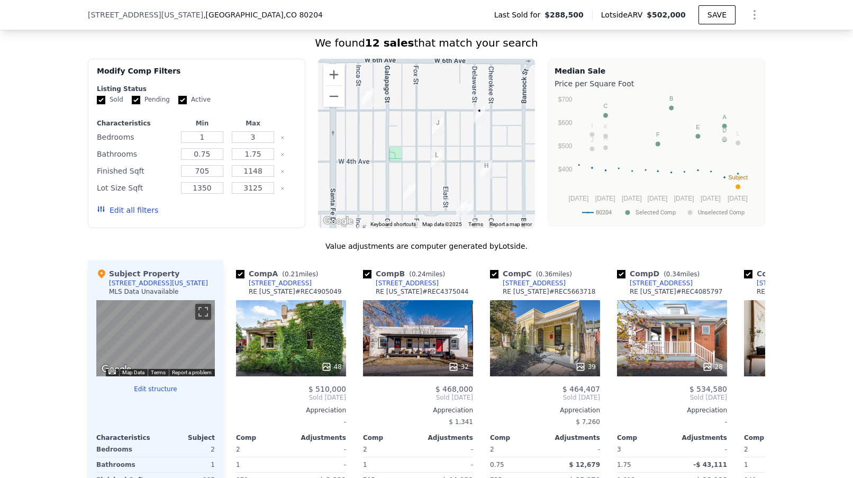
drag, startPoint x: 452, startPoint y: 83, endPoint x: 482, endPoint y: 139, distance: 63.4
click at [482, 139] on div at bounding box center [427, 143] width 218 height 169
click at [434, 124] on img "441 Elati Street" at bounding box center [438, 126] width 12 height 18
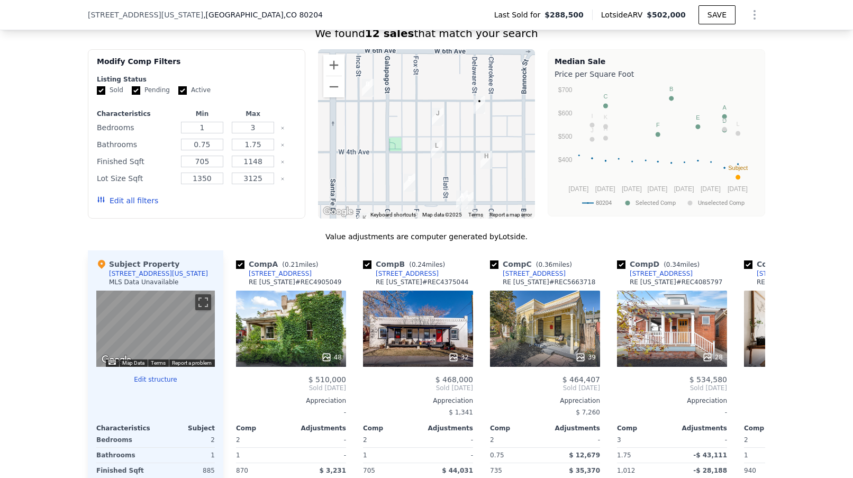
scroll to position [863, 0]
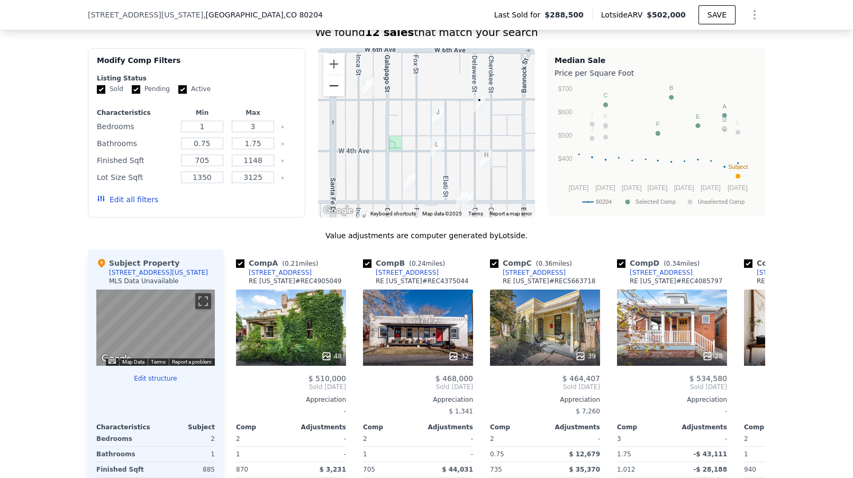
click at [337, 83] on button "Zoom out" at bounding box center [333, 85] width 21 height 21
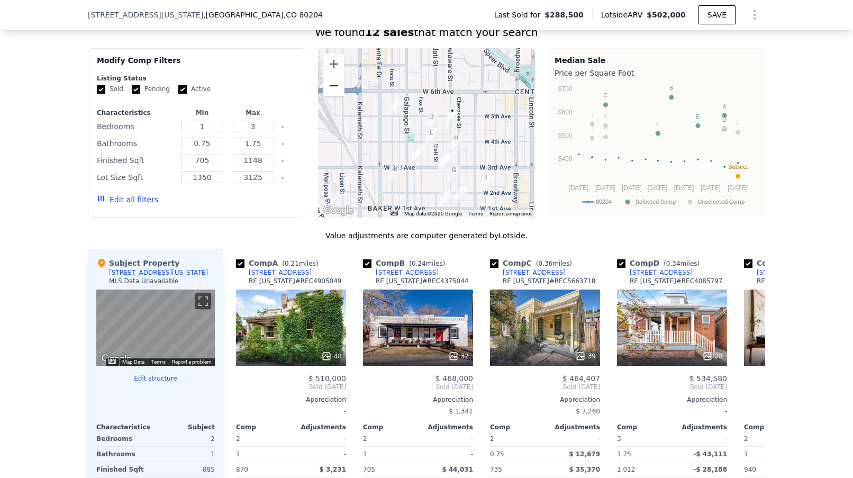
click at [337, 83] on button "Zoom out" at bounding box center [333, 85] width 21 height 21
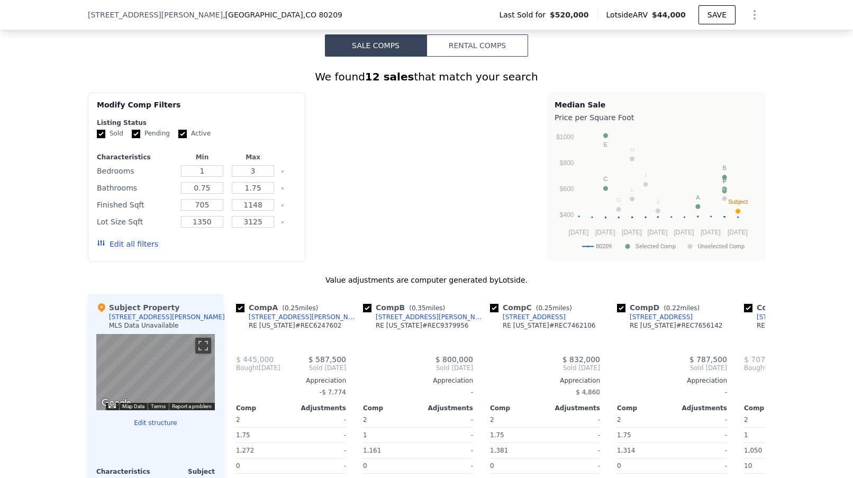
type input "2"
type input "1050"
type input "1656"
type input "305"
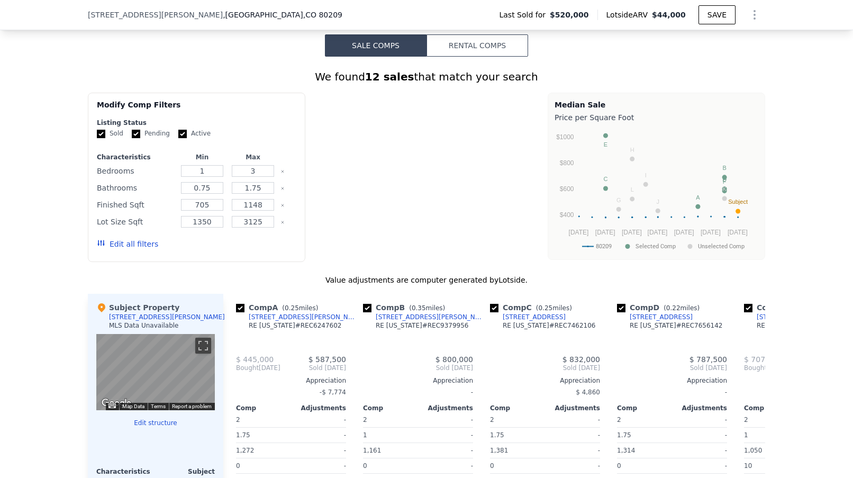
type input "6340"
type input "$ 44,000"
type input "6"
type input "-$ 515,262"
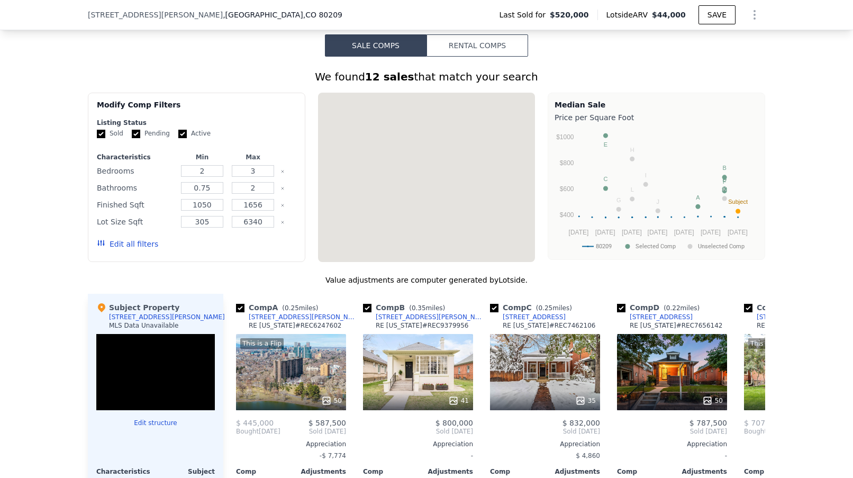
scroll to position [918, 0]
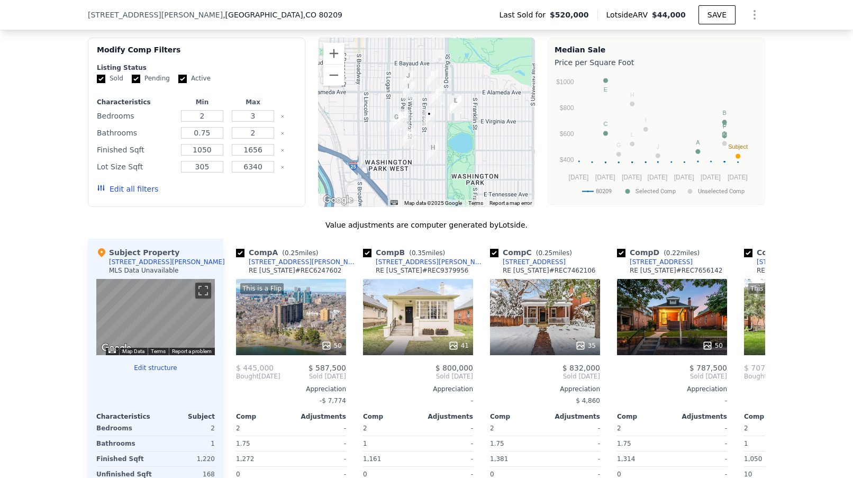
click at [131, 194] on button "Edit all filters" at bounding box center [127, 189] width 61 height 11
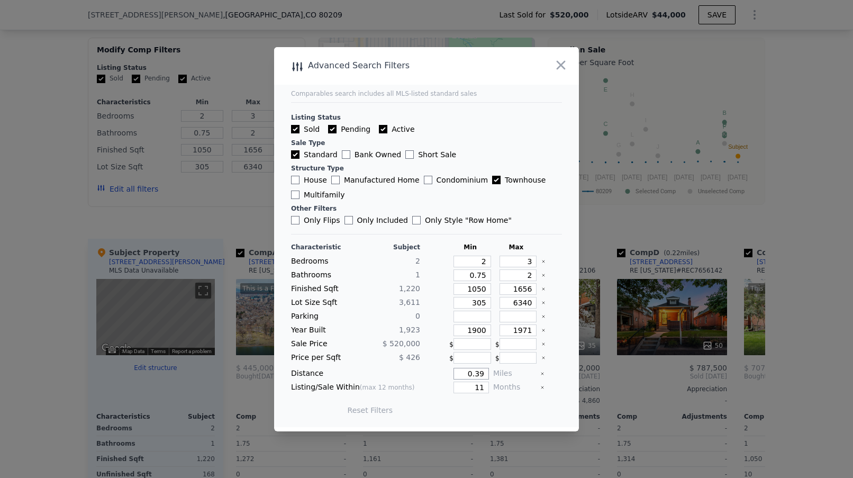
click at [487, 374] on input "0.39" at bounding box center [471, 374] width 35 height 12
type input "0.5"
click at [483, 394] on div "Characteristic Subject Min Max Bedrooms 2 2 3 Bathrooms 1 0.75 2 Finished Sqft …" at bounding box center [426, 334] width 271 height 182
click at [484, 389] on input "11" at bounding box center [471, 388] width 35 height 12
type input "1"
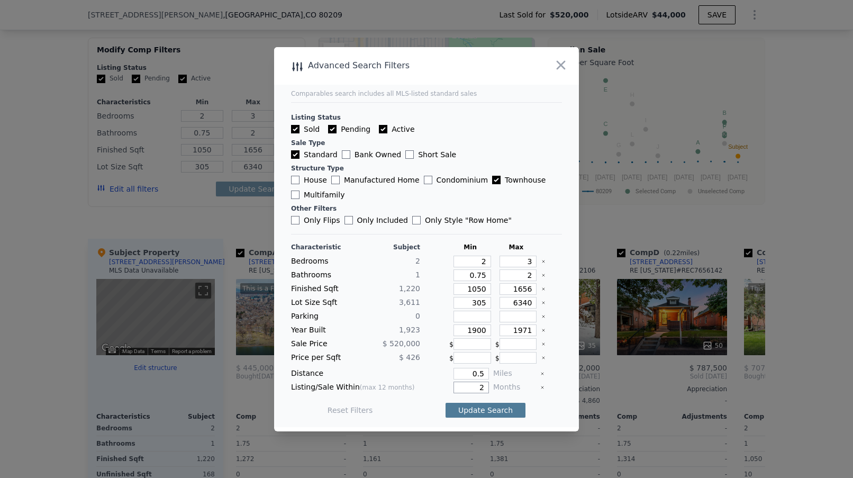
type input "2"
click at [483, 414] on button "Update Search" at bounding box center [486, 410] width 80 height 15
click at [296, 179] on input "House" at bounding box center [295, 180] width 8 height 8
checkbox input "true"
click at [495, 407] on button "Update Search" at bounding box center [486, 410] width 80 height 15
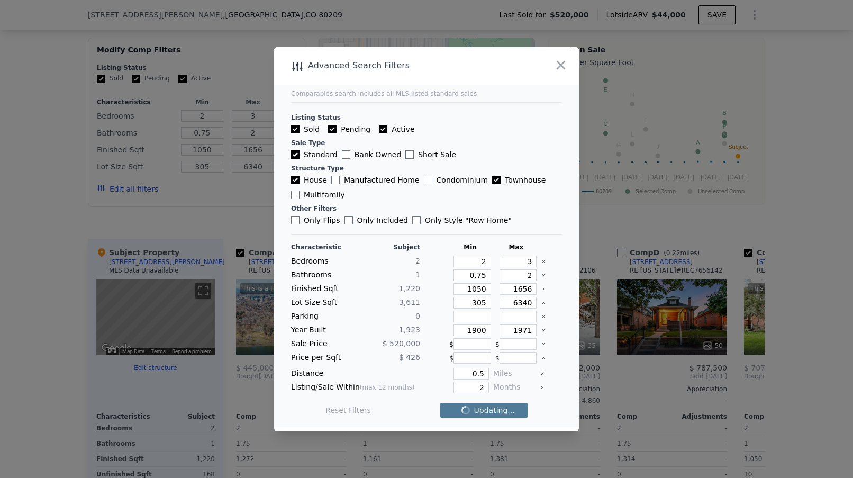
checkbox input "false"
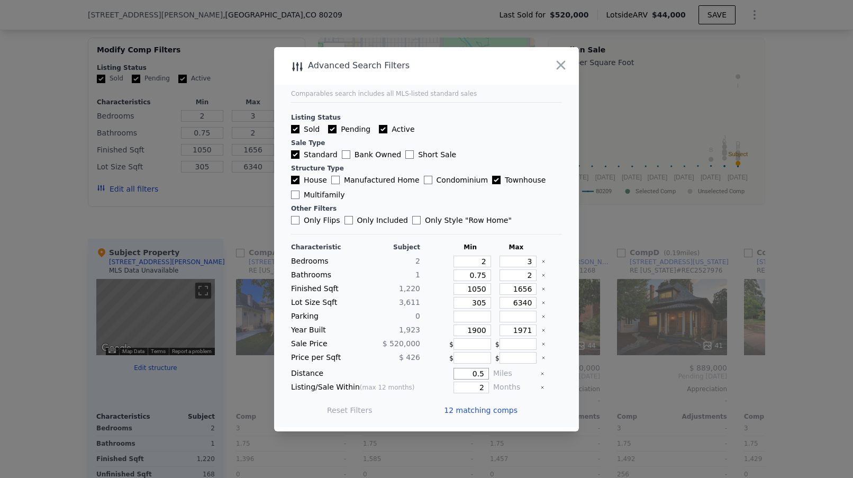
click at [486, 373] on input "0.5" at bounding box center [471, 374] width 35 height 12
type input "0.4"
click at [487, 411] on button "Update Search" at bounding box center [486, 410] width 80 height 15
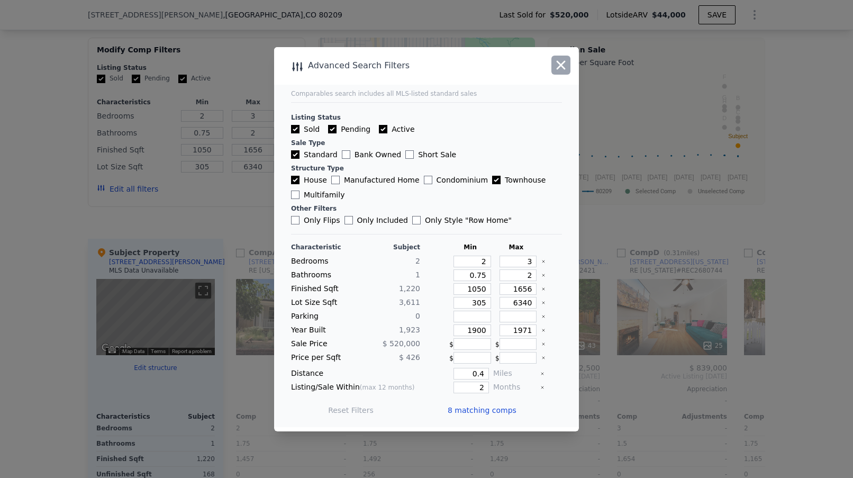
click at [562, 67] on icon "button" at bounding box center [561, 65] width 15 height 15
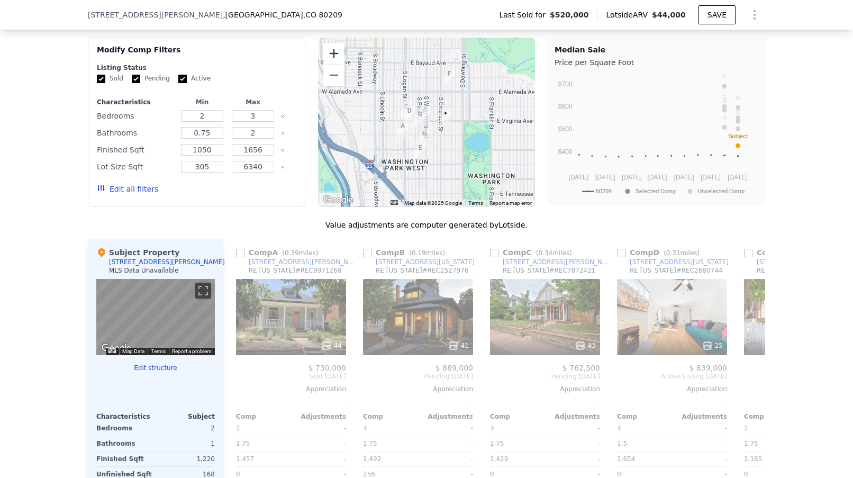
click at [330, 64] on button "Zoom in" at bounding box center [333, 53] width 21 height 21
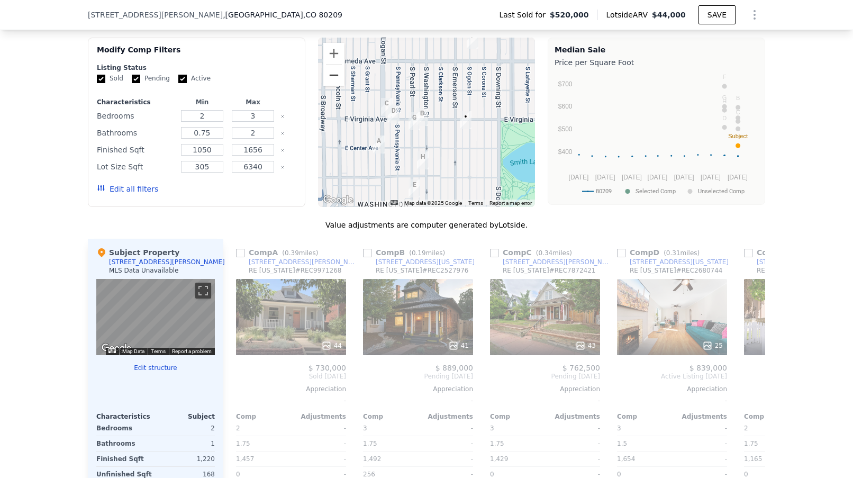
click at [331, 83] on button "Zoom out" at bounding box center [333, 75] width 21 height 21
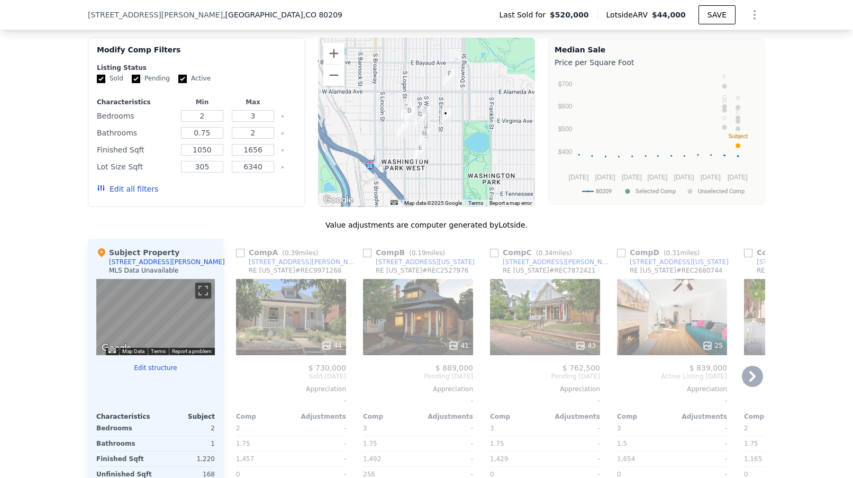
click at [241, 257] on input "checkbox" at bounding box center [240, 253] width 8 height 8
checkbox input "true"
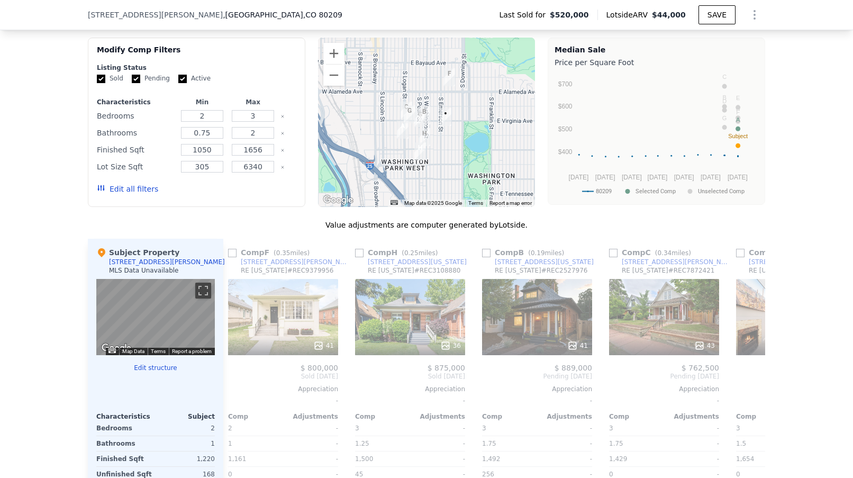
scroll to position [0, 264]
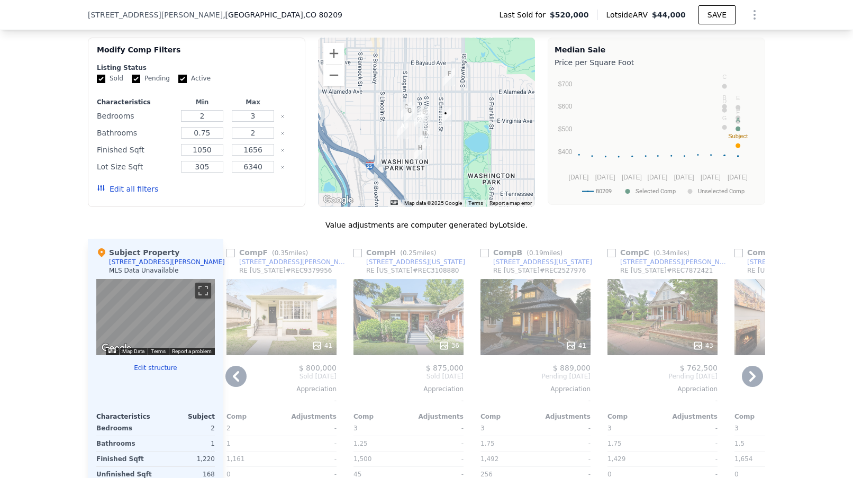
click at [486, 257] on input "checkbox" at bounding box center [485, 253] width 8 height 8
checkbox input "true"
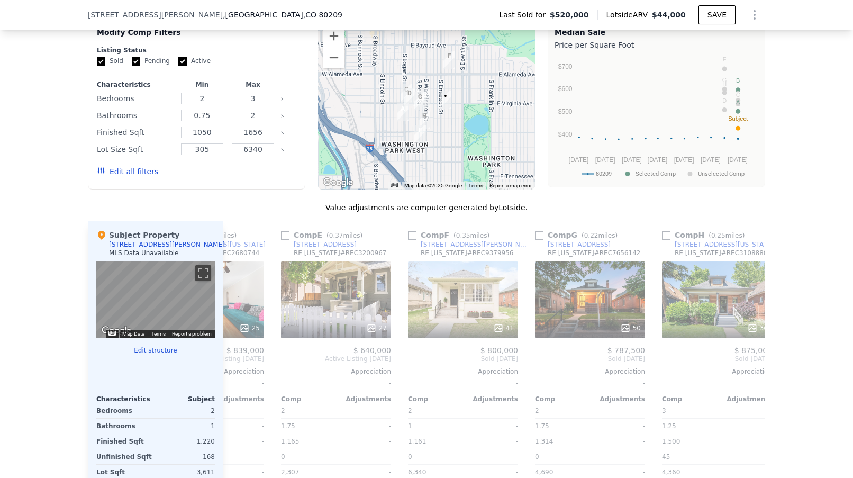
scroll to position [0, 469]
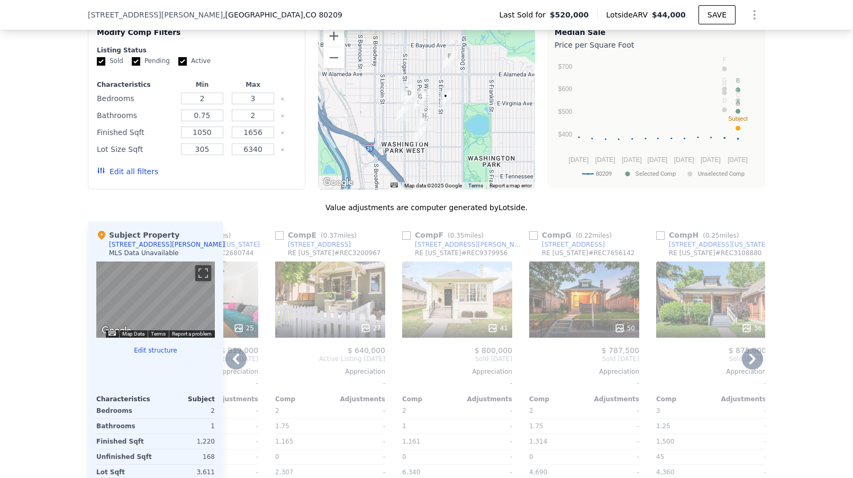
click at [279, 240] on input "checkbox" at bounding box center [279, 235] width 8 height 8
checkbox input "true"
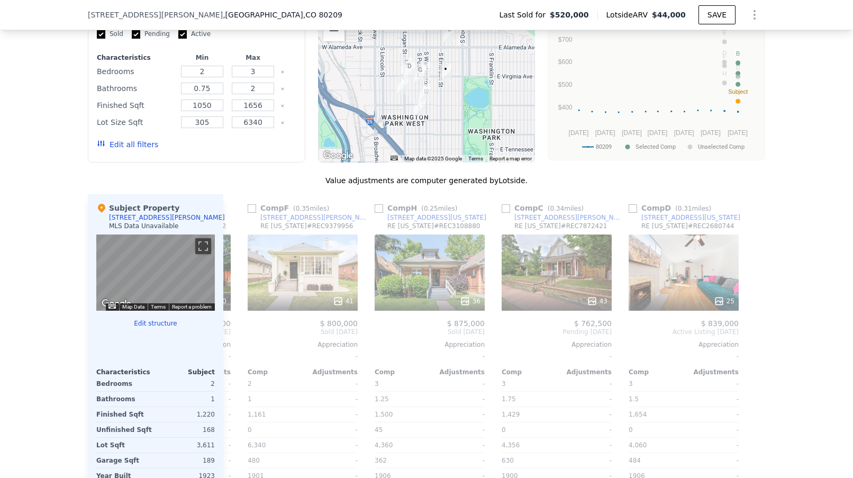
scroll to position [0, 500]
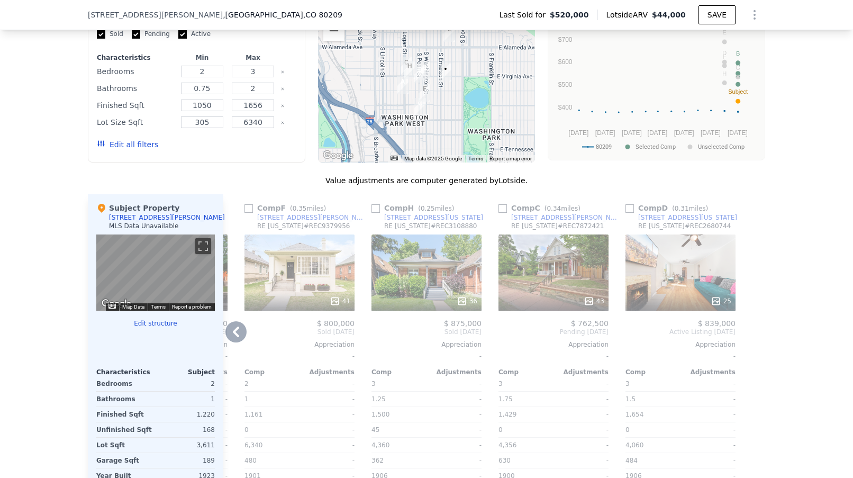
click at [630, 213] on input "checkbox" at bounding box center [630, 208] width 8 height 8
checkbox input "true"
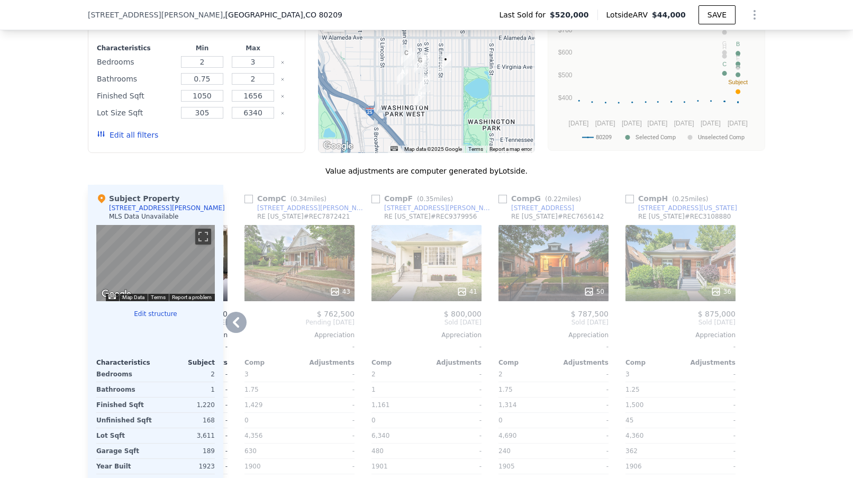
scroll to position [970, 0]
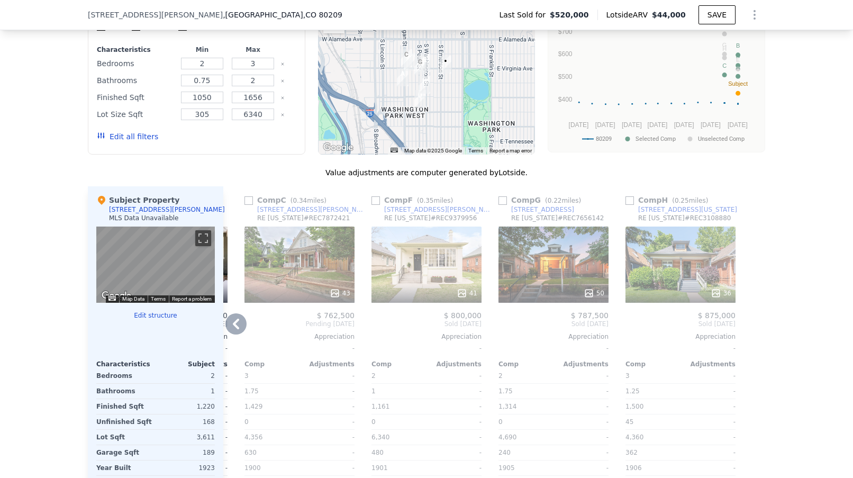
click at [633, 205] on input "checkbox" at bounding box center [630, 200] width 8 height 8
checkbox input "true"
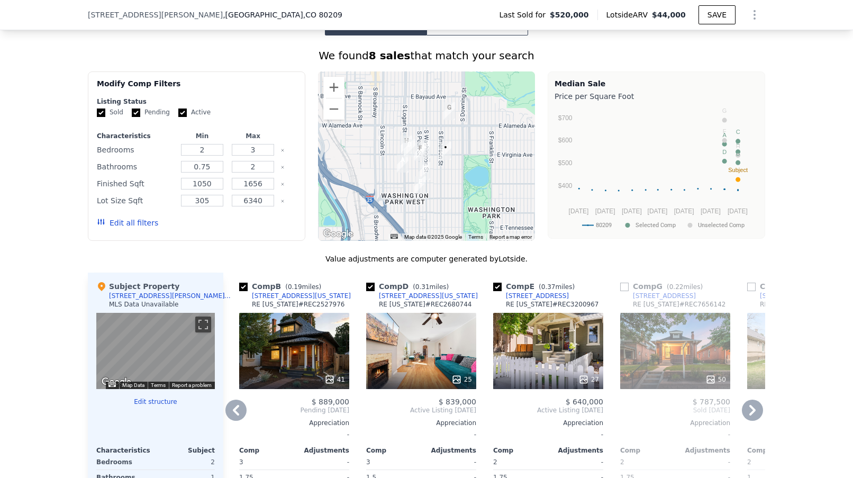
scroll to position [897, 0]
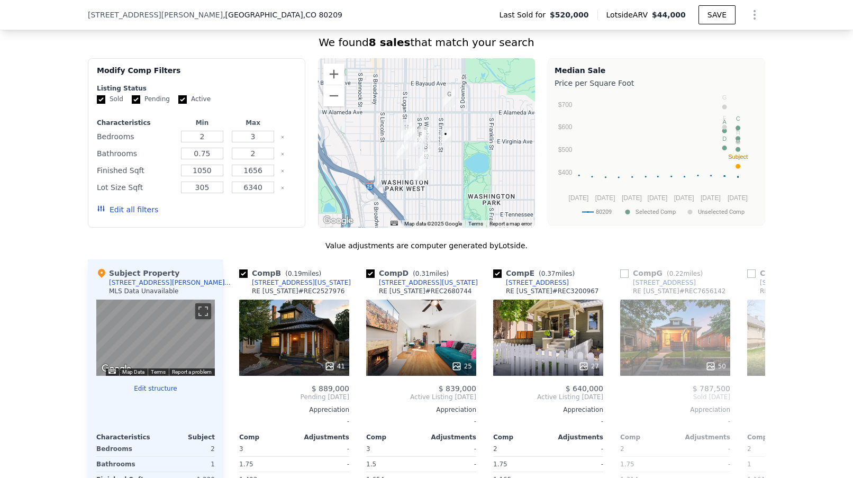
click at [130, 215] on button "Edit all filters" at bounding box center [127, 209] width 61 height 11
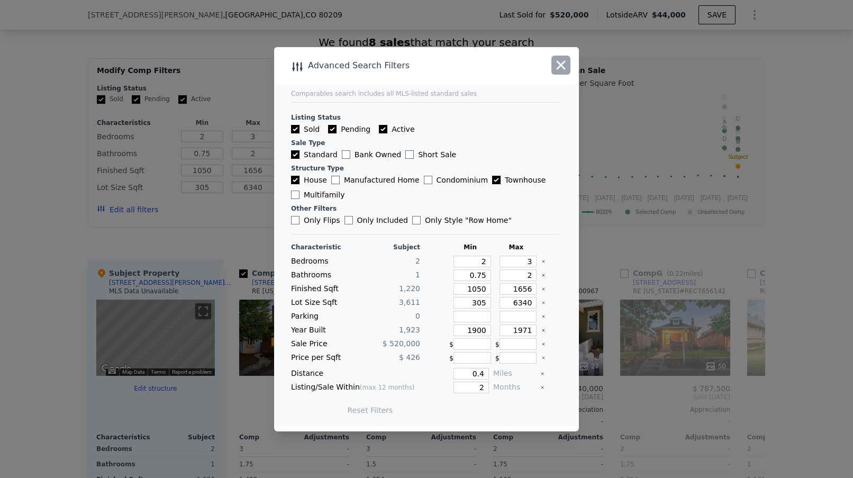
click at [560, 64] on icon "button" at bounding box center [561, 64] width 9 height 9
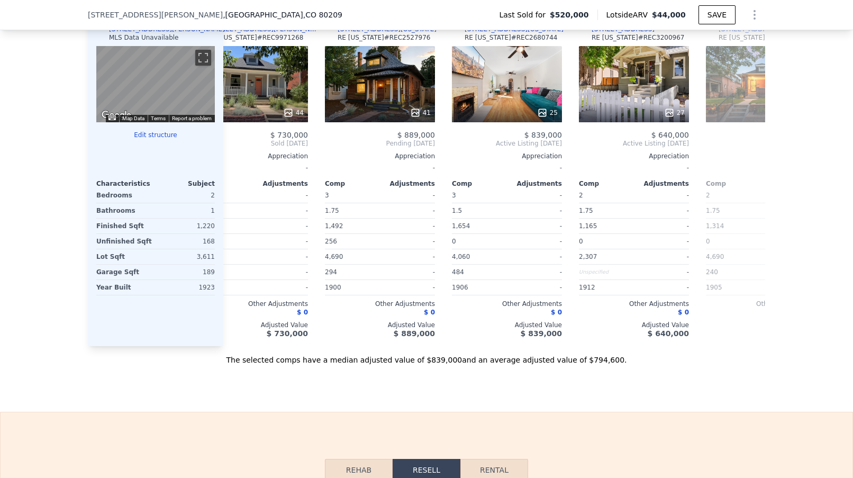
scroll to position [0, 118]
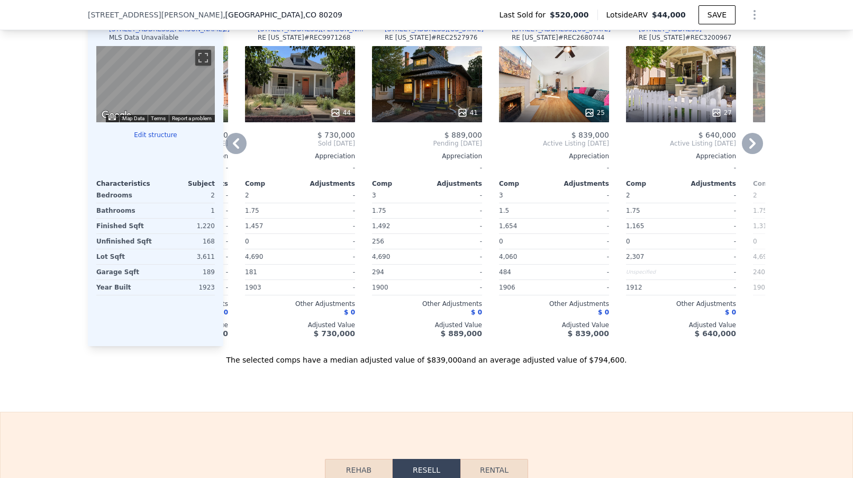
click at [311, 92] on div "44" at bounding box center [300, 84] width 110 height 76
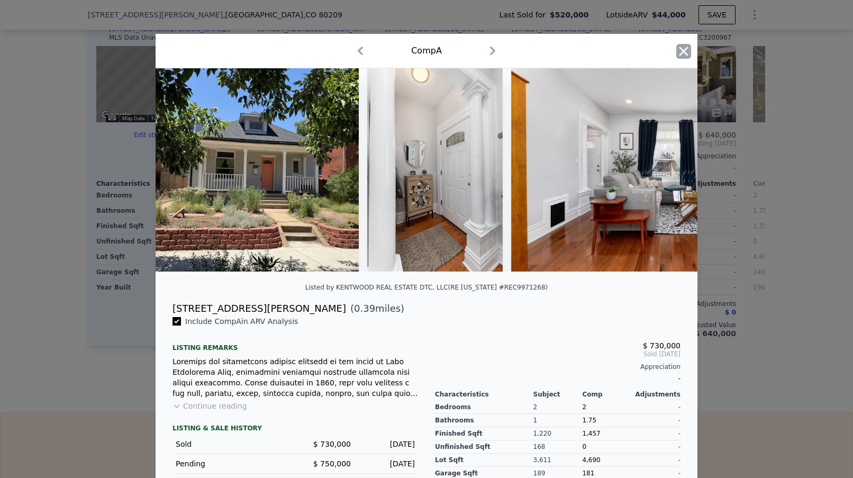
click at [687, 56] on icon "button" at bounding box center [683, 51] width 15 height 15
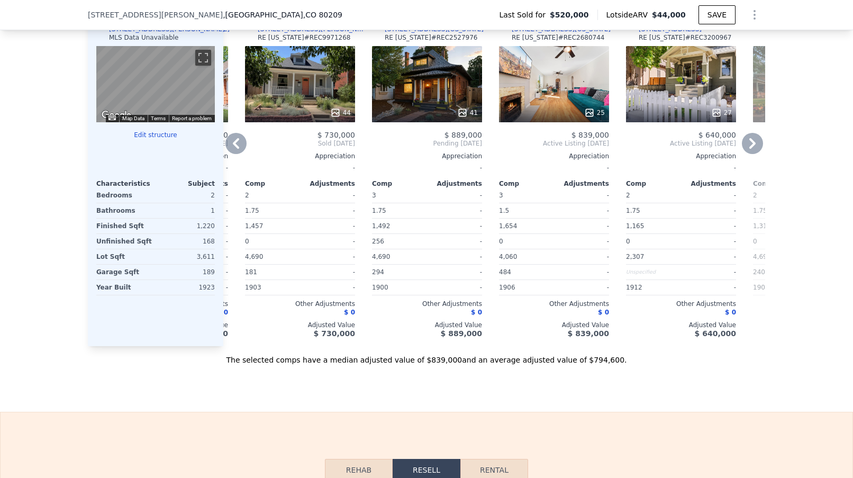
click at [432, 92] on div "41" at bounding box center [427, 84] width 110 height 76
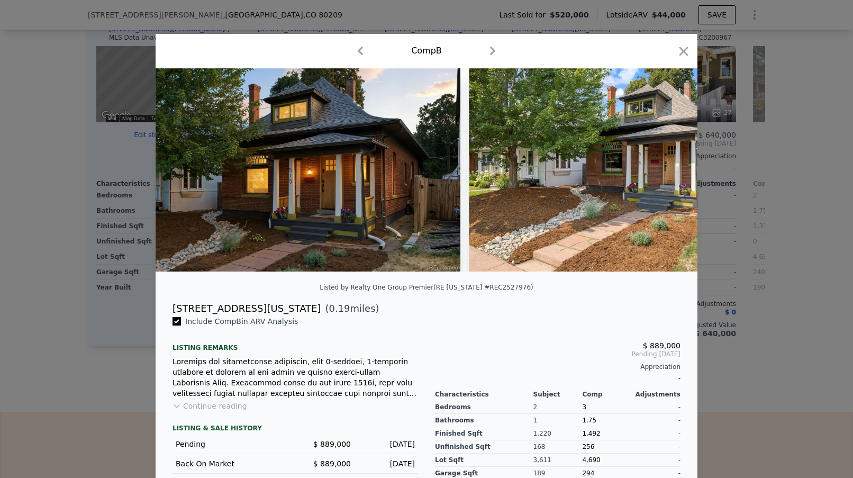
scroll to position [65, 0]
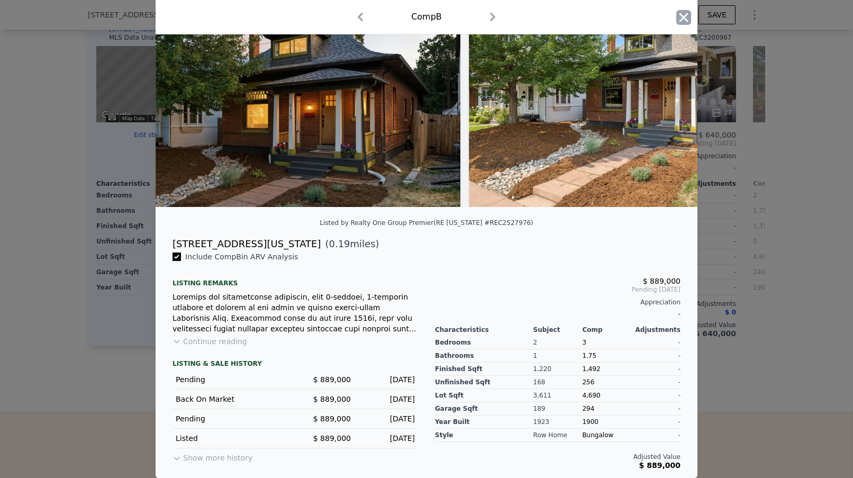
click at [681, 14] on icon "button" at bounding box center [684, 17] width 9 height 9
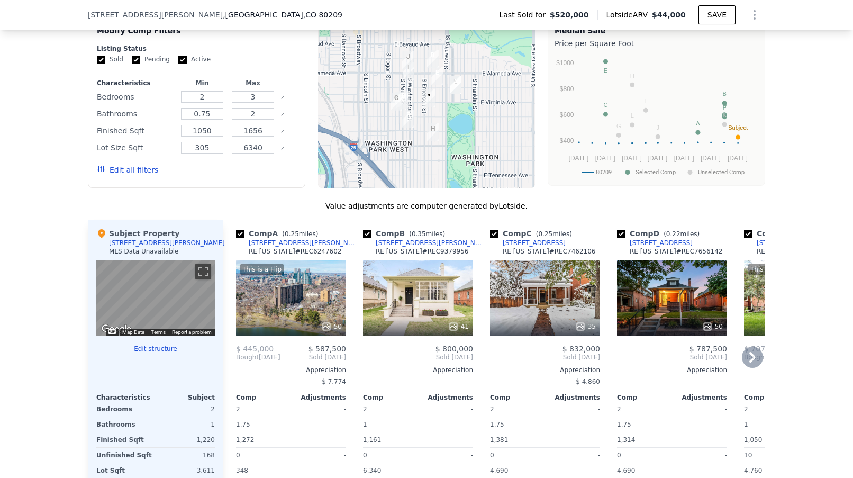
scroll to position [994, 0]
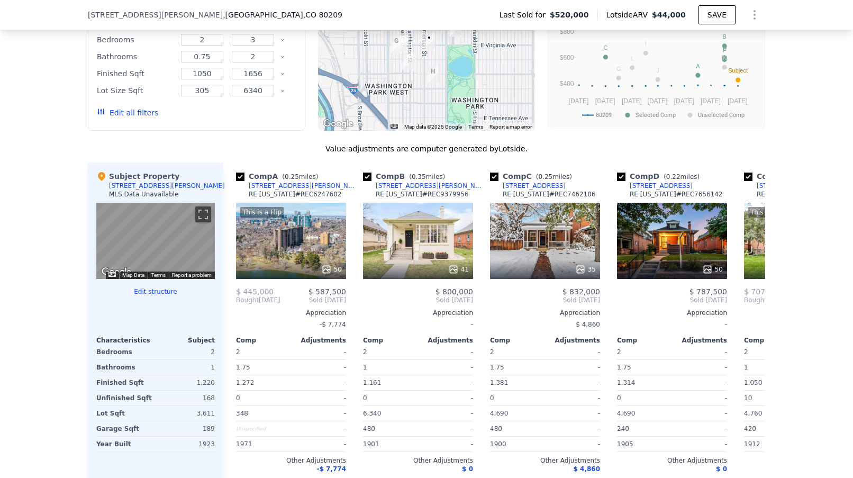
click at [119, 118] on button "Edit all filters" at bounding box center [127, 112] width 61 height 11
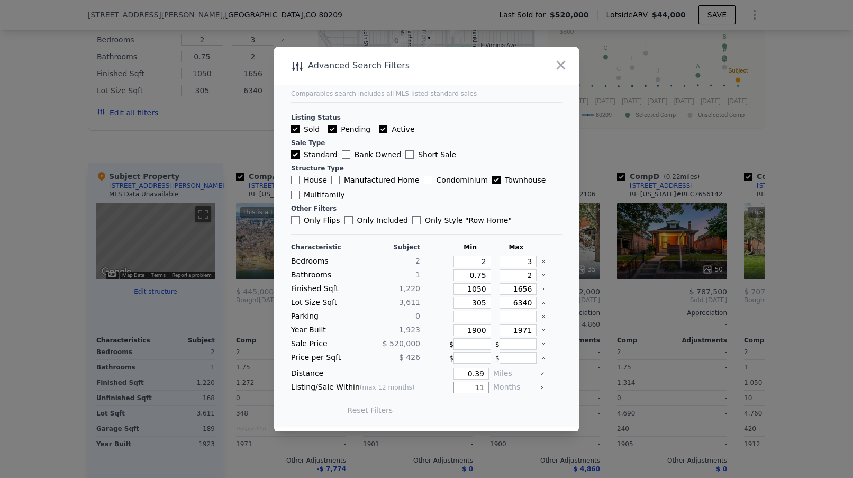
click at [483, 388] on input "11" at bounding box center [471, 388] width 35 height 12
drag, startPoint x: 483, startPoint y: 388, endPoint x: 464, endPoint y: 388, distance: 19.1
click at [464, 388] on input "11" at bounding box center [471, 388] width 35 height 12
type input "2"
click at [379, 128] on input "Active" at bounding box center [383, 129] width 8 height 8
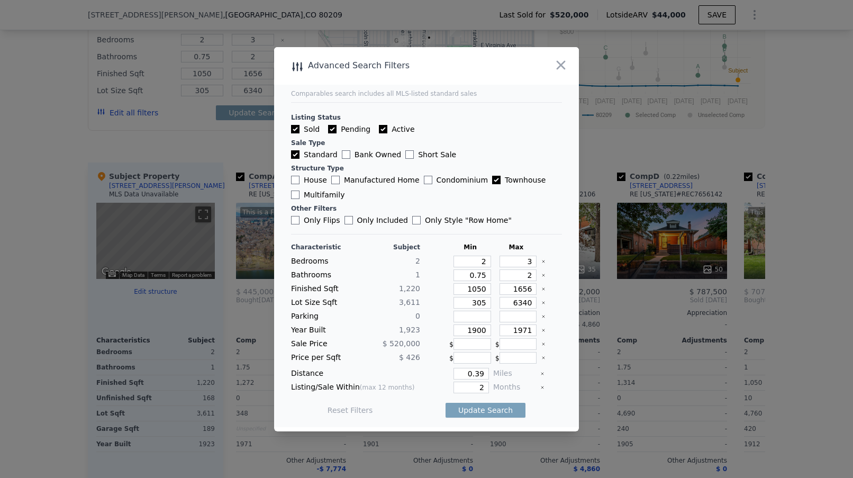
checkbox input "false"
click at [293, 177] on input "House" at bounding box center [295, 180] width 8 height 8
checkbox input "true"
click at [383, 132] on input "Active" at bounding box center [383, 129] width 8 height 8
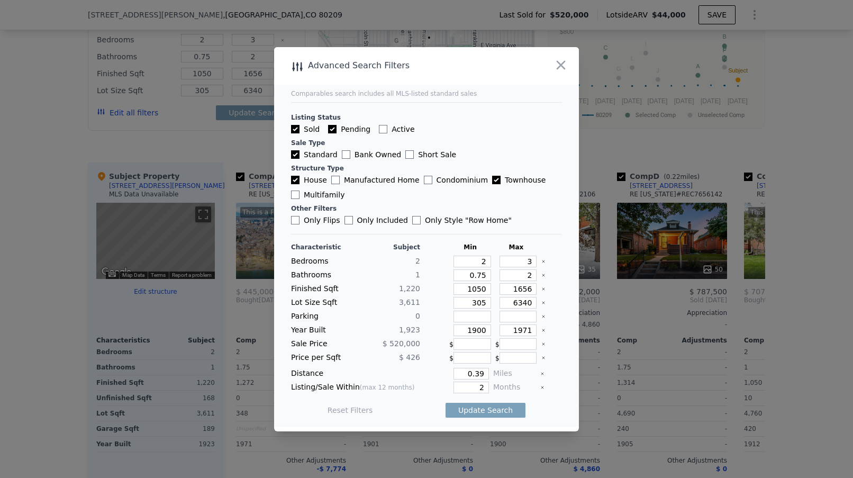
checkbox input "true"
click at [478, 412] on button "Update Search" at bounding box center [486, 410] width 80 height 15
checkbox input "false"
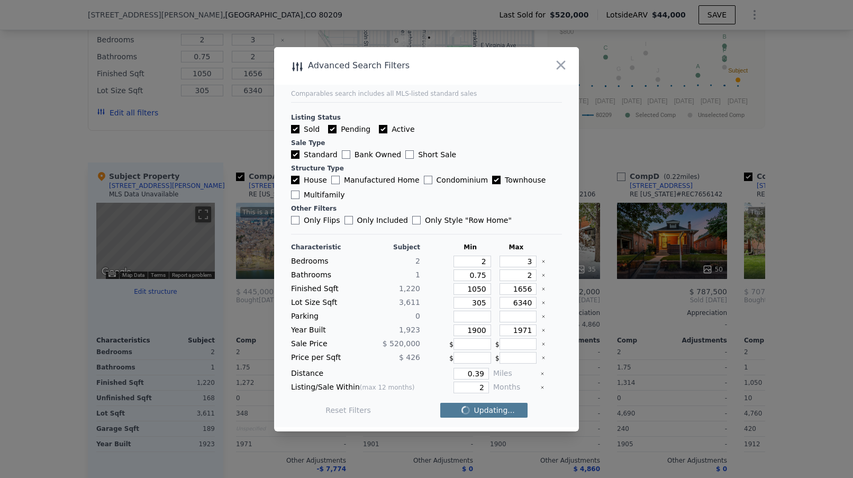
checkbox input "false"
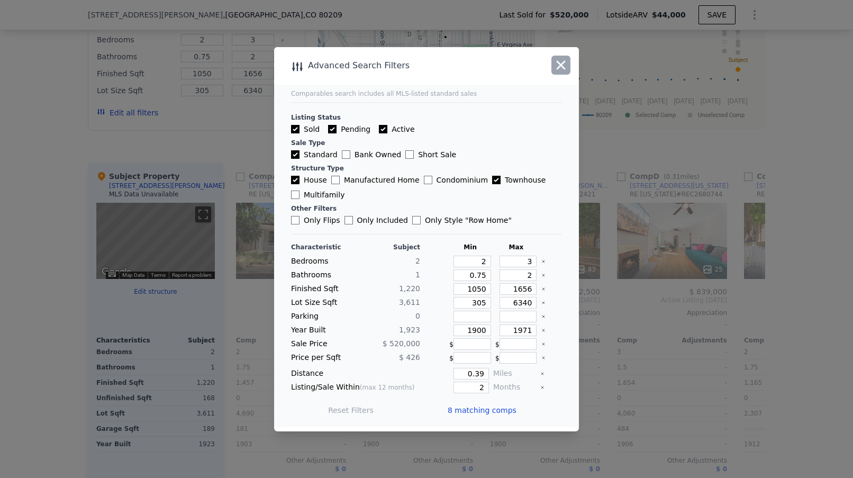
click at [562, 67] on icon "button" at bounding box center [561, 64] width 9 height 9
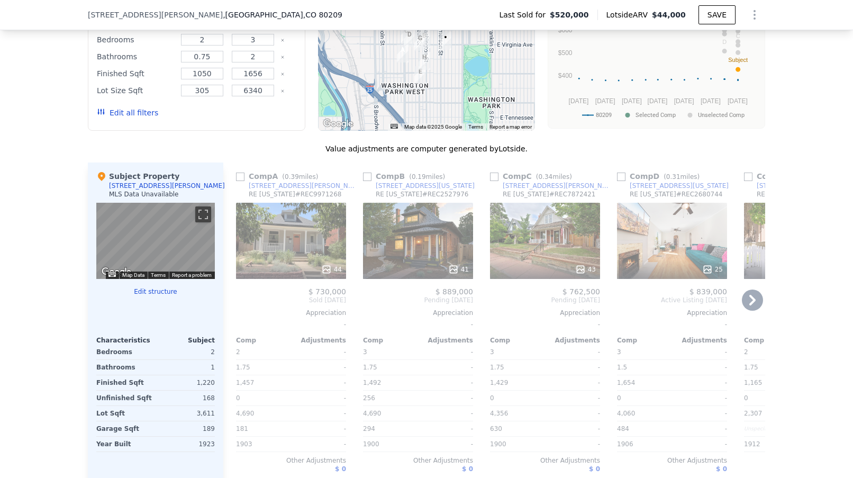
click at [242, 181] on input "checkbox" at bounding box center [240, 177] width 8 height 8
checkbox input "true"
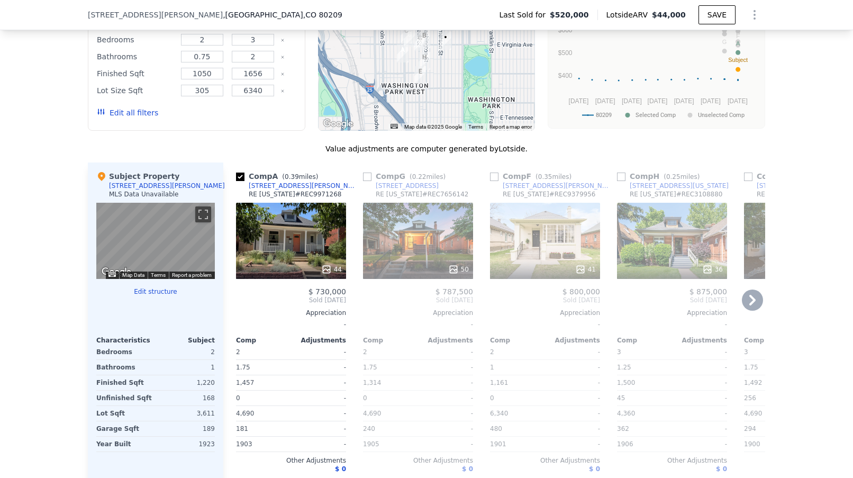
click at [368, 181] on input "checkbox" at bounding box center [367, 177] width 8 height 8
checkbox input "true"
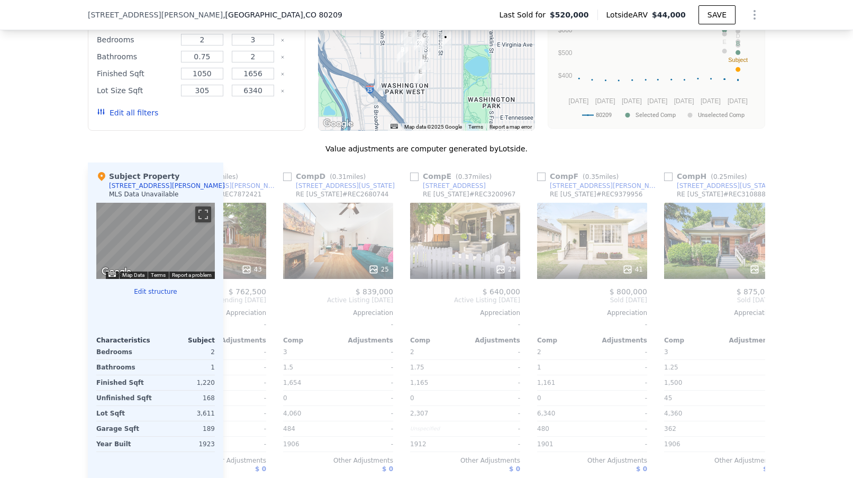
scroll to position [0, 466]
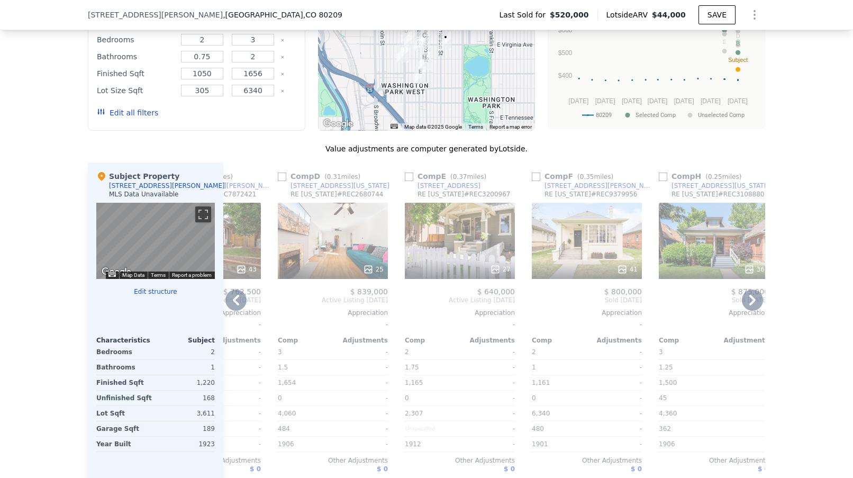
click at [410, 181] on input "checkbox" at bounding box center [409, 177] width 8 height 8
checkbox input "true"
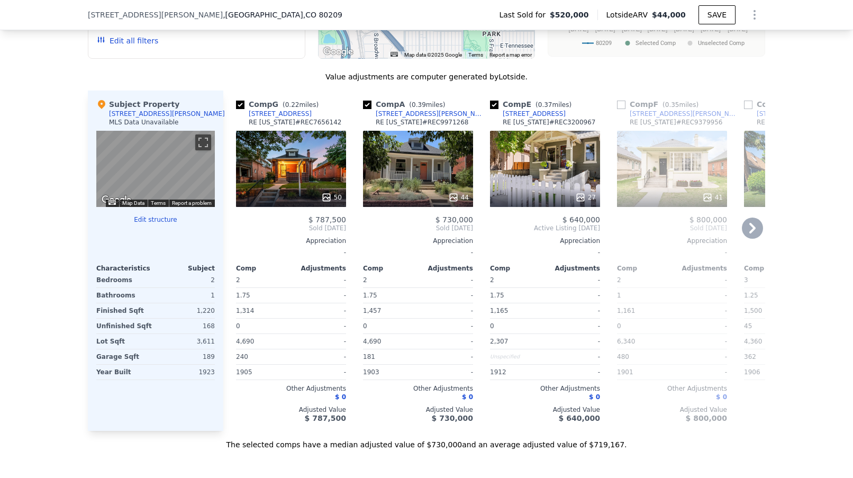
scroll to position [1061, 0]
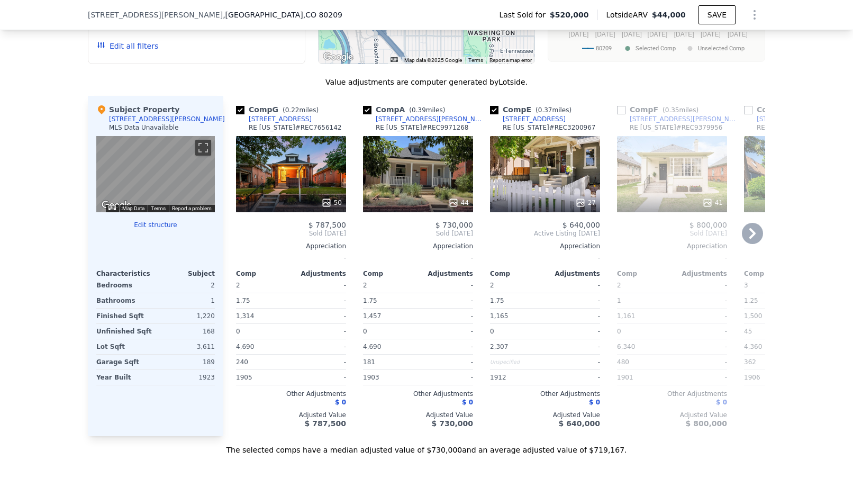
click at [514, 182] on div "27" at bounding box center [545, 174] width 110 height 76
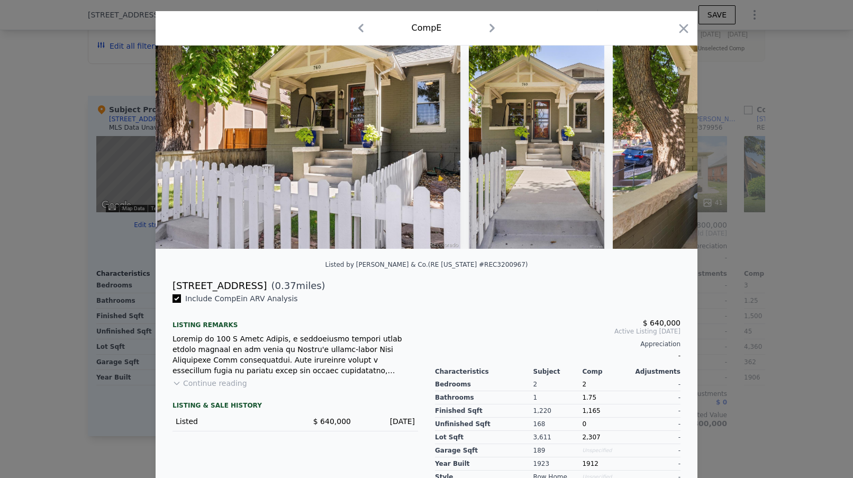
scroll to position [65, 0]
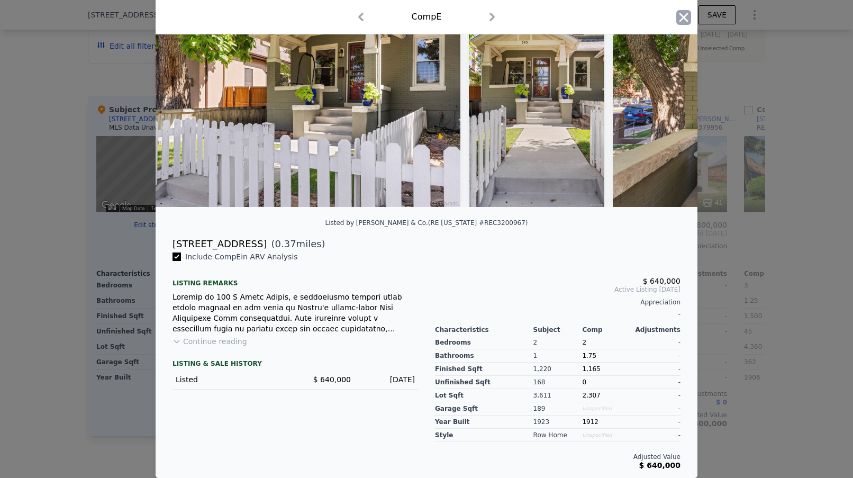
click at [685, 15] on icon "button" at bounding box center [684, 17] width 9 height 9
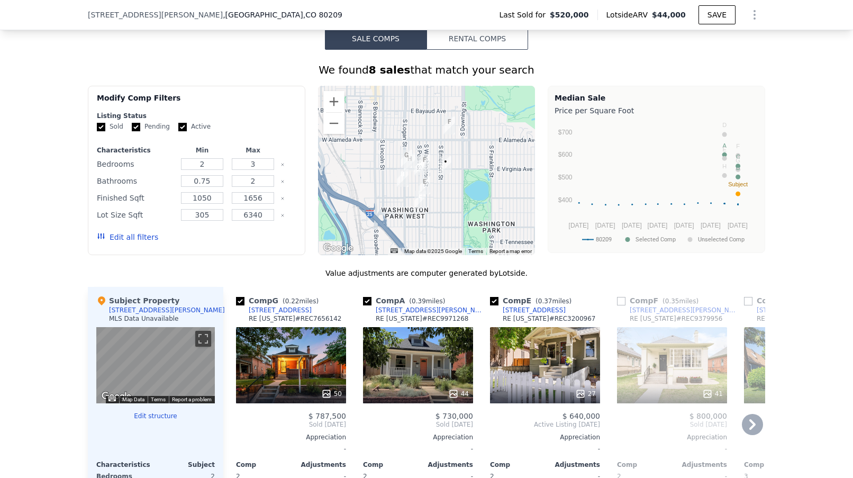
scroll to position [870, 0]
click at [117, 242] on button "Edit all filters" at bounding box center [127, 236] width 61 height 11
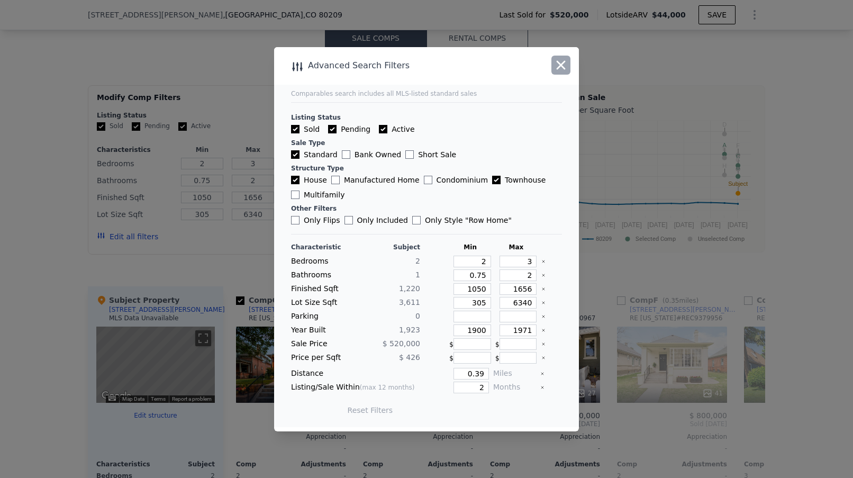
click at [560, 69] on icon "button" at bounding box center [561, 65] width 15 height 15
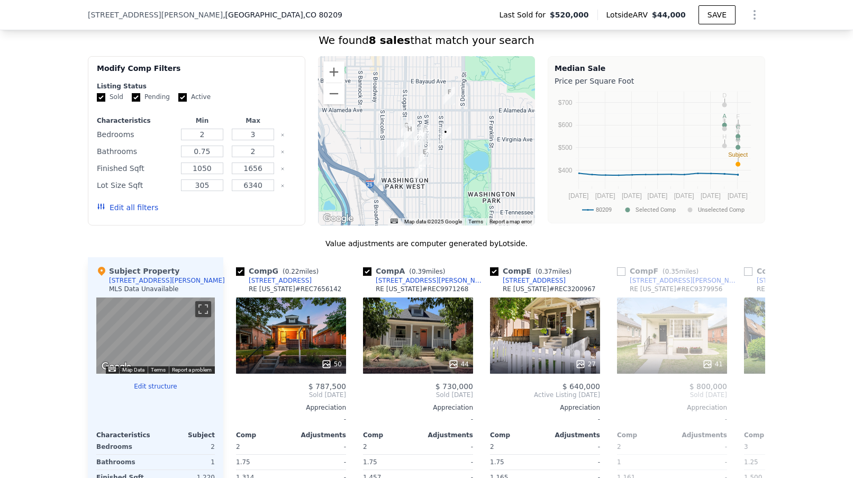
scroll to position [999, 0]
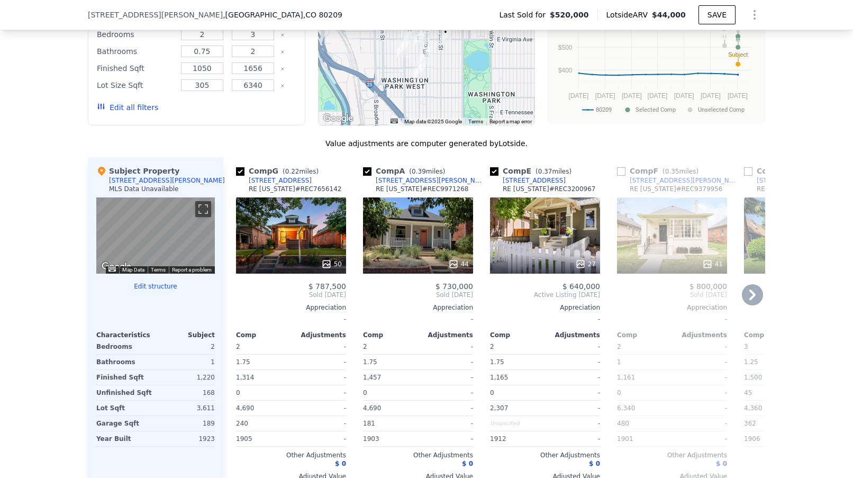
click at [431, 248] on div "44" at bounding box center [418, 235] width 110 height 76
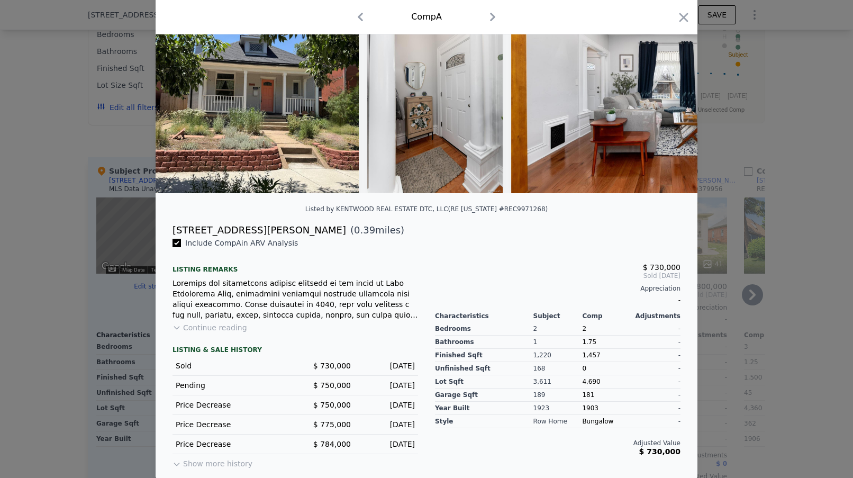
scroll to position [79, 0]
click at [681, 14] on icon "button" at bounding box center [683, 17] width 15 height 15
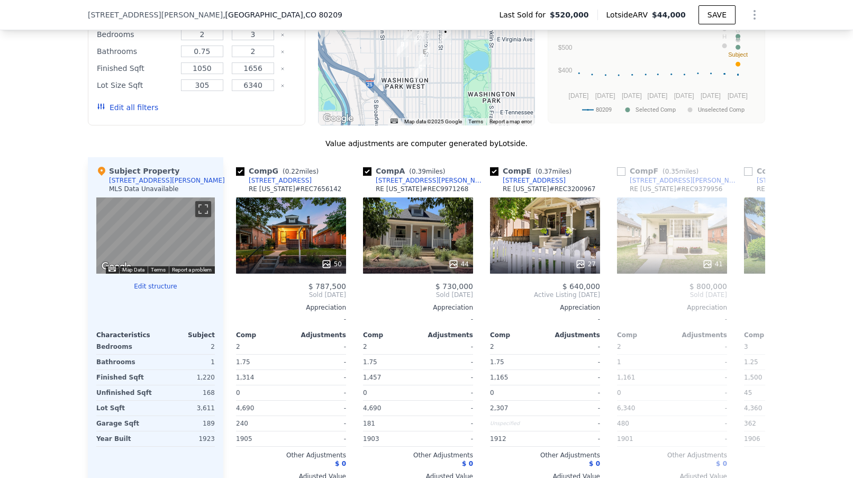
click at [66, 120] on div "We found 8 sales that match your search Filters Map Prices Modify Comp Filters …" at bounding box center [426, 218] width 853 height 596
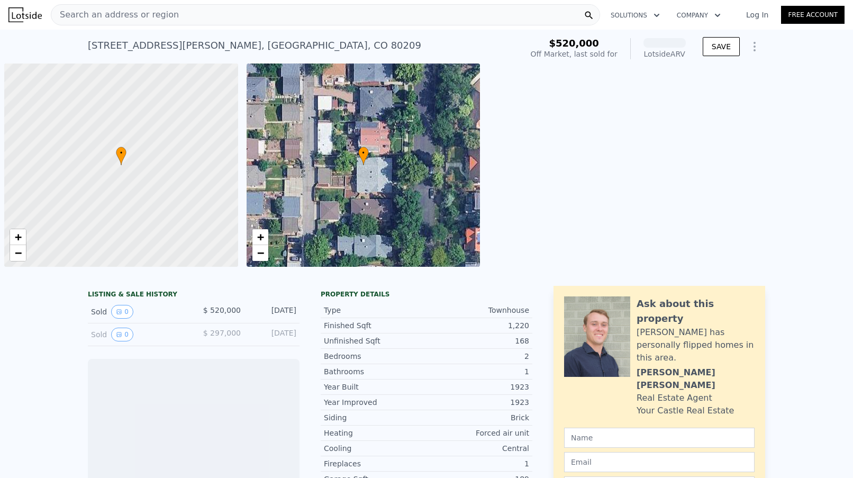
scroll to position [0, 4]
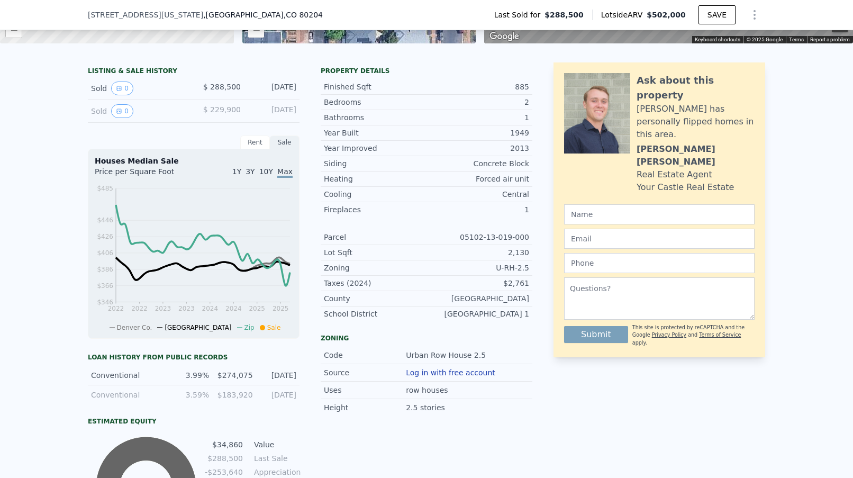
scroll to position [4, 0]
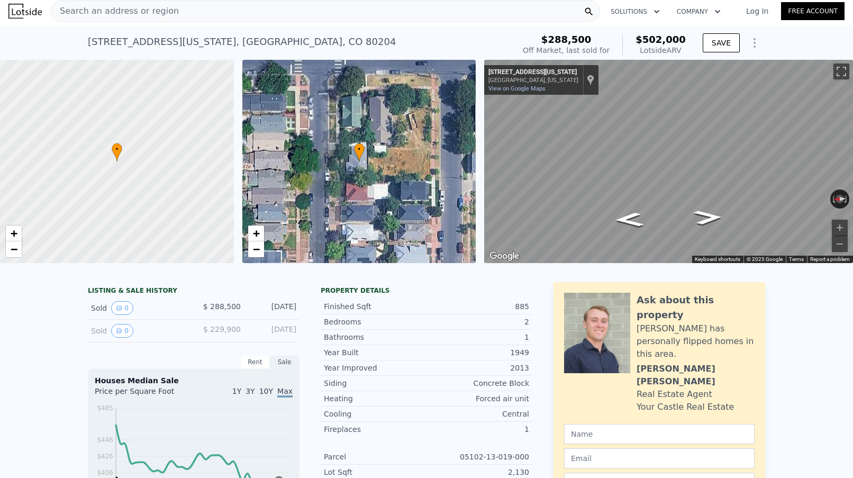
click at [193, 13] on div "Search an address or region" at bounding box center [325, 11] width 549 height 21
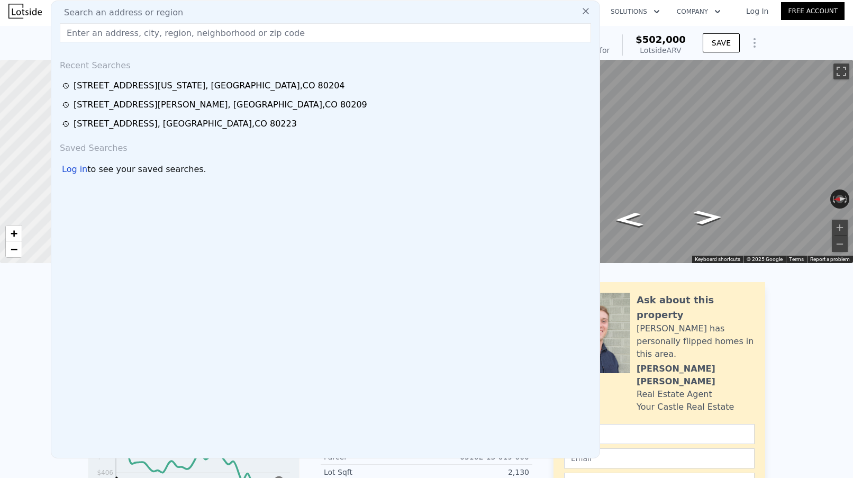
type input "[URL][DOMAIN_NAME][PERSON_NAME]?"
paste input "[URL][DOMAIN_NAME][PERSON_NAME]?"
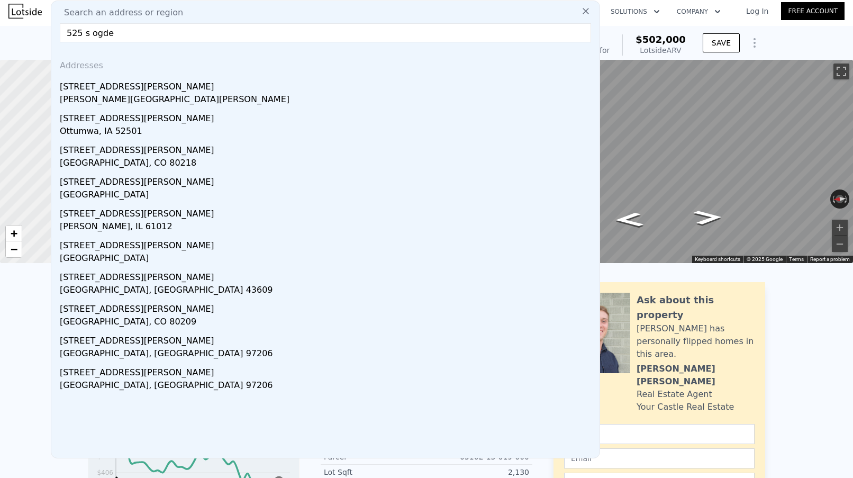
type input "525 s [PERSON_NAME]"
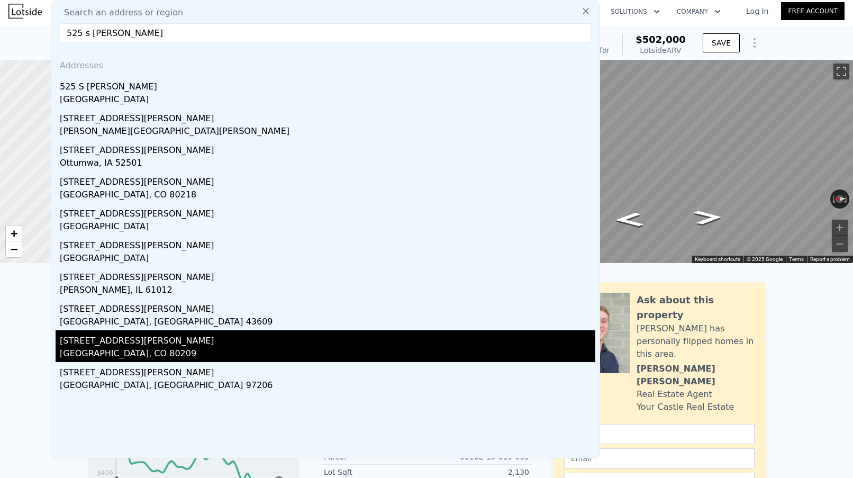
click at [92, 346] on div "[STREET_ADDRESS][PERSON_NAME]" at bounding box center [328, 338] width 536 height 17
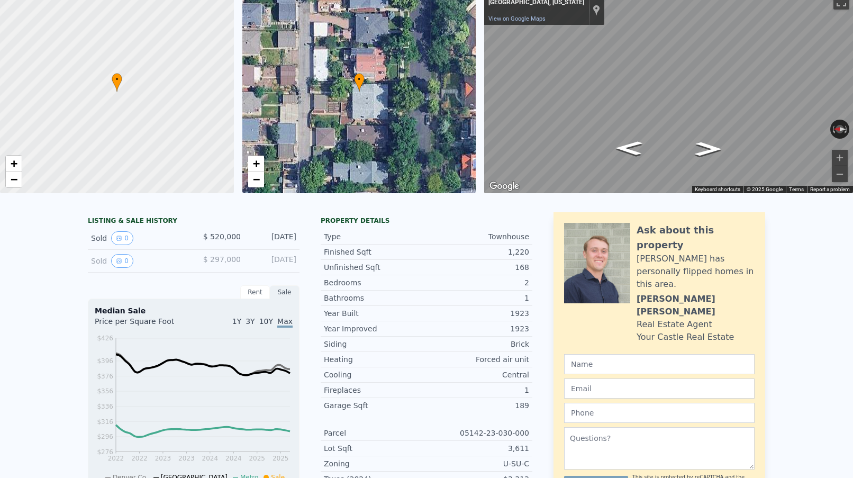
scroll to position [4, 0]
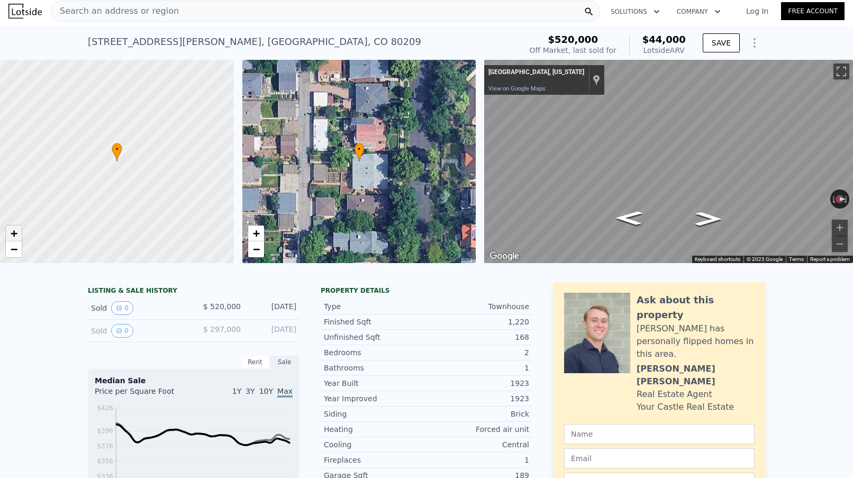
click at [17, 230] on span "+" at bounding box center [14, 233] width 7 height 13
click at [17, 251] on span "−" at bounding box center [14, 248] width 7 height 13
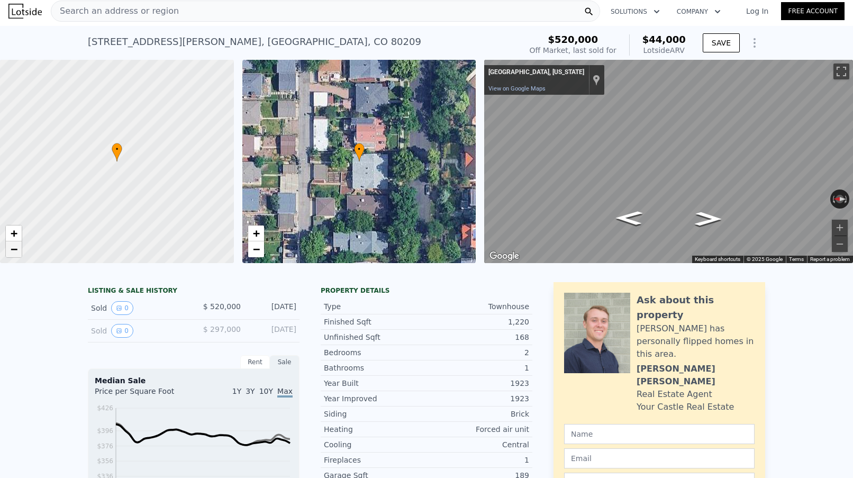
click at [17, 251] on span "−" at bounding box center [14, 248] width 7 height 13
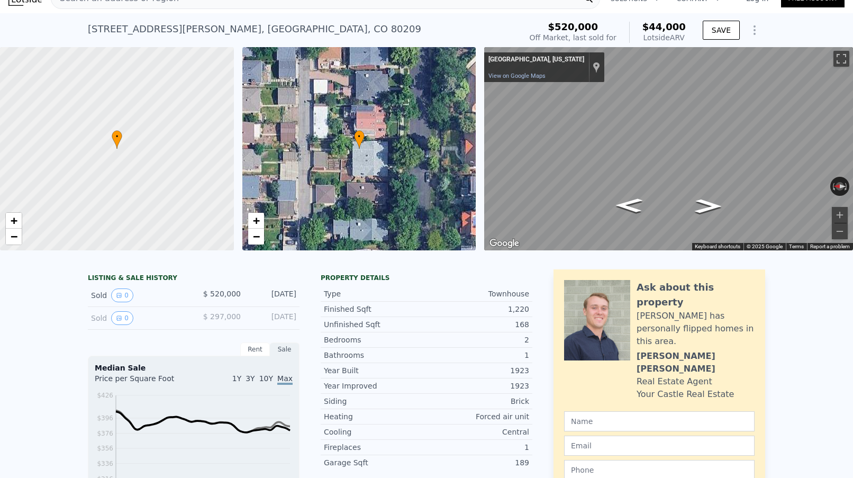
scroll to position [17, 0]
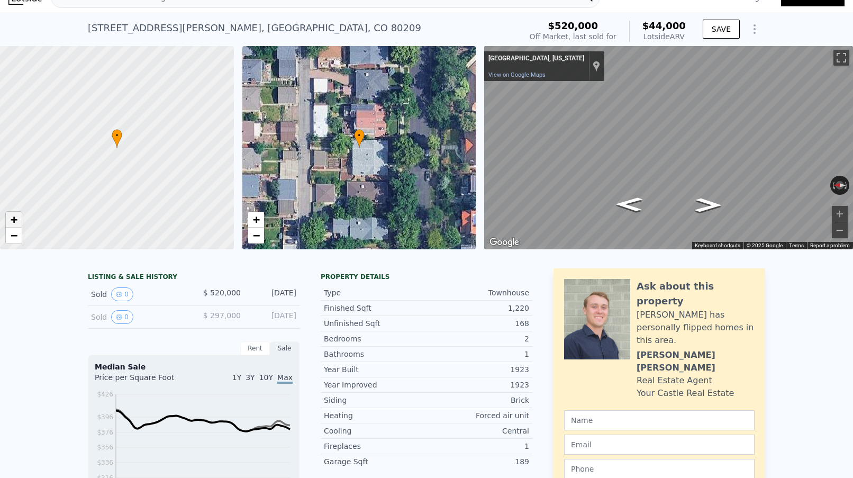
click at [16, 224] on span "+" at bounding box center [14, 219] width 7 height 13
drag, startPoint x: 41, startPoint y: 98, endPoint x: 175, endPoint y: 119, distance: 136.0
click at [175, 119] on div at bounding box center [117, 148] width 280 height 244
